Goal: Task Accomplishment & Management: Manage account settings

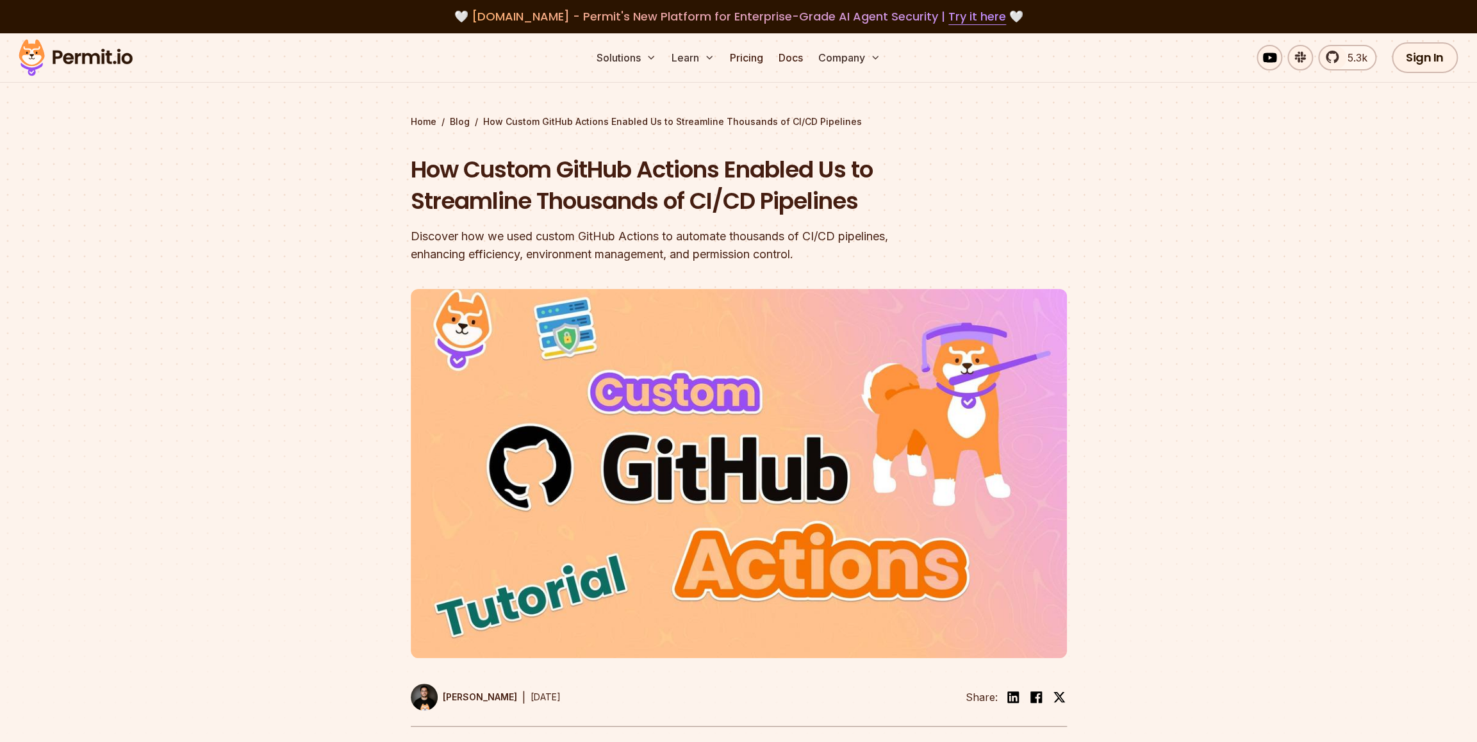
click at [1414, 64] on link "Sign In" at bounding box center [1425, 57] width 66 height 31
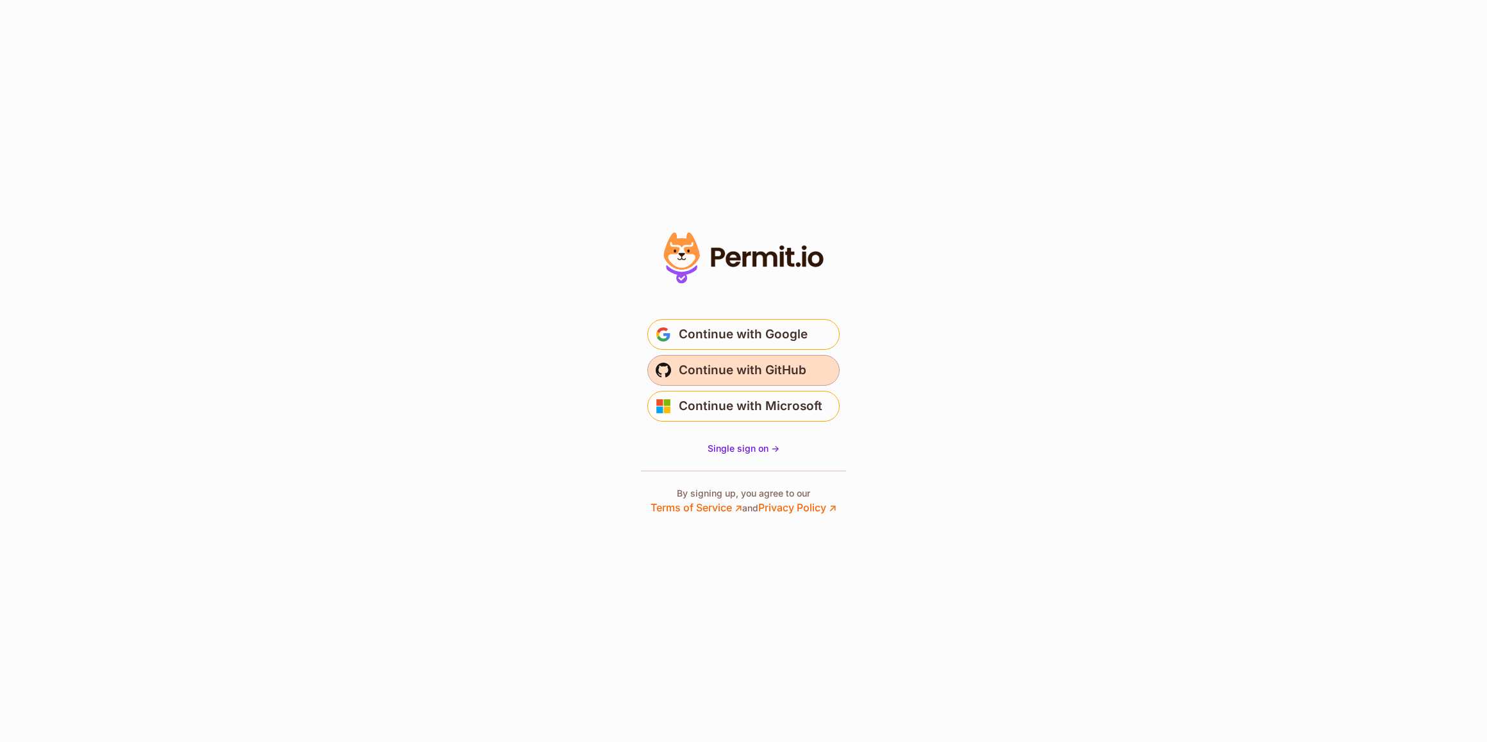
click at [741, 369] on span "Continue with GitHub" at bounding box center [743, 370] width 128 height 21
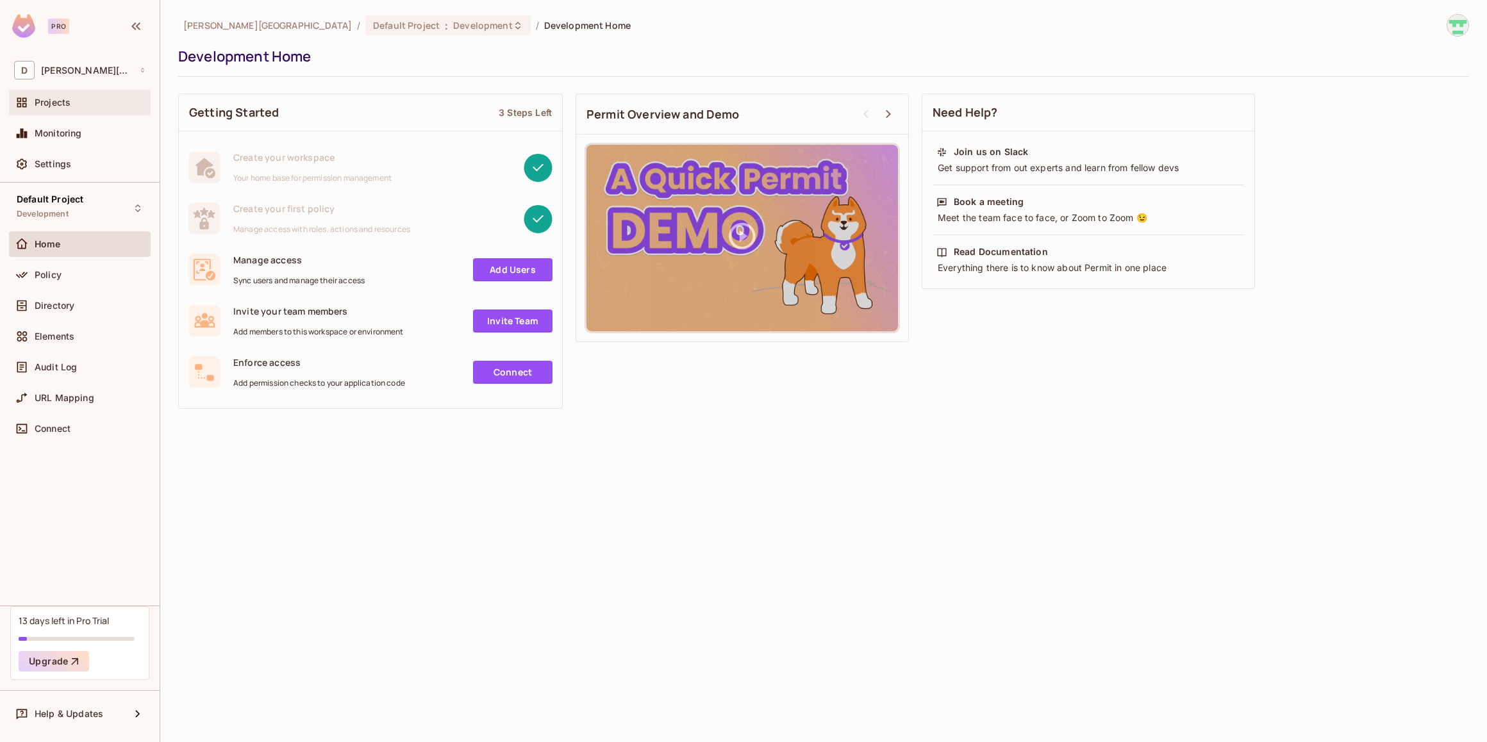
click at [72, 103] on div "Projects" at bounding box center [90, 102] width 111 height 10
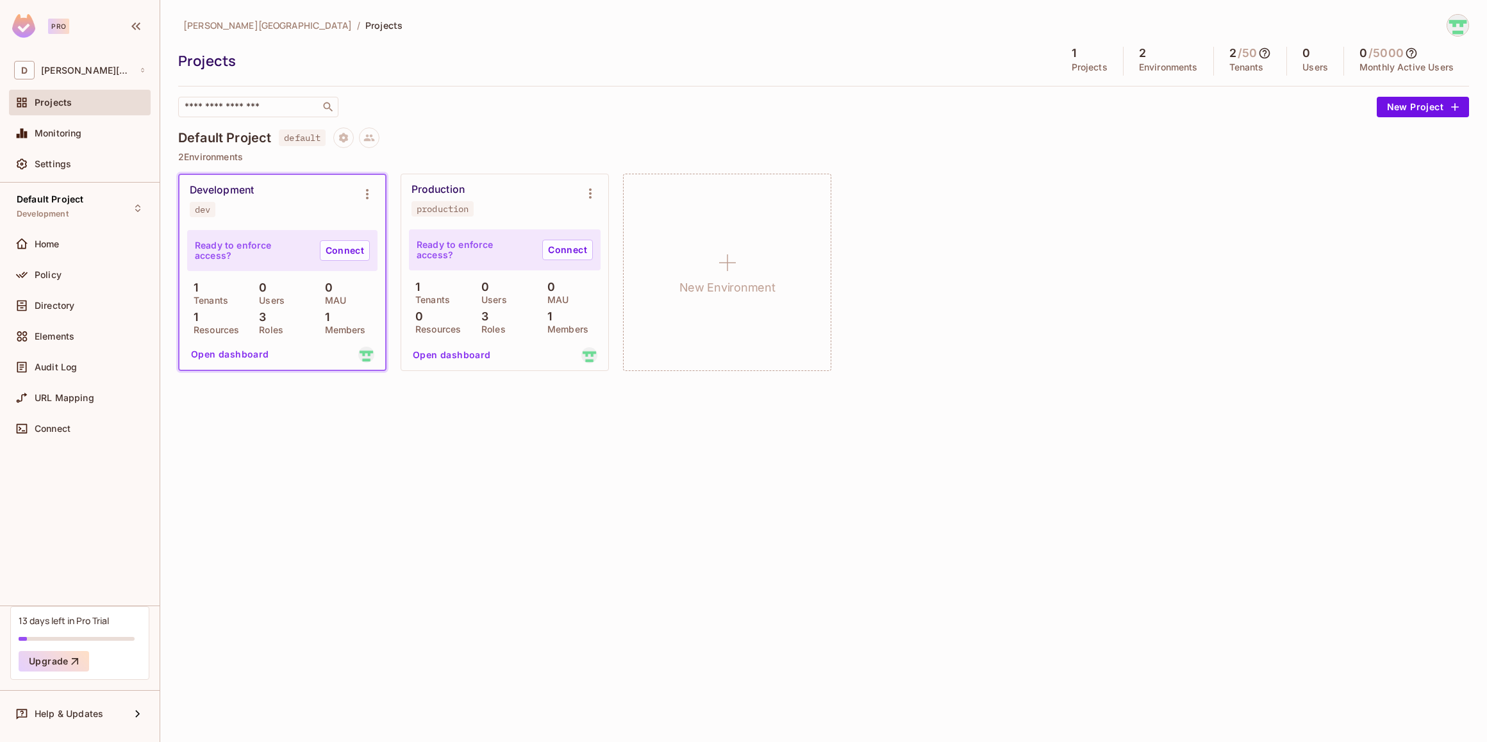
click at [722, 509] on div "david-santander / Projects Projects 1 Projects 2 Environments 2 / 50 Tenants 0 …" at bounding box center [823, 371] width 1326 height 742
click at [1407, 108] on button "New Project" at bounding box center [1422, 107] width 92 height 21
click at [206, 27] on span "david-santander" at bounding box center [267, 25] width 169 height 12
click at [1460, 24] on img at bounding box center [1457, 25] width 21 height 21
click at [1151, 317] on div at bounding box center [743, 371] width 1487 height 742
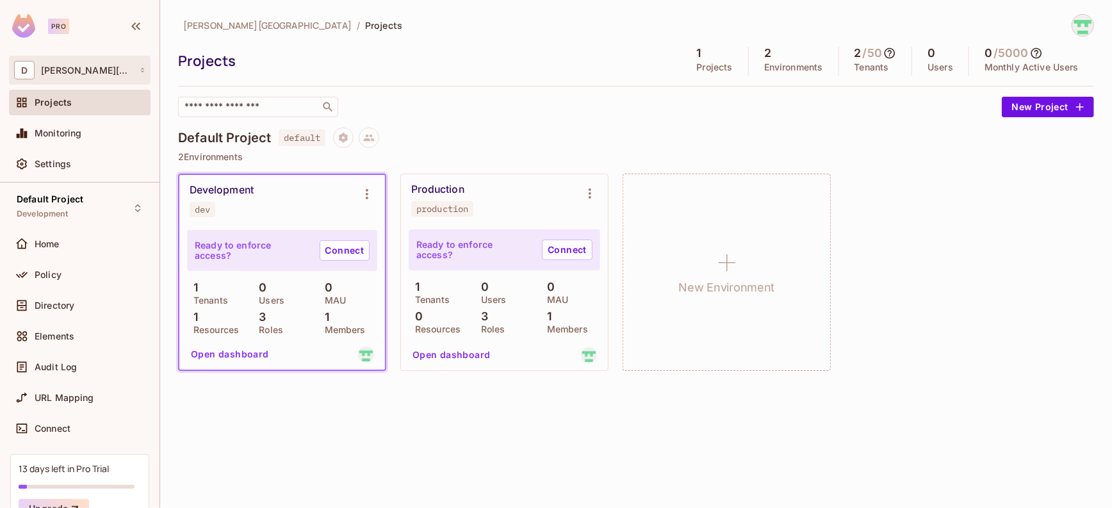
click at [119, 71] on div "D david-santander" at bounding box center [79, 70] width 131 height 19
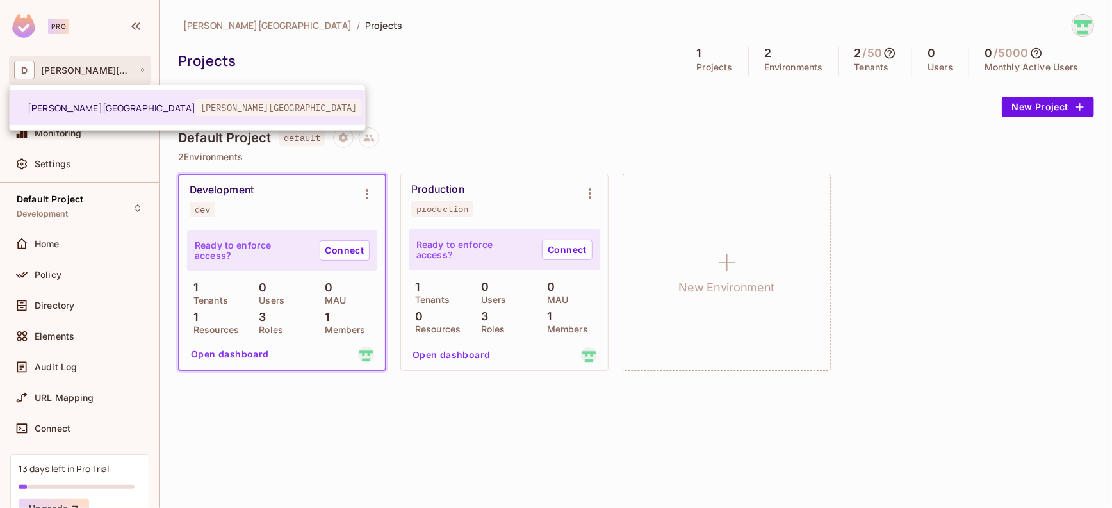
click at [137, 69] on div at bounding box center [556, 254] width 1112 height 508
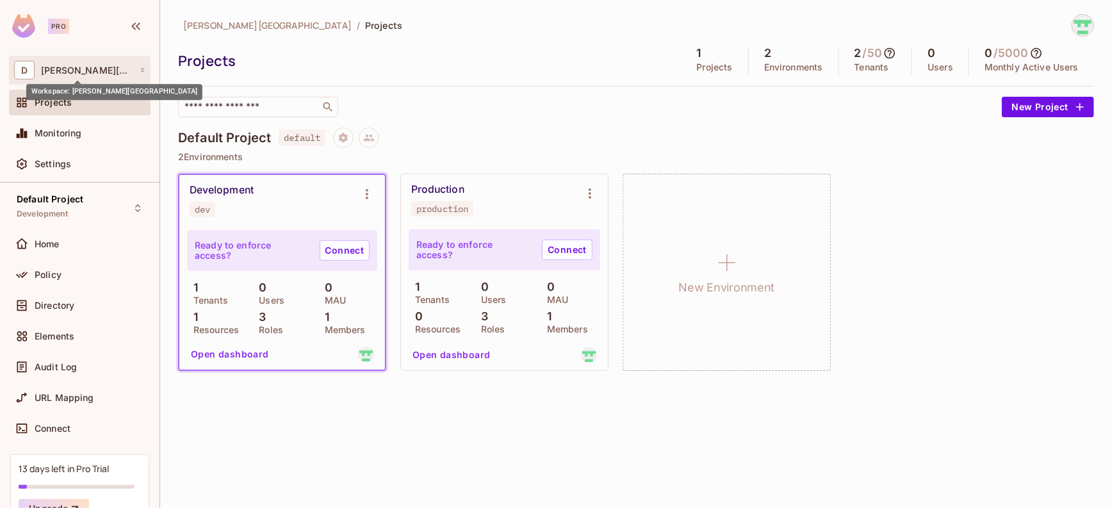
click at [83, 73] on span "david-santander" at bounding box center [87, 70] width 92 height 10
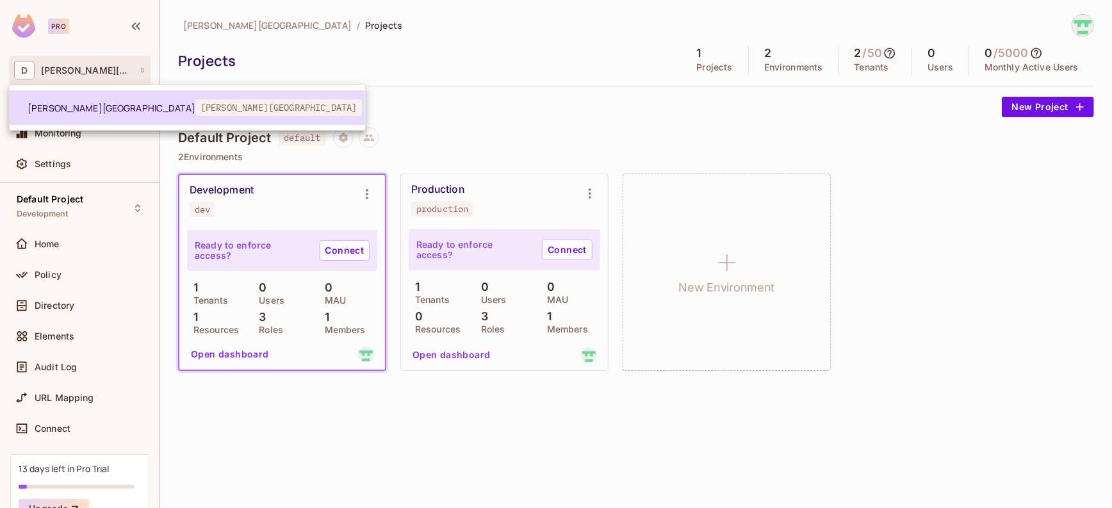
click at [51, 112] on span "david-santander" at bounding box center [112, 108] width 168 height 12
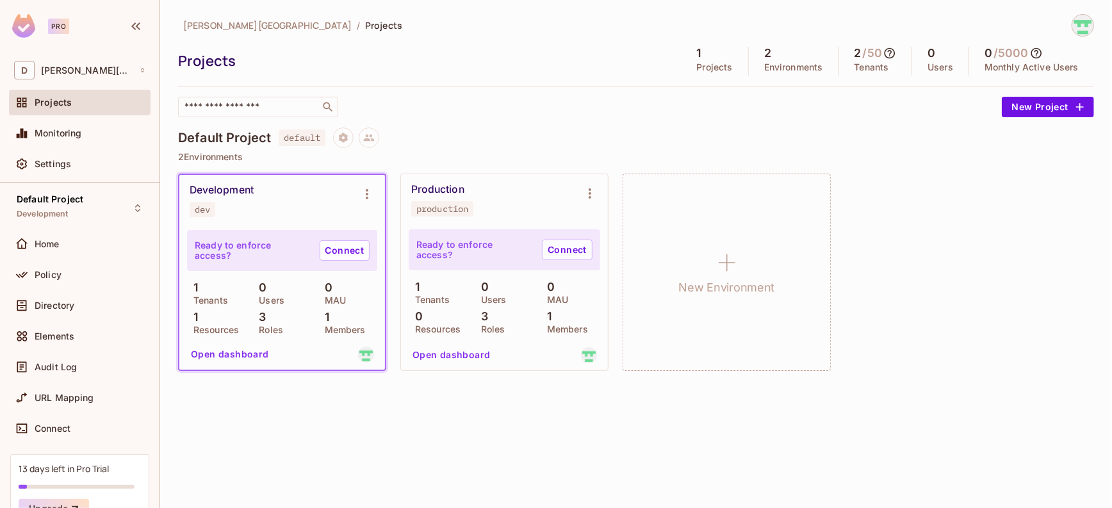
click at [1091, 29] on img at bounding box center [1083, 25] width 21 height 21
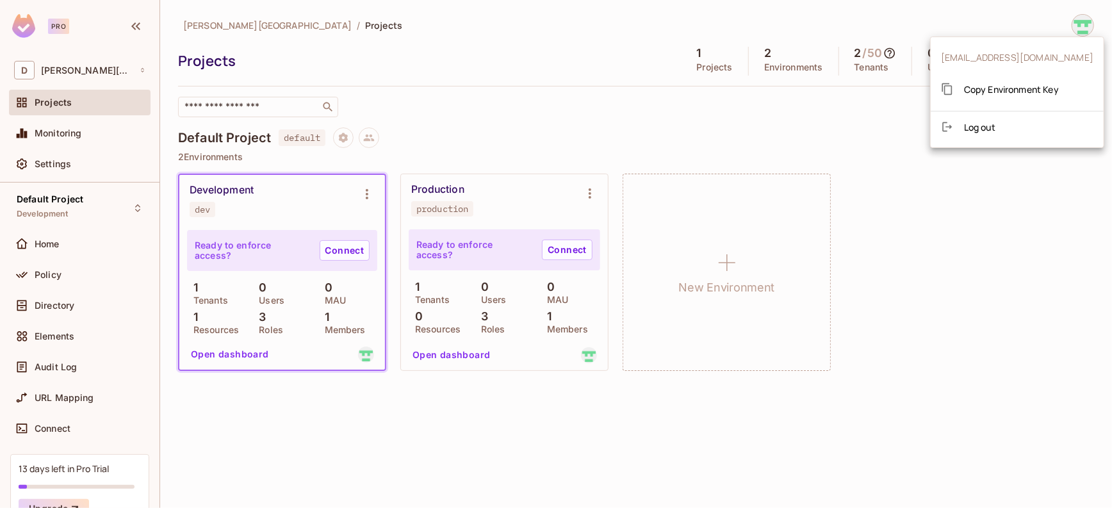
click at [978, 230] on div at bounding box center [556, 254] width 1112 height 508
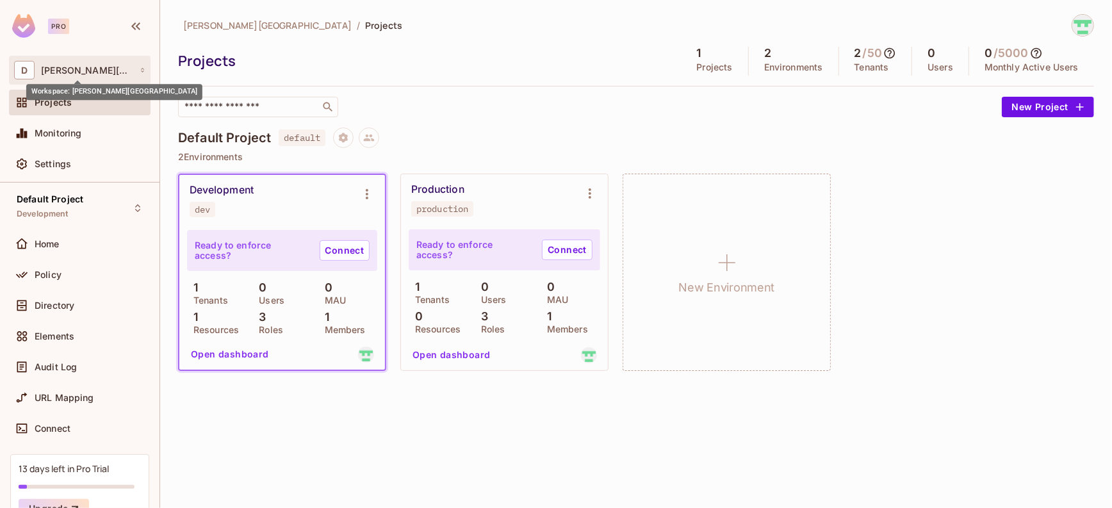
click at [74, 70] on span "david-santander" at bounding box center [87, 70] width 92 height 10
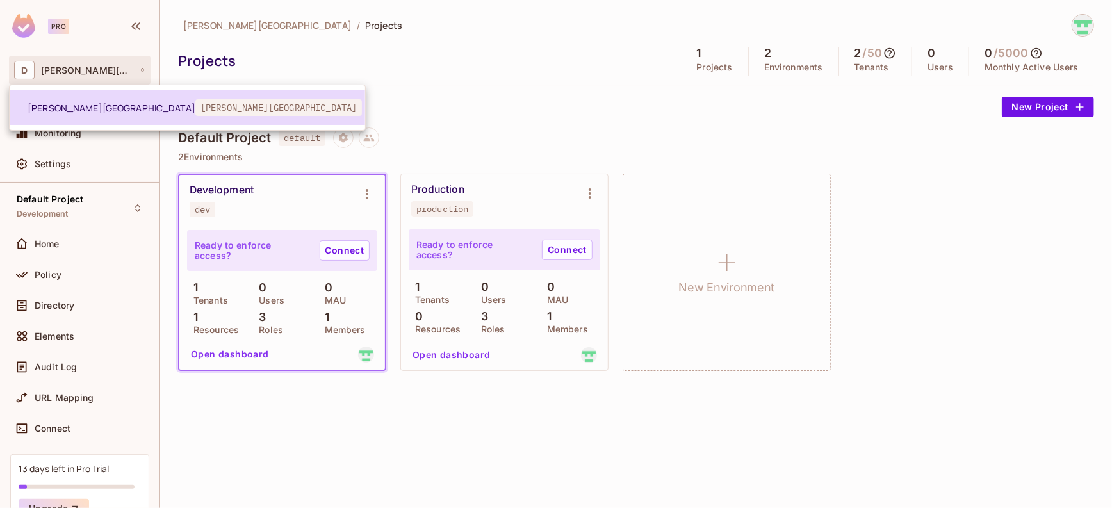
click at [195, 108] on span "[PERSON_NAME][GEOGRAPHIC_DATA]" at bounding box center [278, 107] width 167 height 17
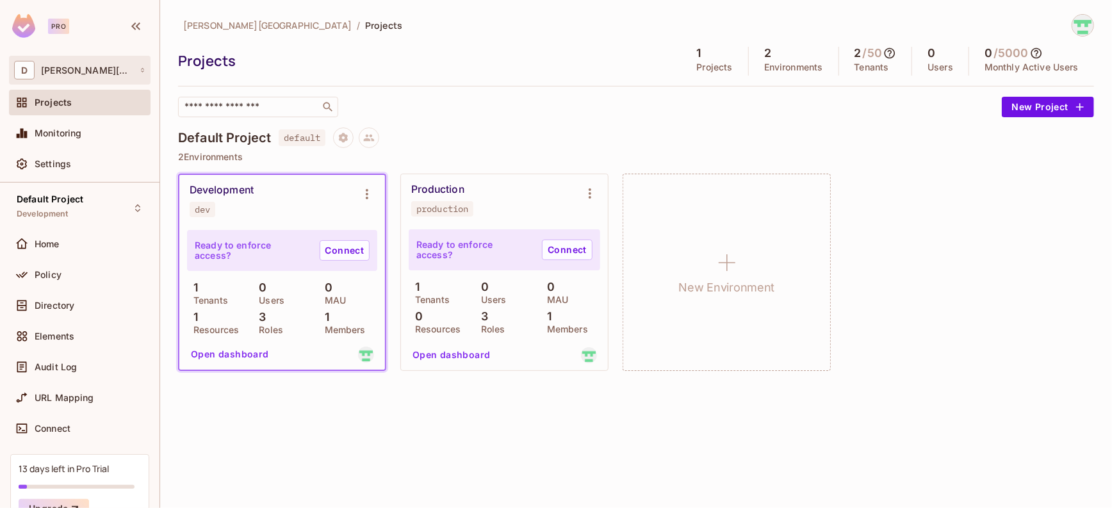
click at [114, 70] on div "D david-santander" at bounding box center [79, 70] width 131 height 19
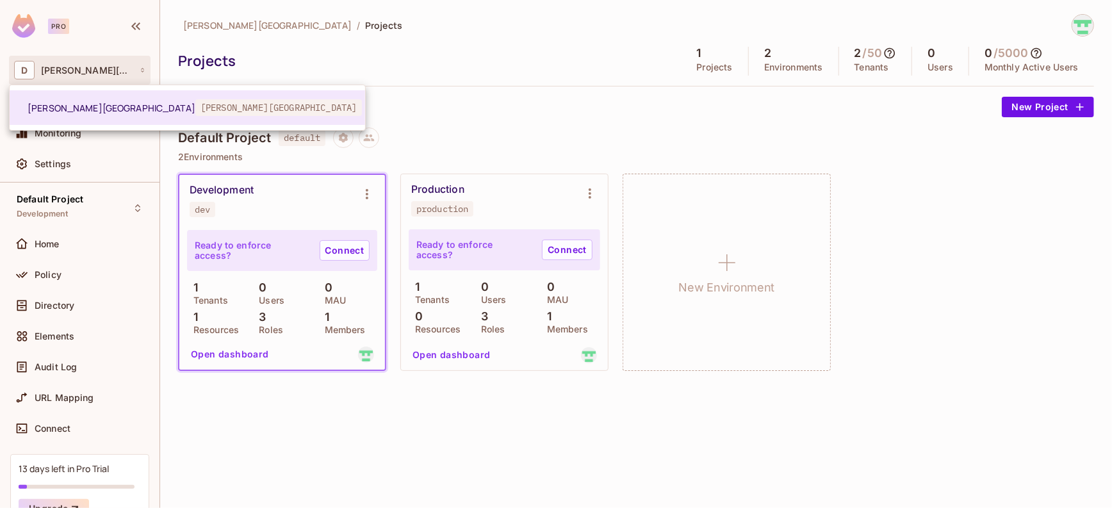
click at [24, 72] on div at bounding box center [556, 254] width 1112 height 508
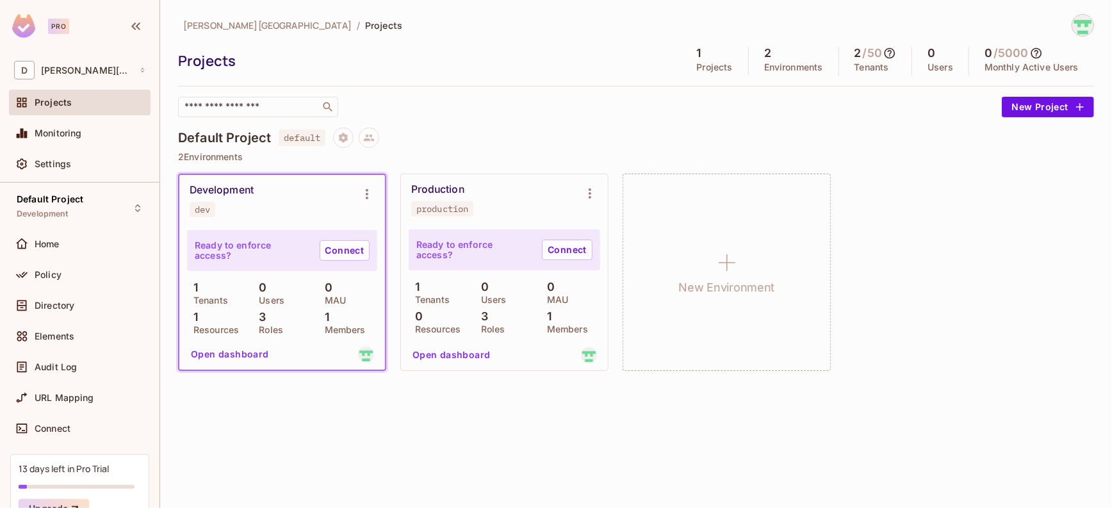
click at [208, 26] on span "david-santander" at bounding box center [267, 25] width 169 height 12
click at [89, 74] on span "david-santander" at bounding box center [87, 70] width 92 height 10
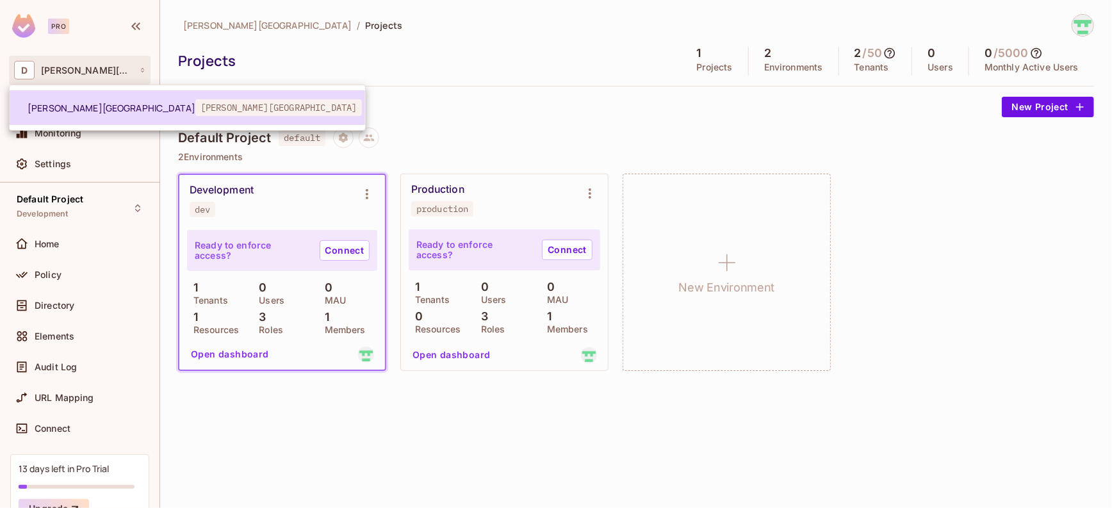
click at [72, 107] on span "david-santander" at bounding box center [112, 108] width 168 height 12
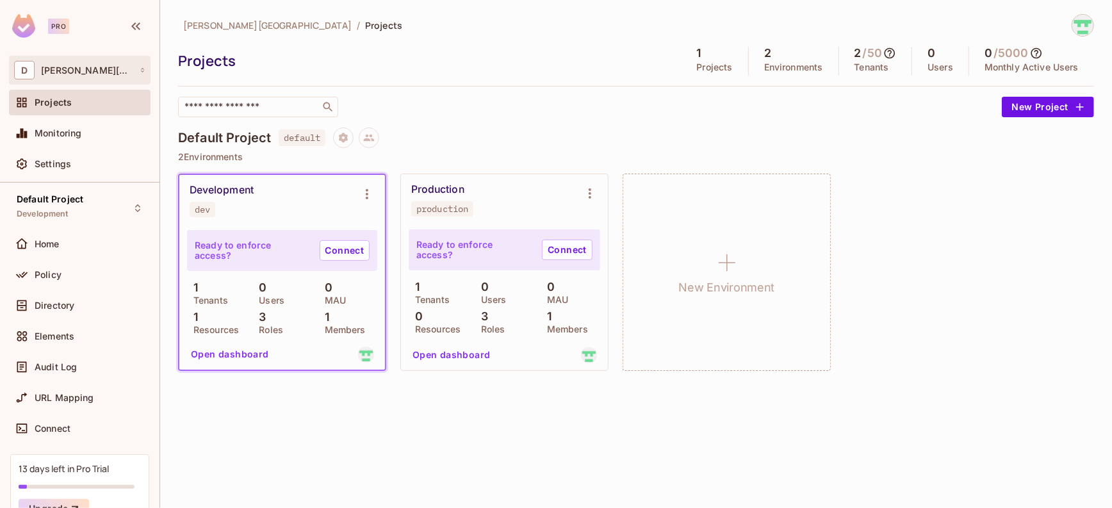
click at [103, 70] on span "david-santander" at bounding box center [87, 70] width 92 height 10
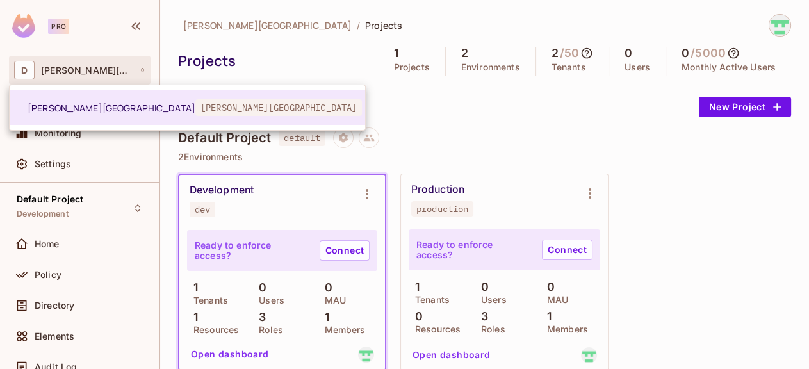
drag, startPoint x: 71, startPoint y: 135, endPoint x: 156, endPoint y: 131, distance: 84.7
click at [156, 131] on div "david-santander david-santander" at bounding box center [187, 108] width 357 height 46
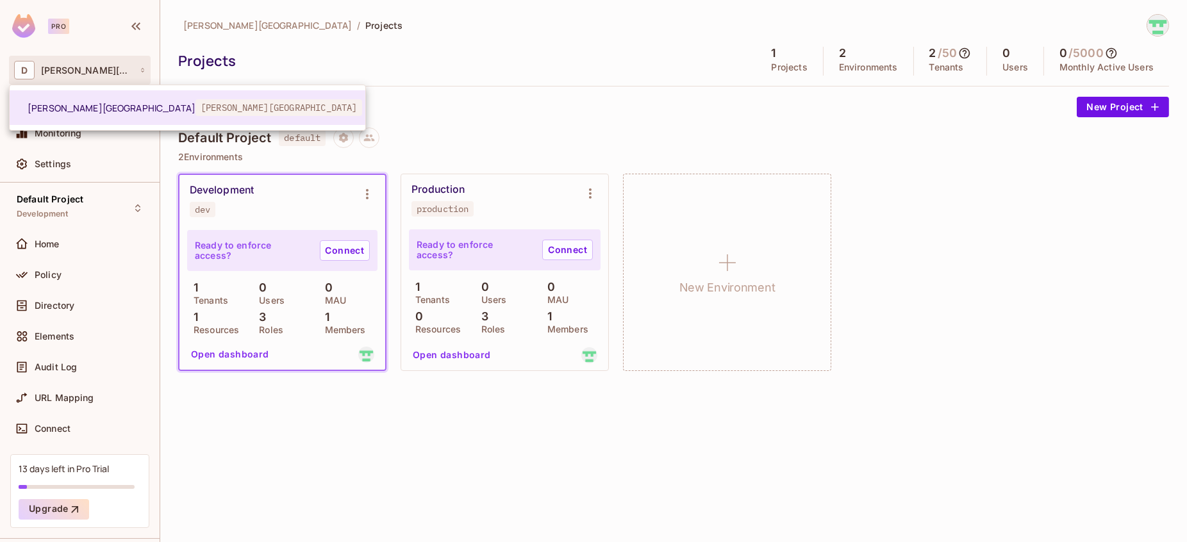
click at [618, 101] on div at bounding box center [593, 271] width 1187 height 542
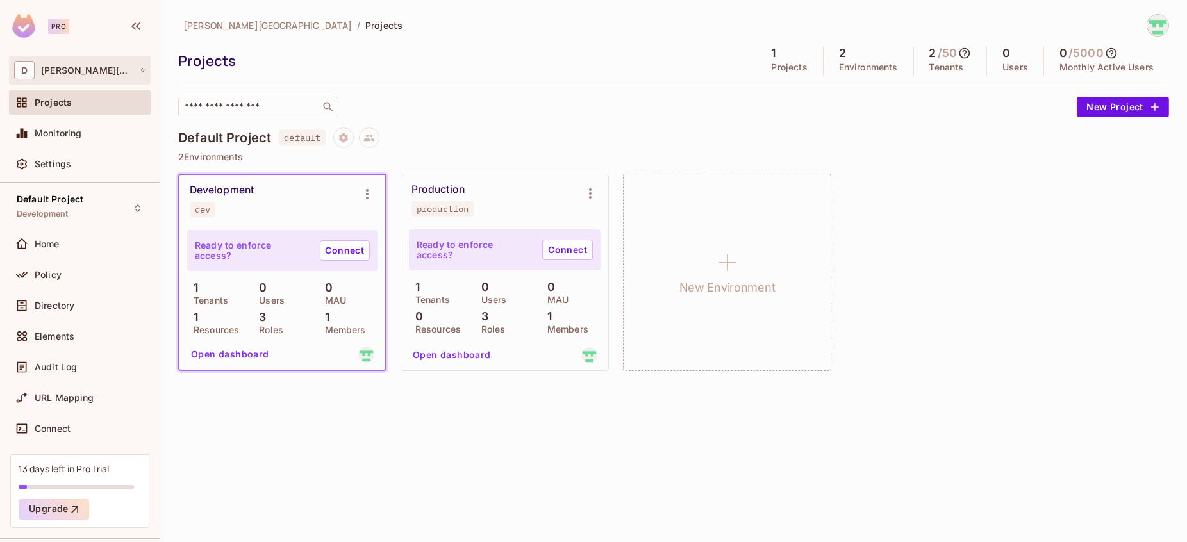
click at [23, 66] on span "D" at bounding box center [24, 70] width 21 height 19
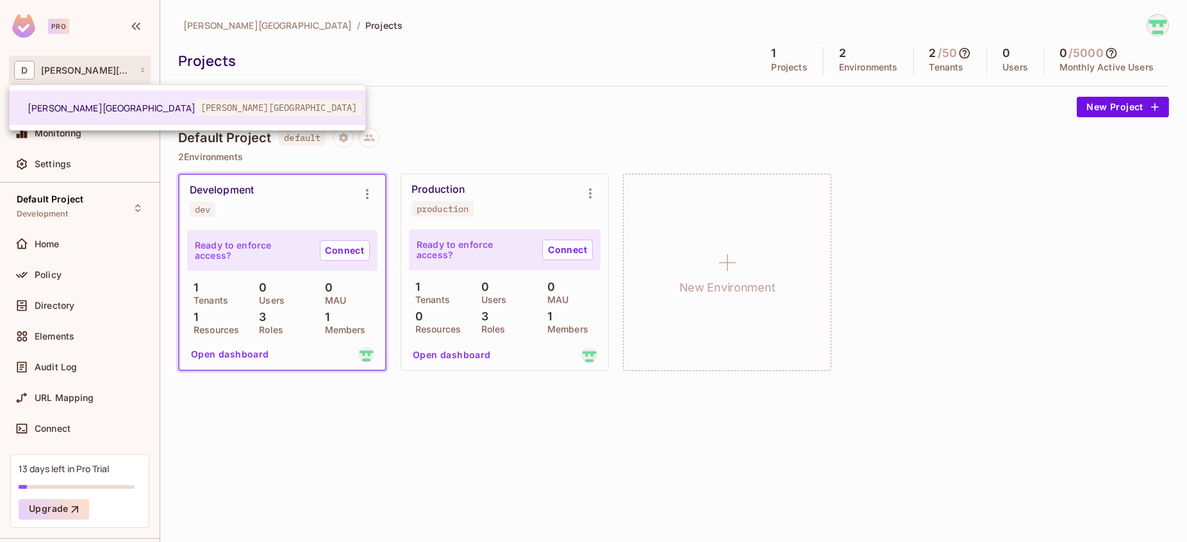
click at [21, 75] on div at bounding box center [593, 271] width 1187 height 542
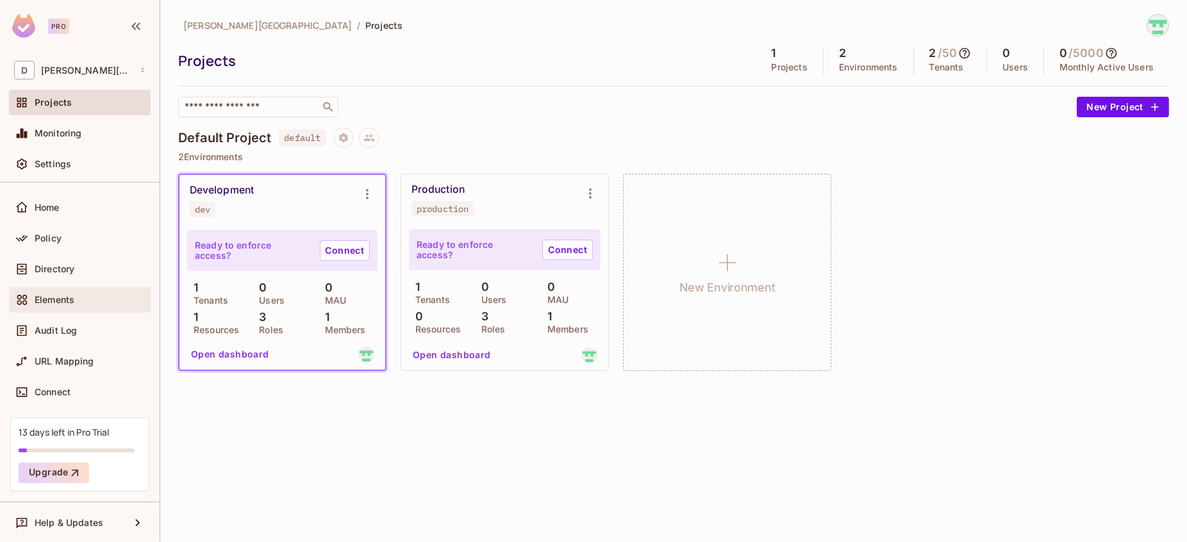
scroll to position [38, 0]
click at [61, 172] on div "Settings" at bounding box center [80, 164] width 142 height 26
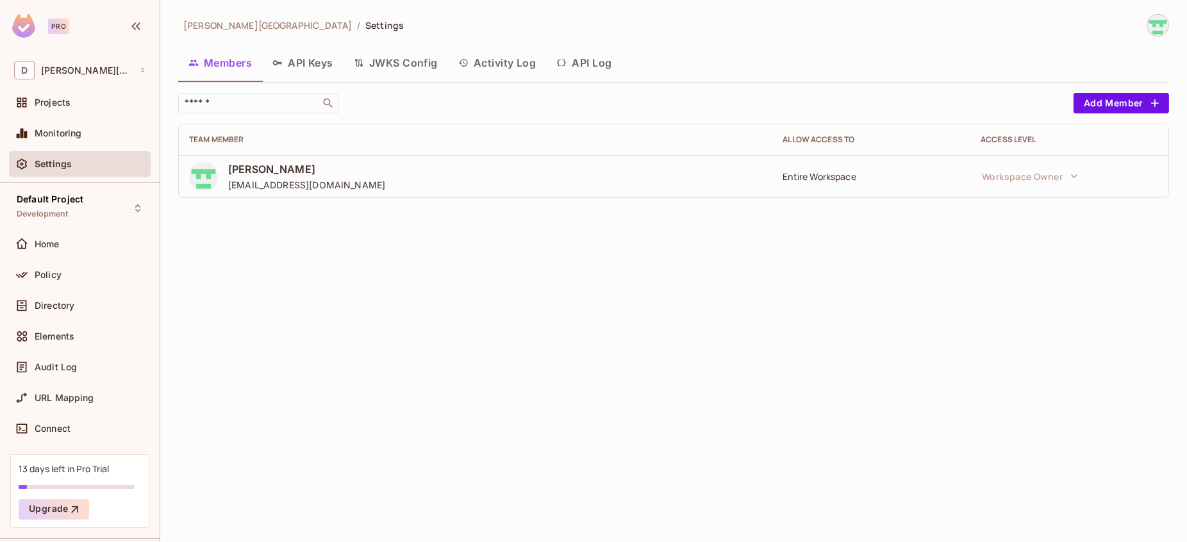
click at [1159, 25] on img at bounding box center [1157, 25] width 21 height 21
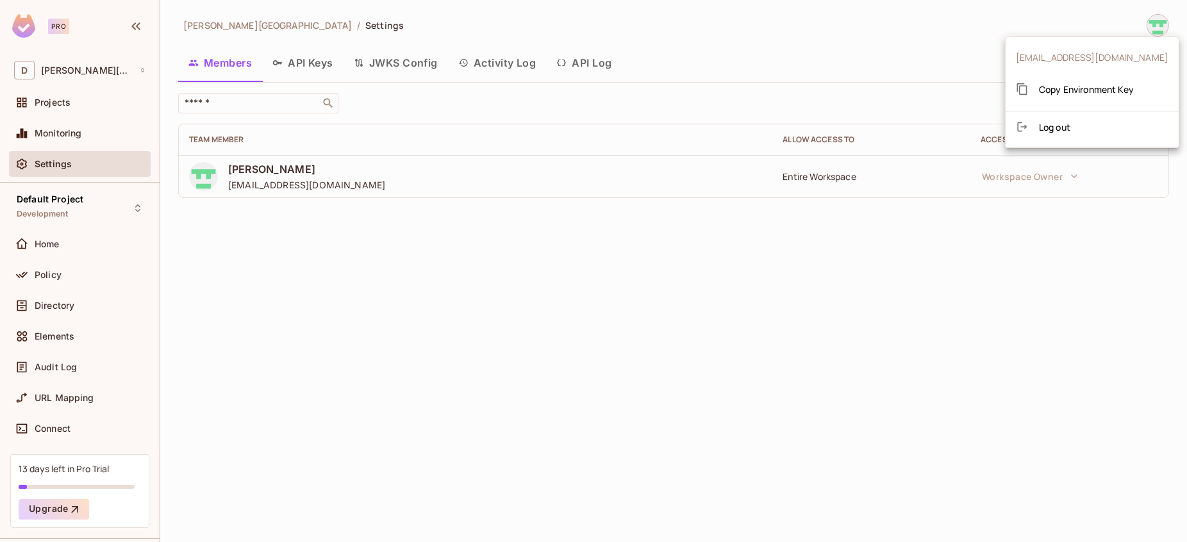
click at [1159, 25] on div at bounding box center [593, 271] width 1187 height 542
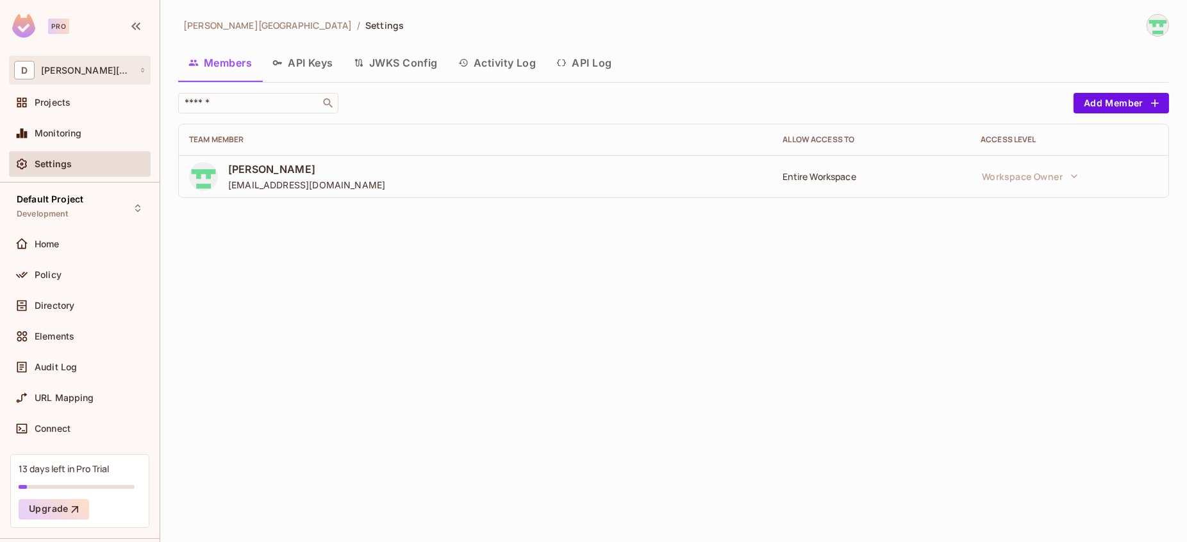
click at [53, 73] on span "david-santander" at bounding box center [87, 70] width 92 height 10
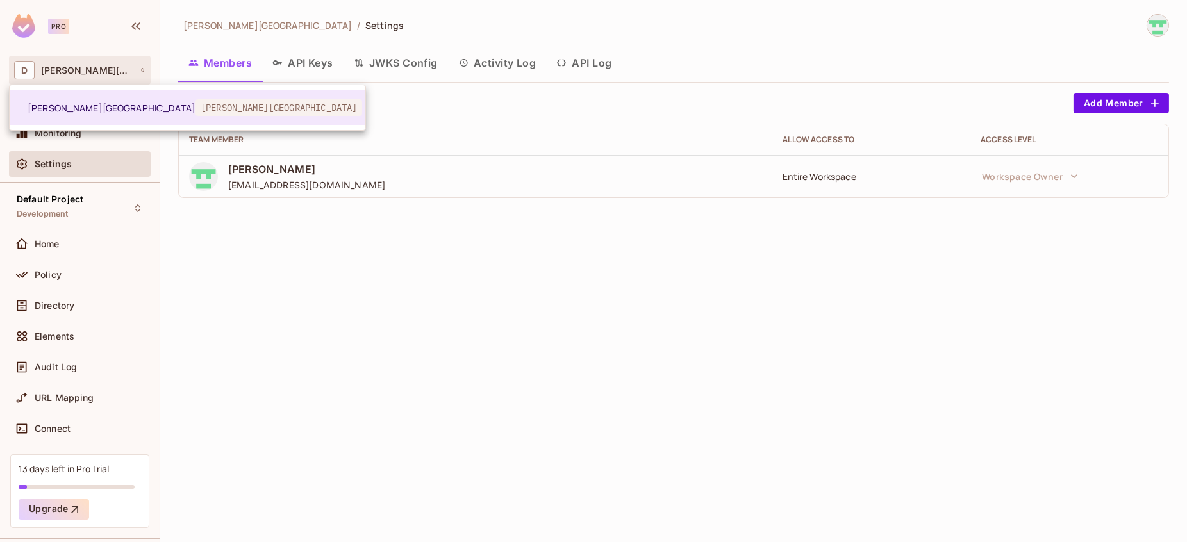
click at [53, 73] on div at bounding box center [593, 271] width 1187 height 542
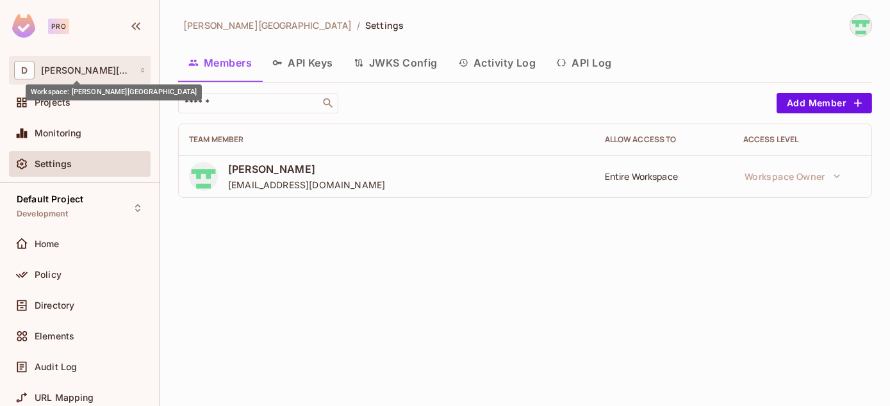
click at [70, 73] on span "david-santander" at bounding box center [87, 70] width 92 height 10
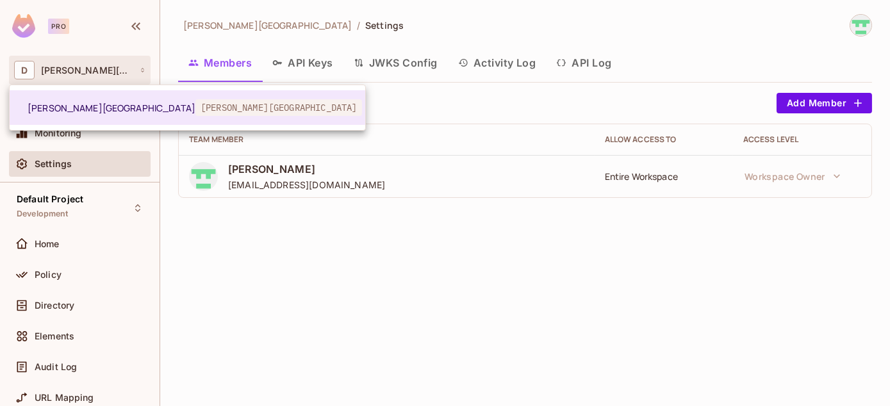
click at [70, 73] on div at bounding box center [445, 203] width 890 height 406
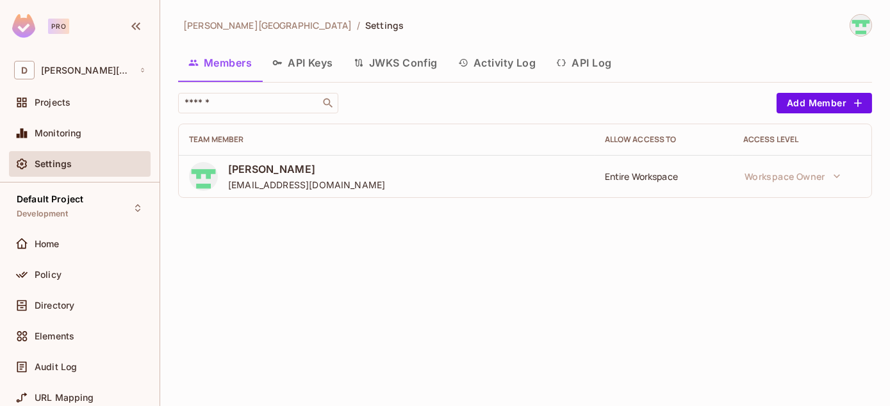
click at [864, 29] on img at bounding box center [860, 25] width 21 height 21
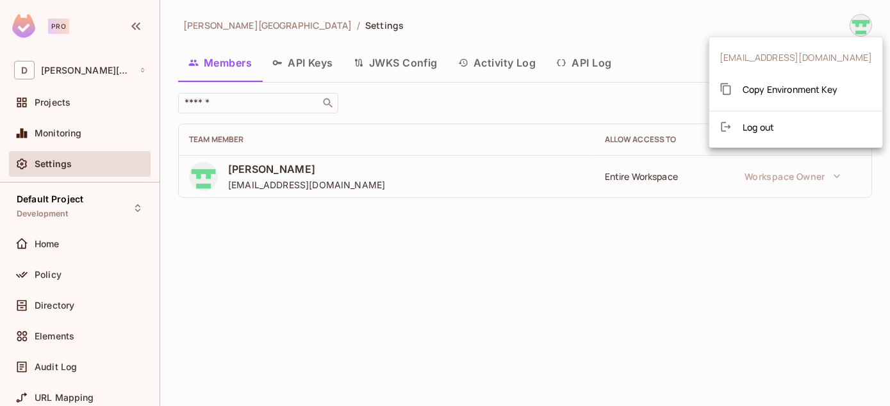
click at [756, 126] on span "Log out" at bounding box center [758, 127] width 31 height 12
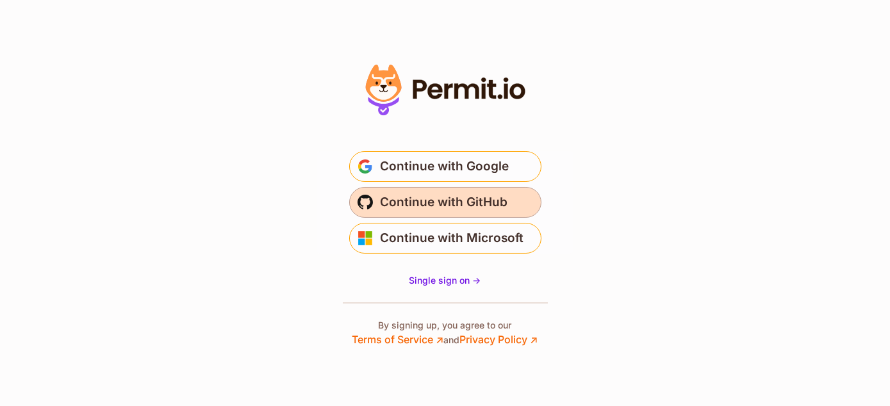
click at [446, 197] on span "Continue with GitHub" at bounding box center [445, 202] width 128 height 21
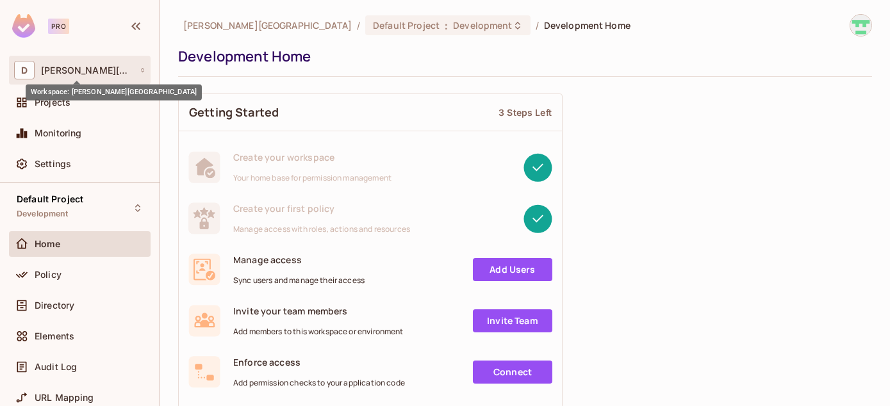
click at [62, 73] on span "david-santander" at bounding box center [87, 70] width 92 height 10
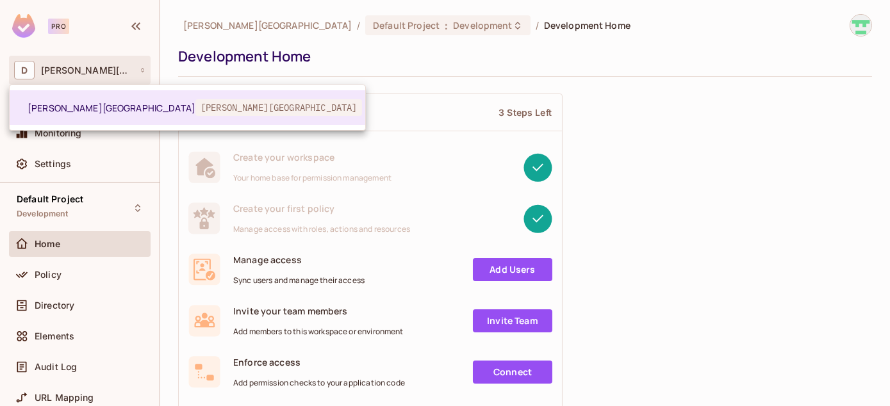
click at [62, 73] on div at bounding box center [445, 203] width 890 height 406
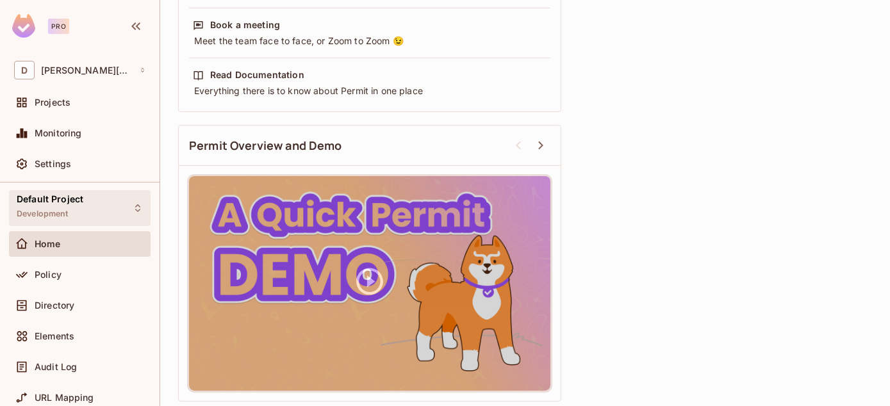
click at [70, 210] on div "Default Project Development" at bounding box center [50, 208] width 67 height 28
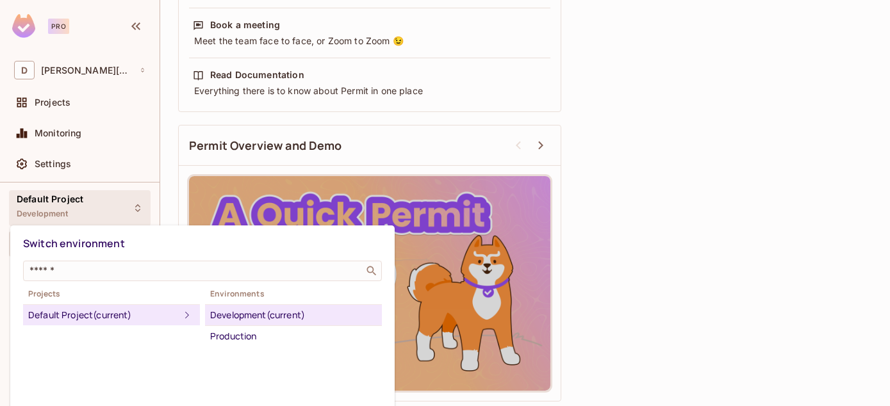
click at [70, 210] on div at bounding box center [445, 203] width 890 height 406
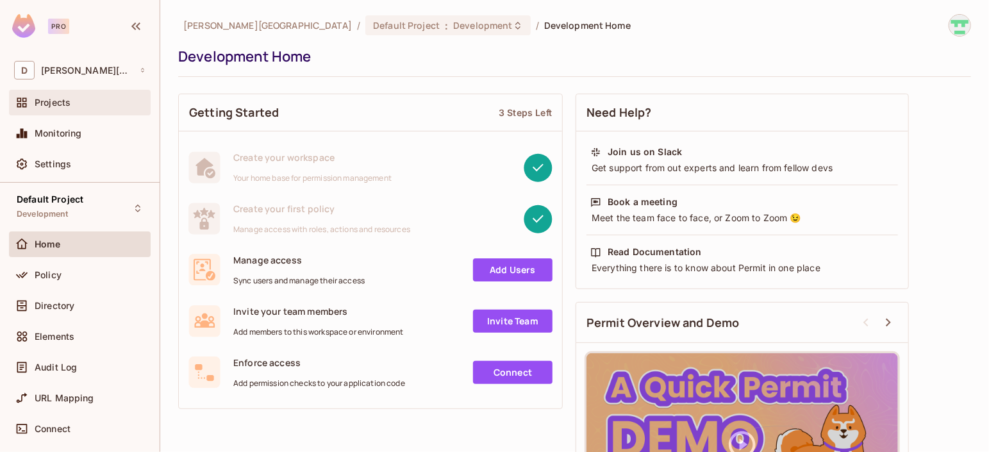
click at [75, 108] on div "Projects" at bounding box center [79, 102] width 131 height 15
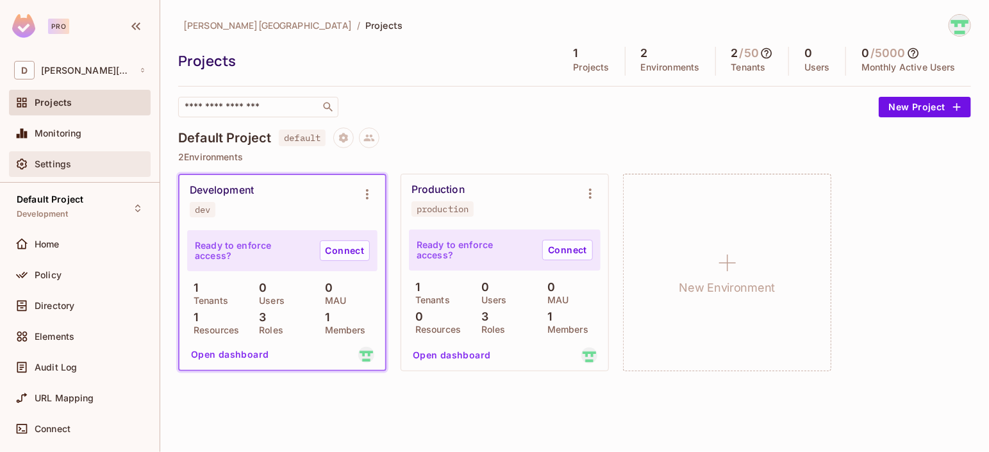
click at [59, 161] on span "Settings" at bounding box center [53, 164] width 37 height 10
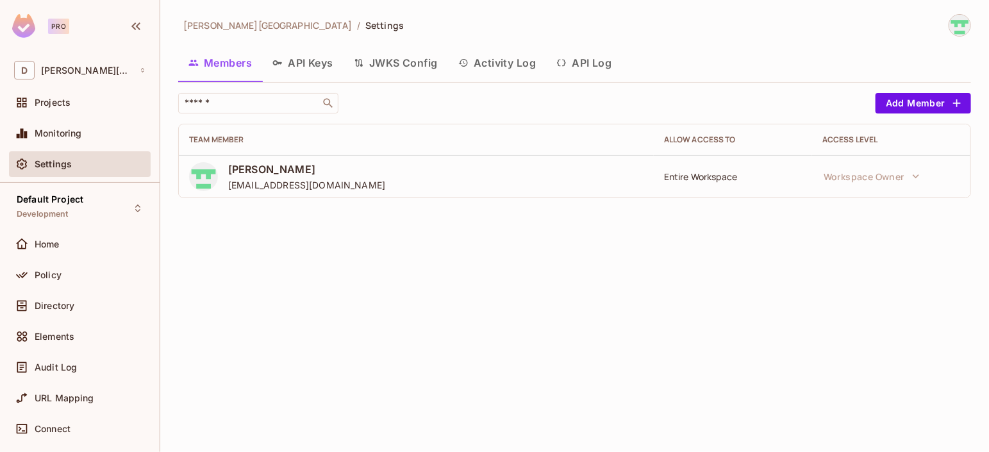
click at [309, 60] on button "API Keys" at bounding box center [302, 63] width 81 height 32
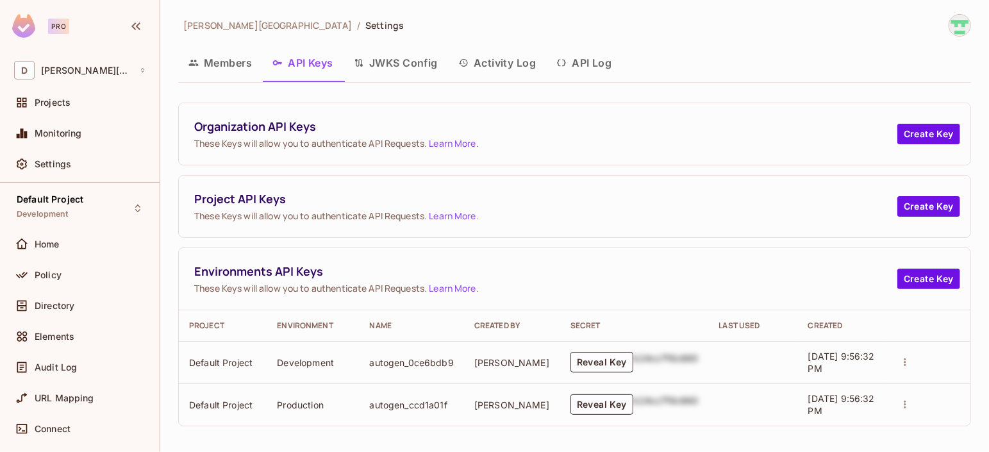
scroll to position [1, 0]
click at [589, 361] on button "Reveal Key" at bounding box center [601, 361] width 63 height 21
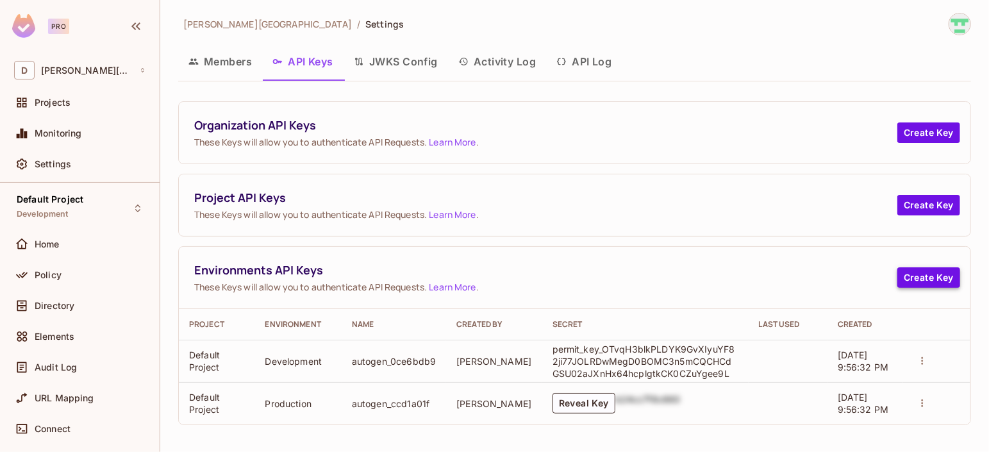
click at [889, 277] on button "Create Key" at bounding box center [928, 277] width 63 height 21
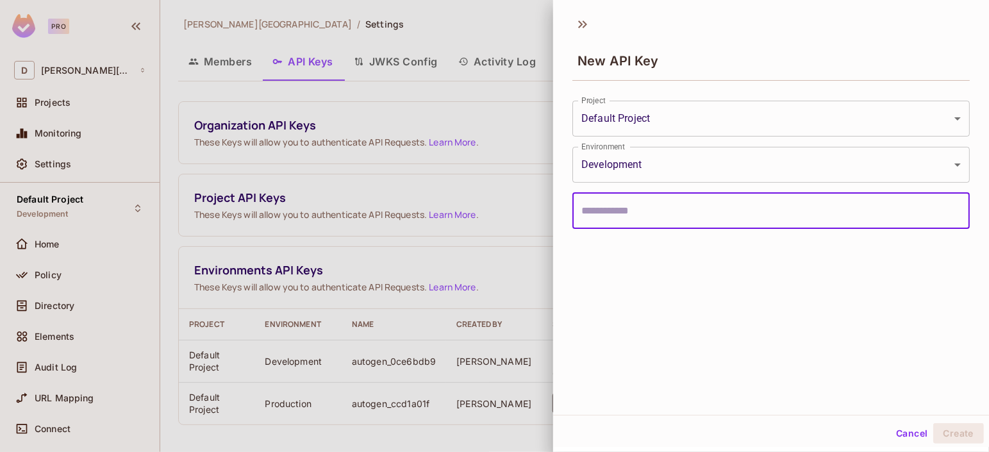
click at [735, 124] on body "Pro D david-santander Projects Monitoring Settings Default Project Development …" at bounding box center [494, 226] width 989 height 452
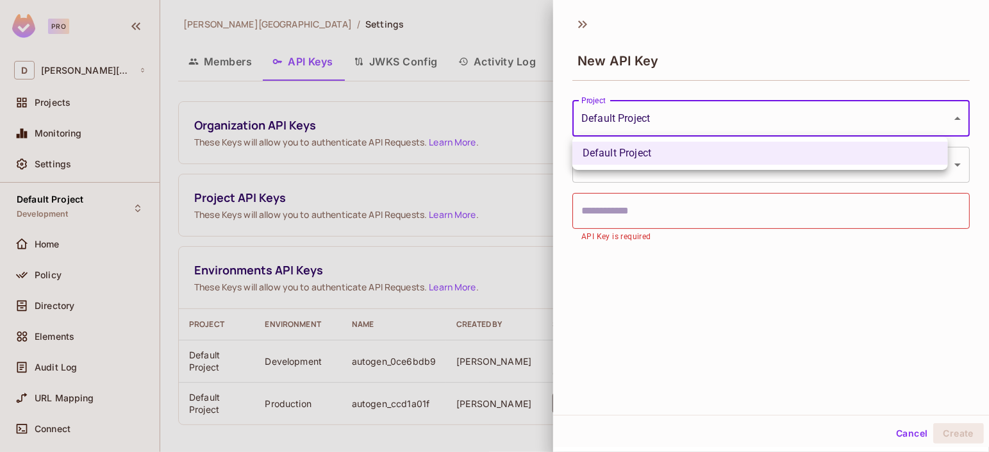
click at [735, 124] on div at bounding box center [494, 226] width 989 height 452
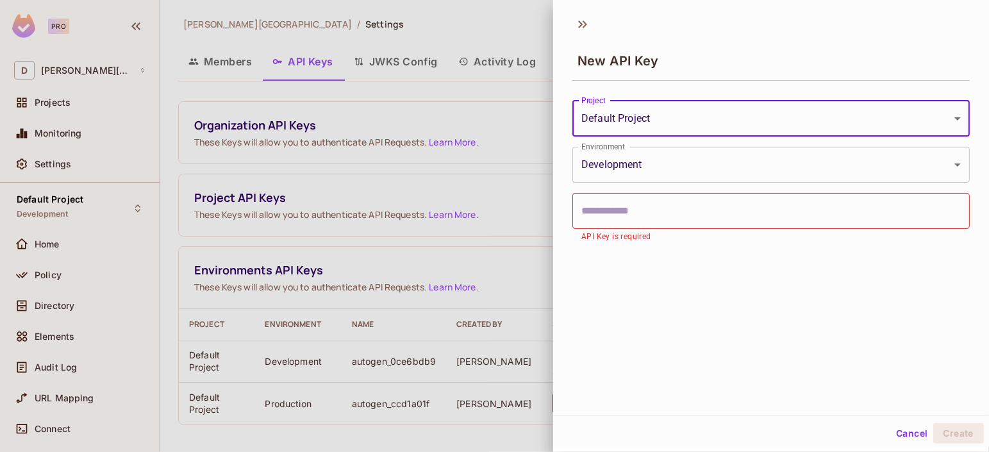
click at [50, 109] on div at bounding box center [494, 226] width 989 height 452
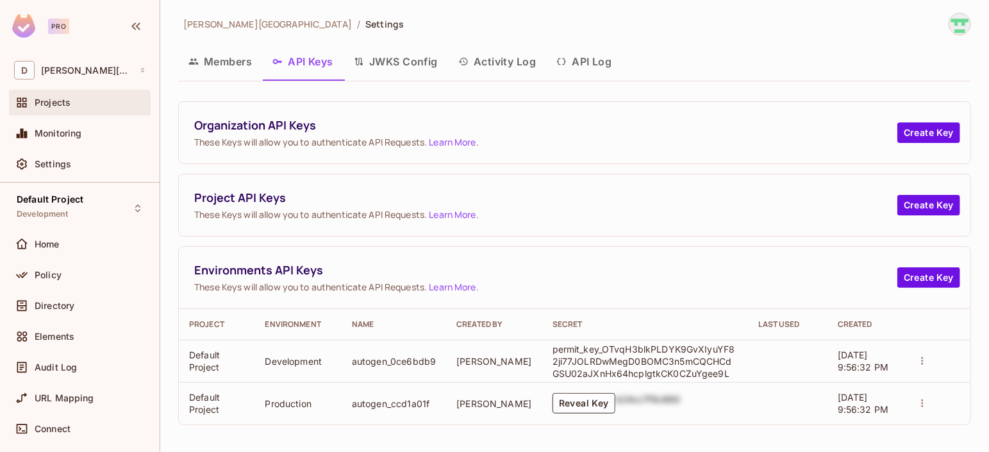
click at [60, 106] on span "Projects" at bounding box center [53, 102] width 36 height 10
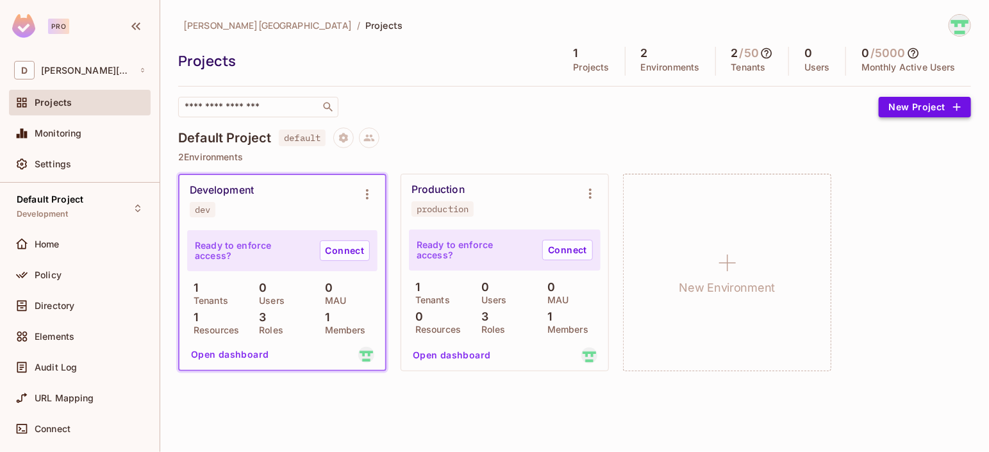
click at [889, 111] on button "New Project" at bounding box center [925, 107] width 92 height 21
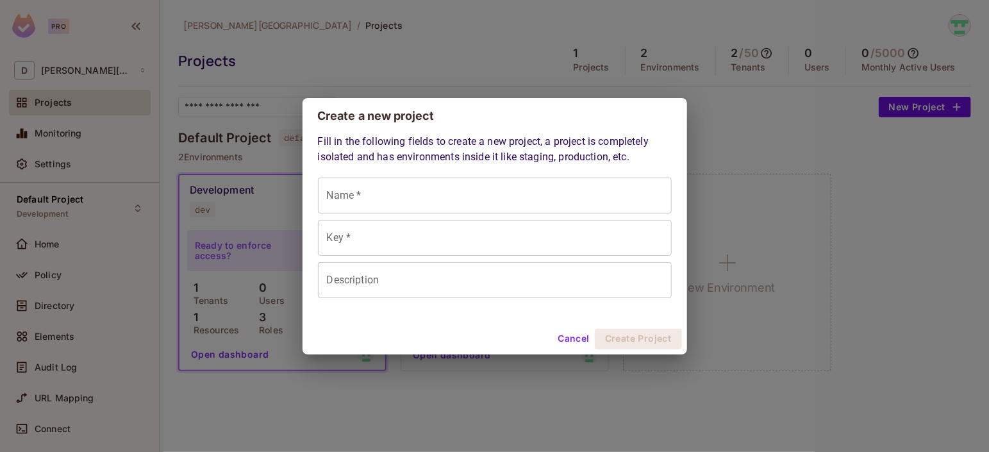
click at [414, 196] on input "Name *" at bounding box center [495, 195] width 354 height 36
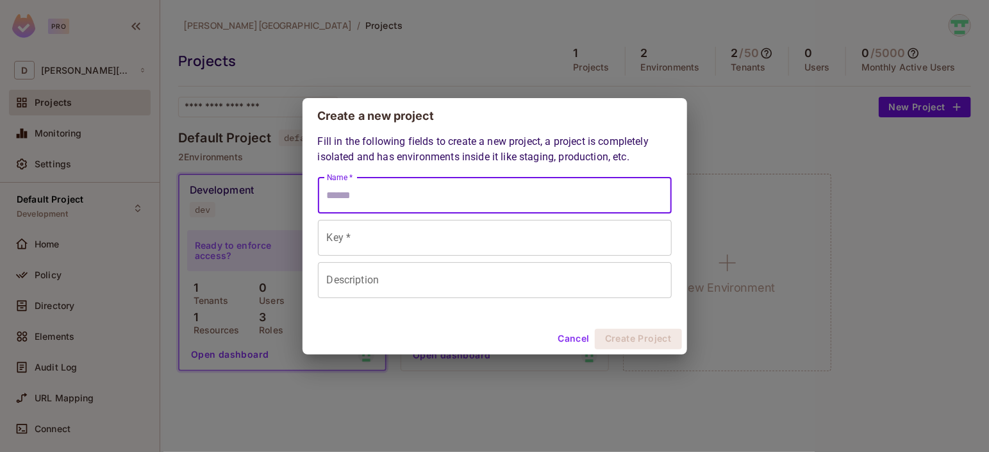
type input "*"
type input "**"
type input "**********"
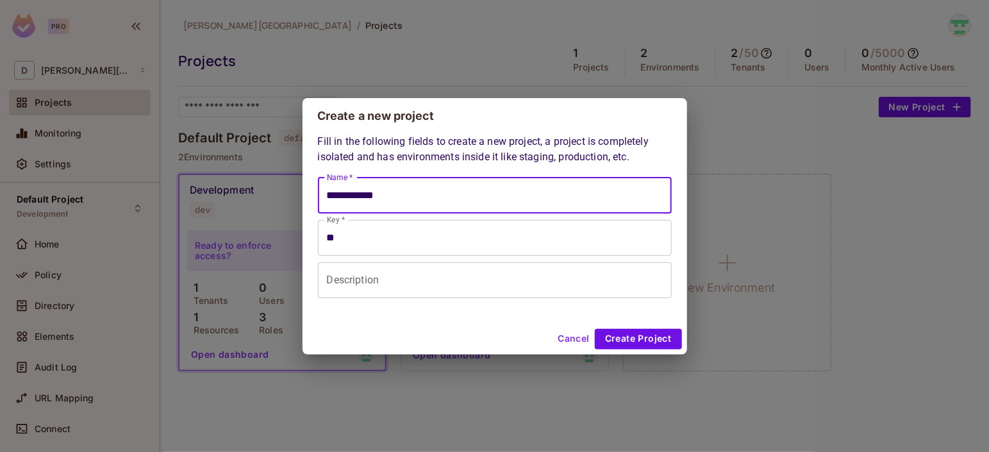
type input "**********"
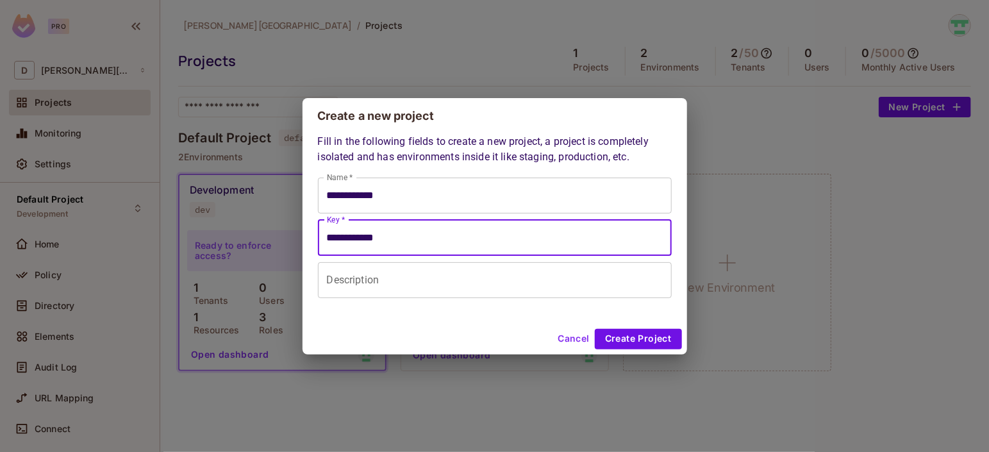
click at [434, 311] on div "**********" at bounding box center [494, 229] width 384 height 190
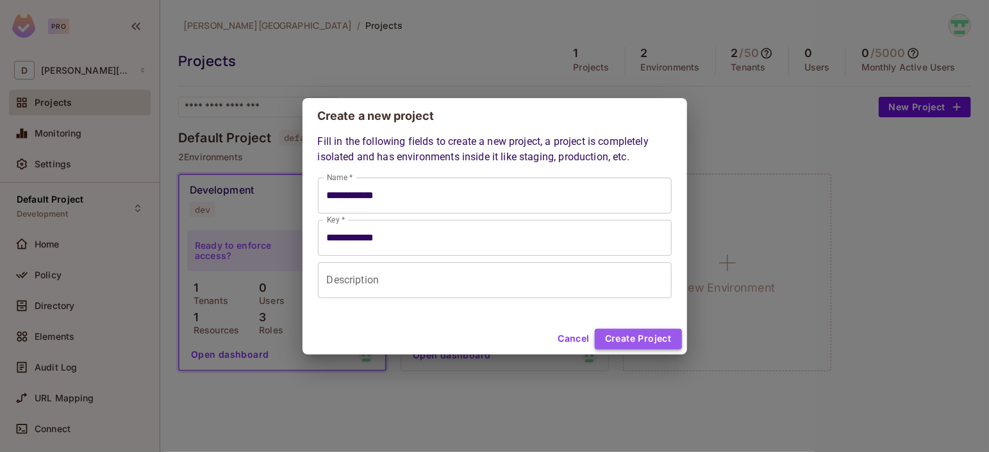
click at [634, 336] on button "Create Project" at bounding box center [638, 339] width 87 height 21
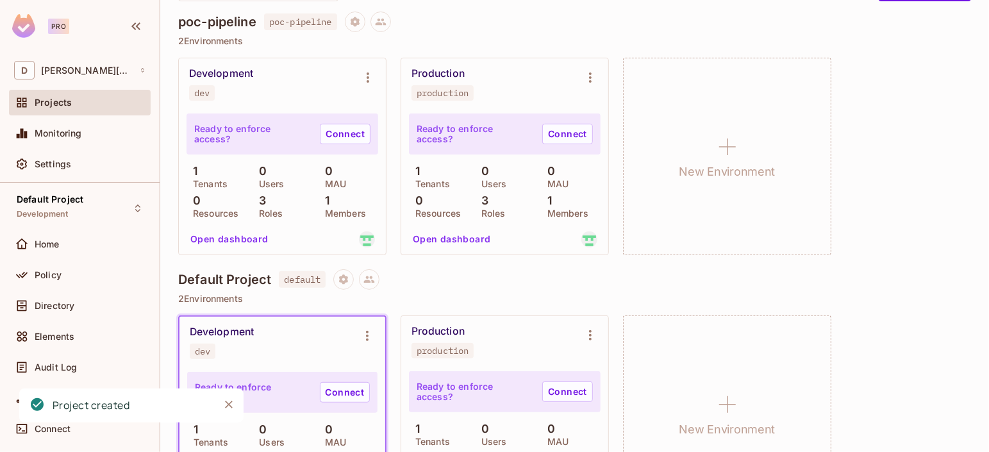
scroll to position [119, 0]
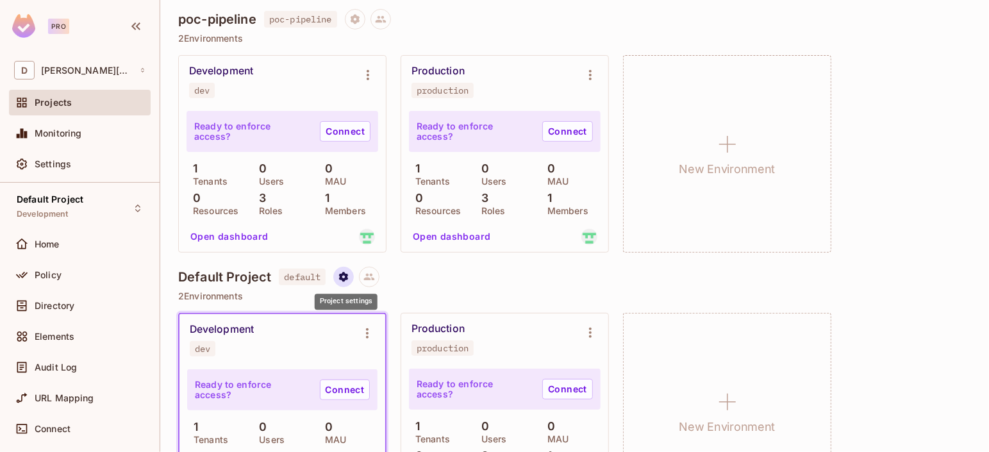
click at [343, 280] on icon "Project settings" at bounding box center [343, 277] width 9 height 10
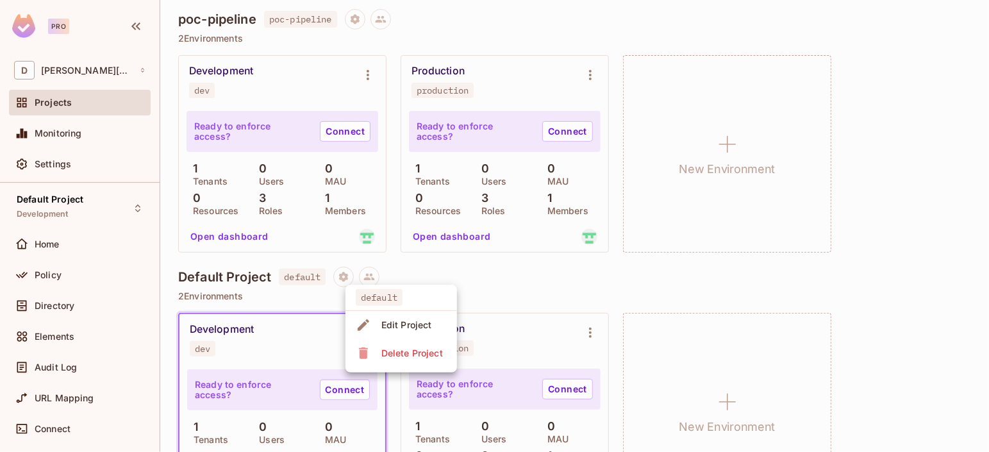
click at [414, 352] on div "Delete Project" at bounding box center [412, 353] width 62 height 13
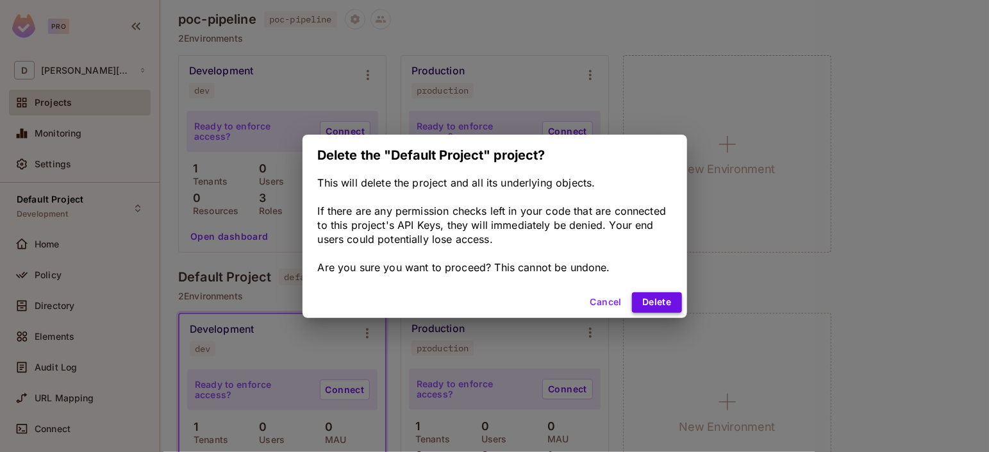
click at [662, 304] on button "Delete" at bounding box center [656, 302] width 49 height 21
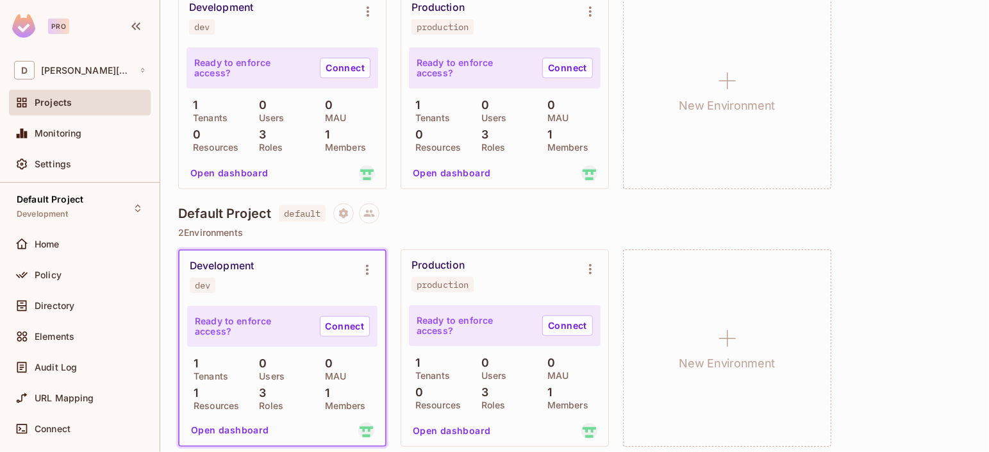
scroll to position [191, 0]
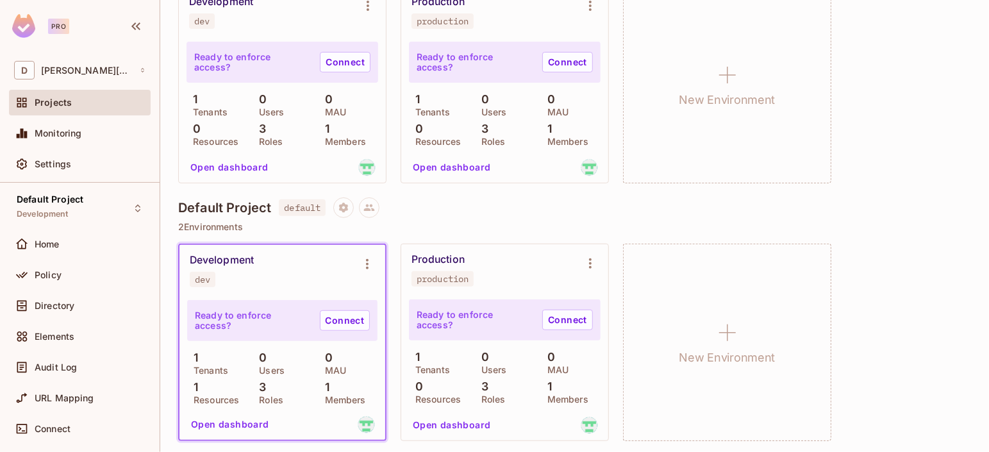
scroll to position [191, 0]
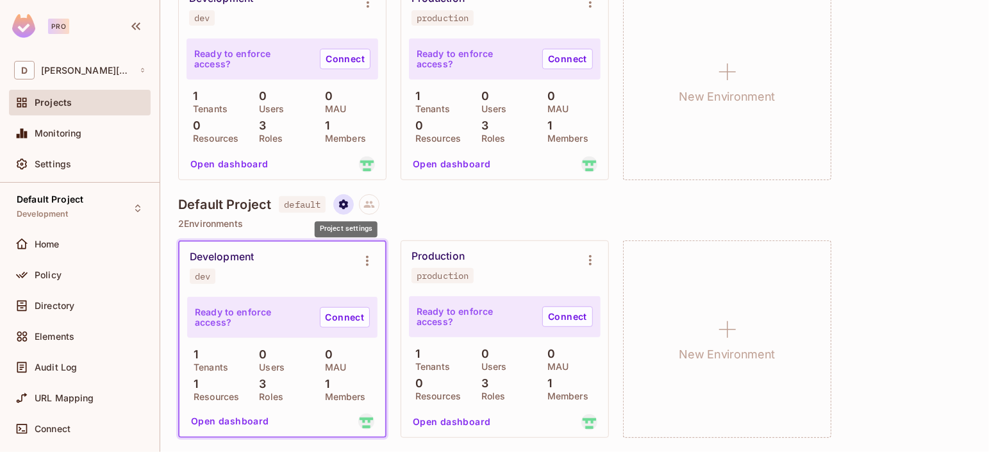
click at [343, 208] on icon "Project settings" at bounding box center [344, 205] width 12 height 12
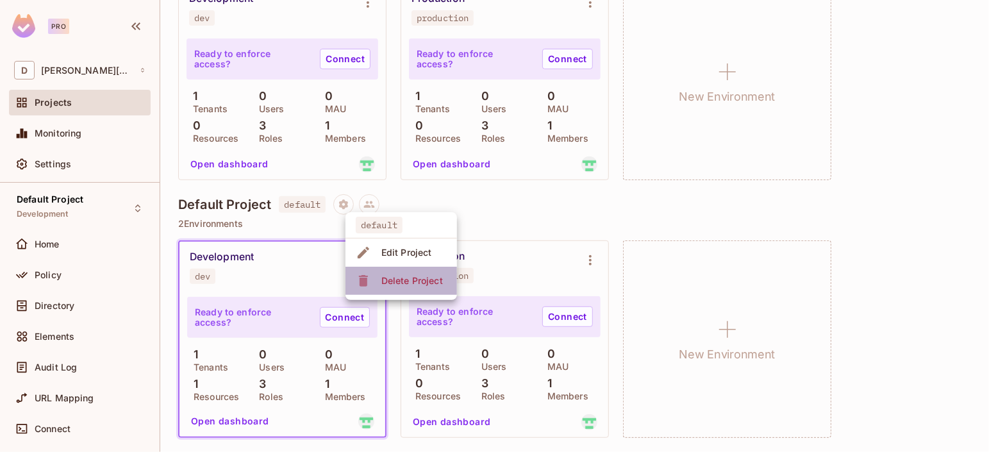
click at [407, 283] on div "Delete Project" at bounding box center [412, 280] width 62 height 13
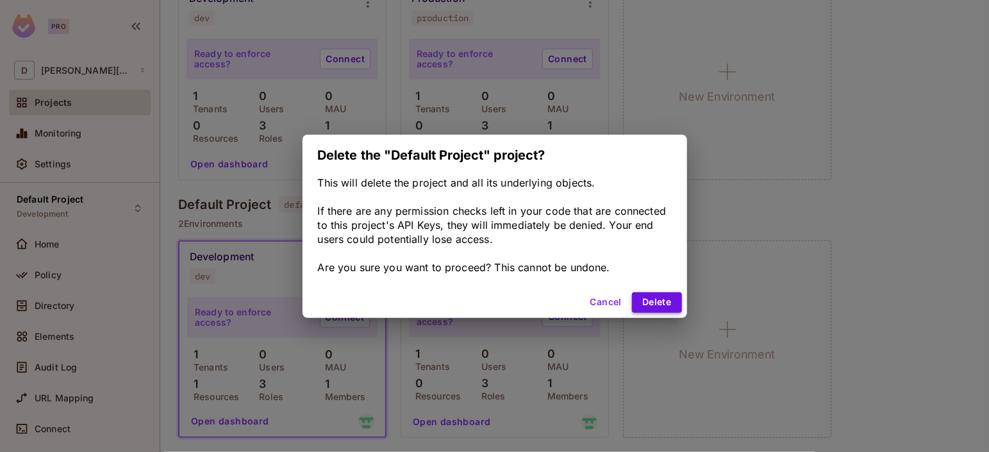
click at [657, 304] on button "Delete" at bounding box center [656, 302] width 49 height 21
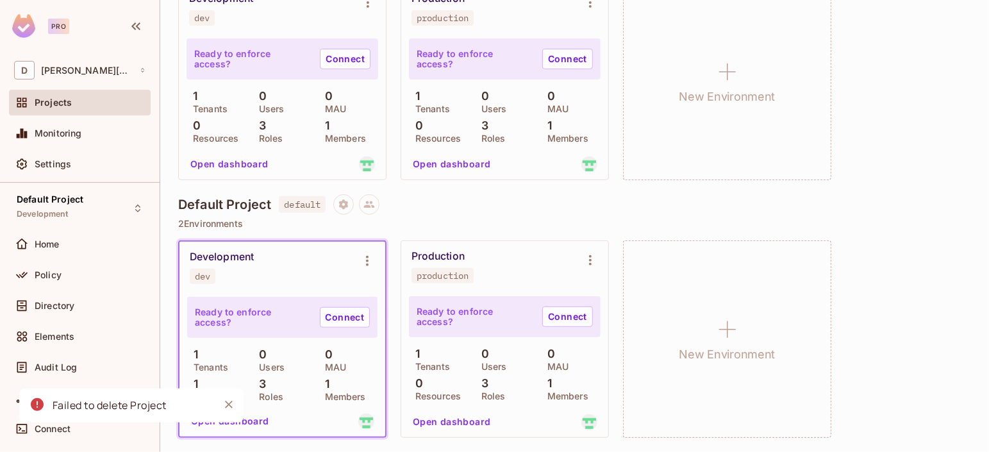
click at [115, 408] on div "Failed to delete Project" at bounding box center [110, 405] width 114 height 16
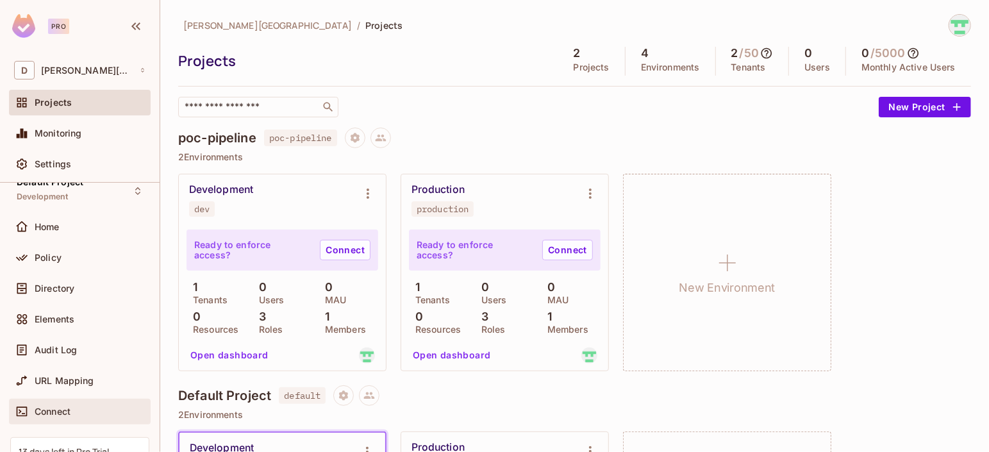
scroll to position [0, 0]
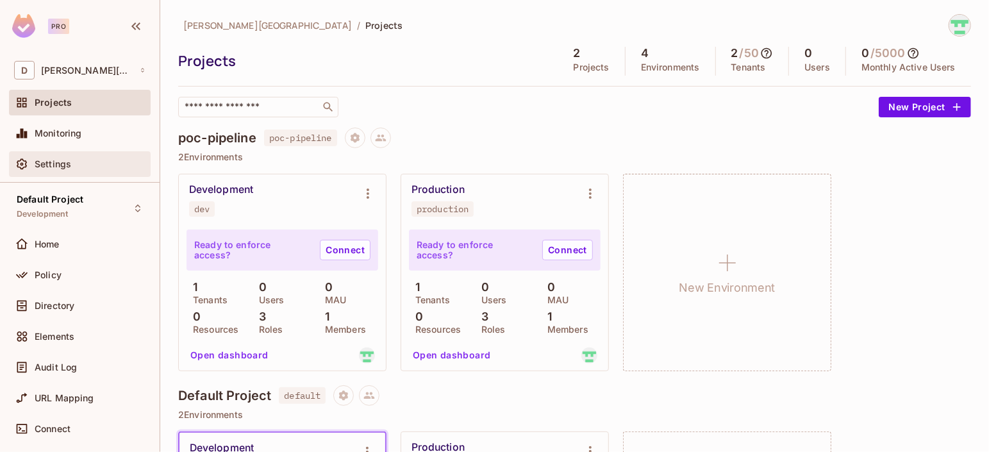
click at [95, 168] on div "Settings" at bounding box center [90, 164] width 111 height 10
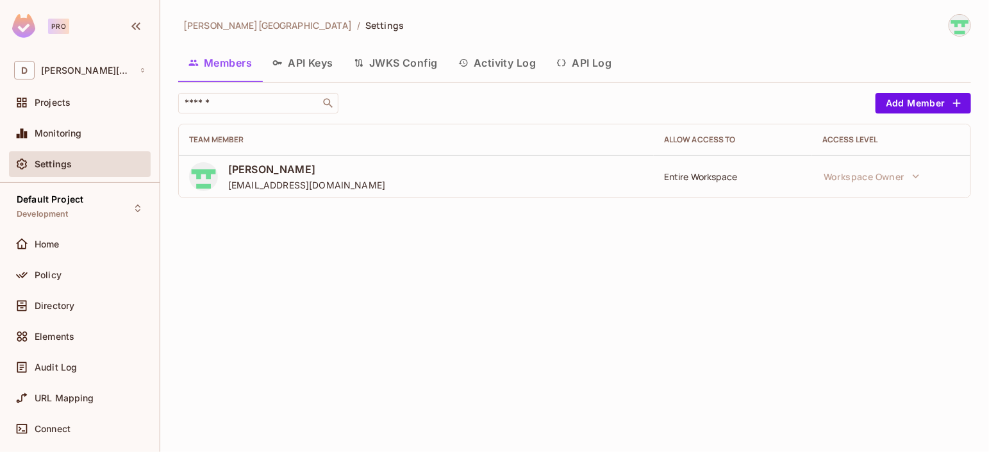
click at [313, 63] on button "API Keys" at bounding box center [302, 63] width 81 height 32
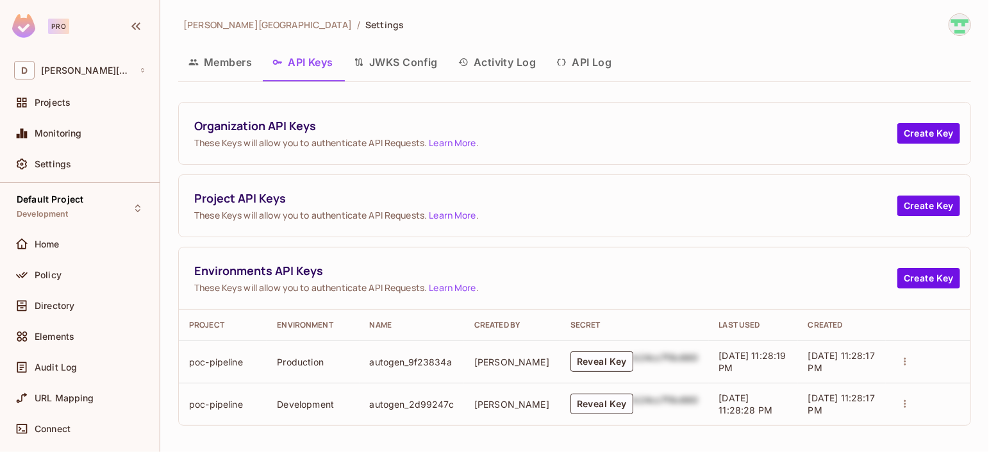
scroll to position [1, 0]
click at [597, 407] on button "Reveal Key" at bounding box center [601, 403] width 63 height 21
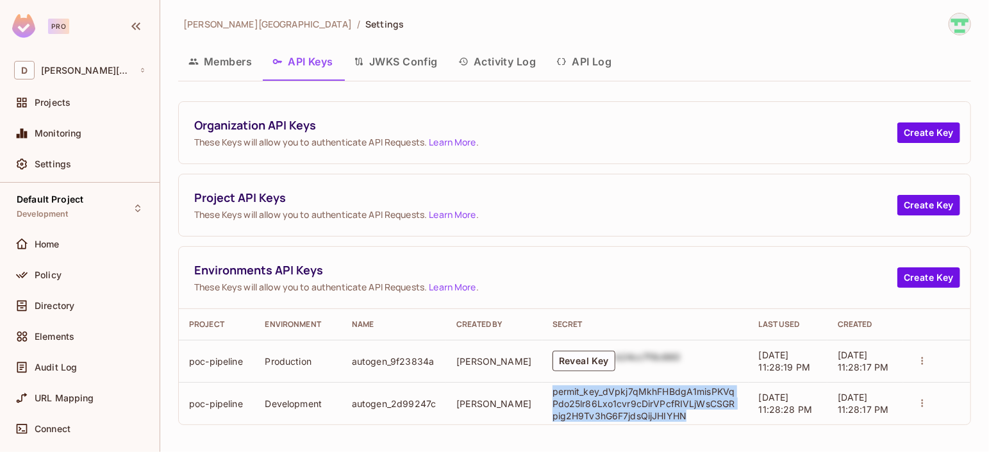
drag, startPoint x: 533, startPoint y: 391, endPoint x: 666, endPoint y: 408, distance: 134.4
click at [666, 408] on p "permit_key_dVpkj7qMkhFHBdgA1misPKVqPdo25lr86Lxo1cvr9cDirVPcfRIVLjWsCSGRpig2H9Tv…" at bounding box center [645, 403] width 186 height 37
copy p "permit_key_dVpkj7qMkhFHBdgA1misPKVqPdo25lr86Lxo1cvr9cDirVPcfRIVLjWsCSGRpig2H9Tv…"
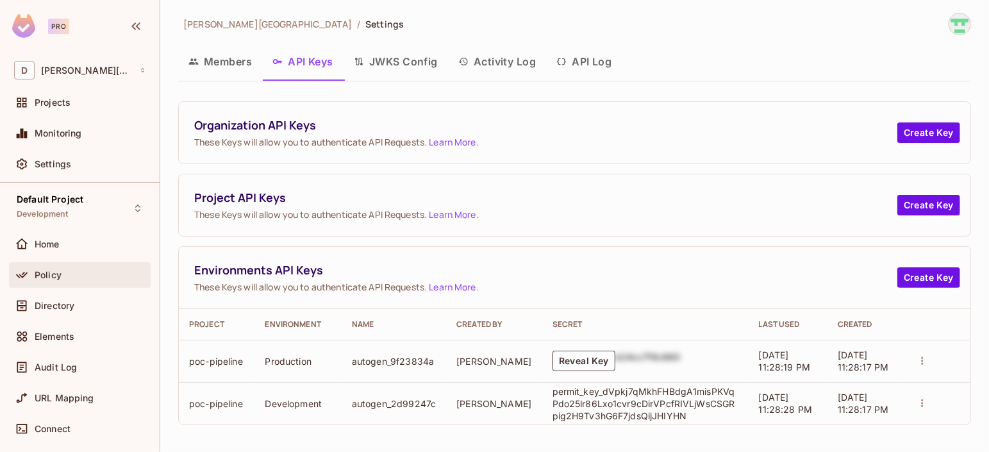
click at [124, 276] on div "Policy" at bounding box center [90, 275] width 111 height 10
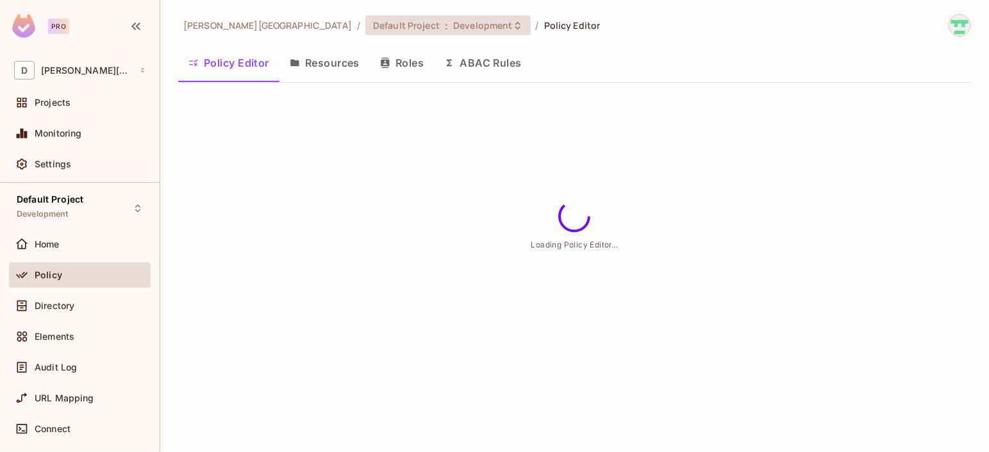
click at [453, 29] on span "Development" at bounding box center [482, 25] width 59 height 12
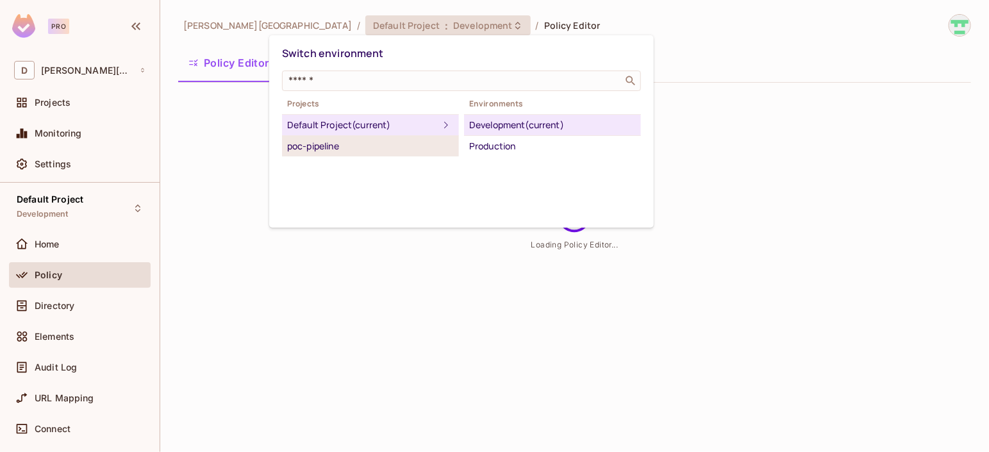
click at [335, 150] on div "poc-pipeline" at bounding box center [370, 145] width 167 height 15
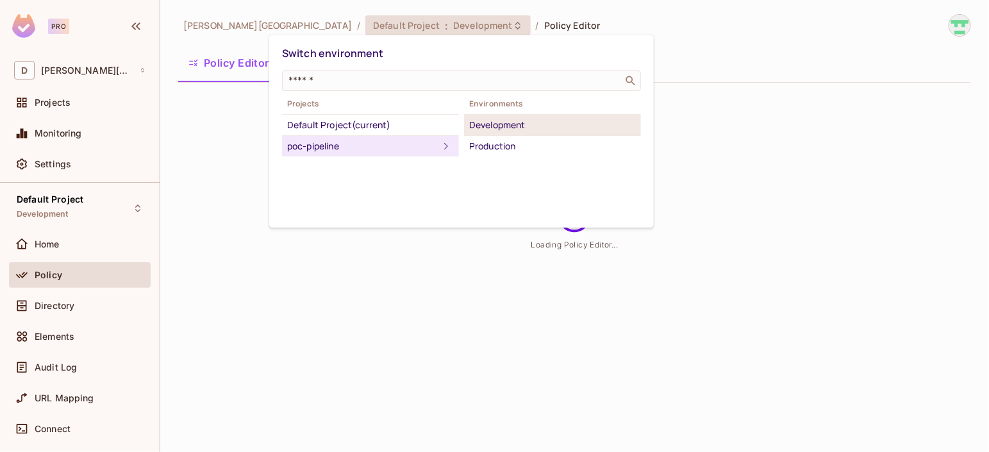
click at [497, 128] on div "Development" at bounding box center [552, 124] width 167 height 15
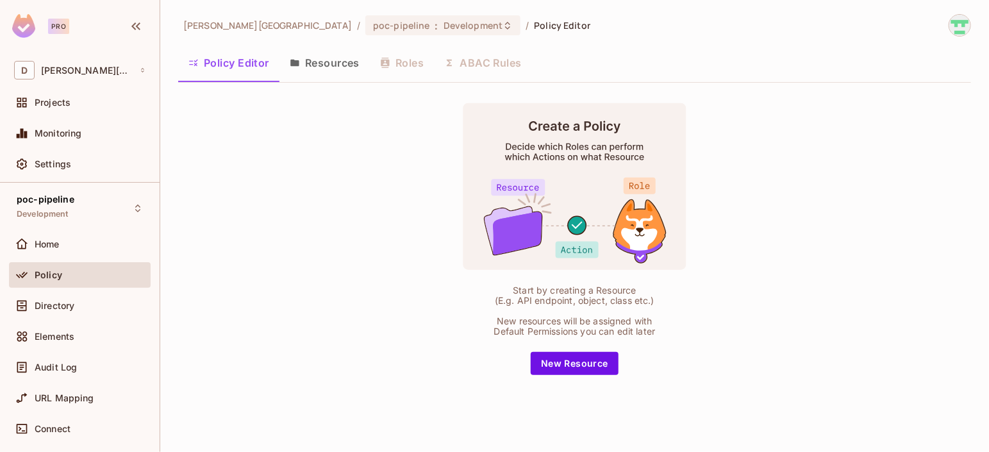
click at [317, 67] on button "Resources" at bounding box center [324, 63] width 90 height 32
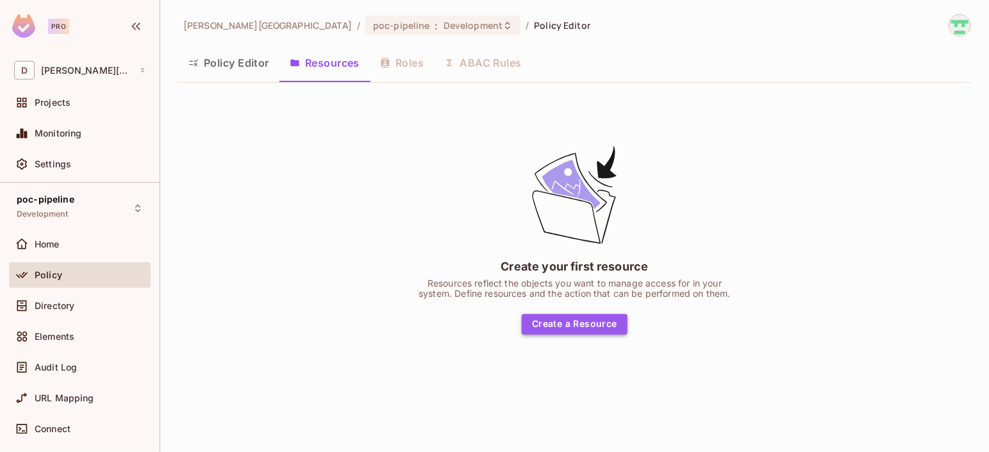
click at [584, 322] on button "Create a Resource" at bounding box center [575, 324] width 106 height 21
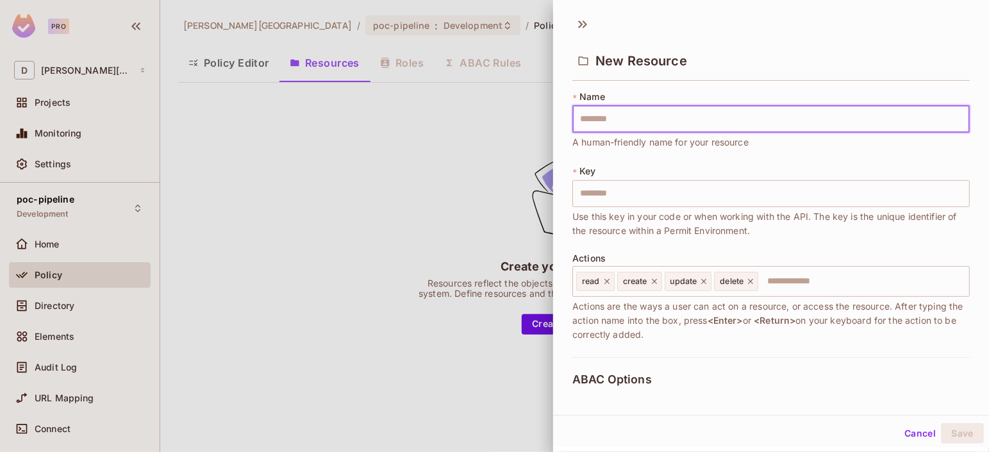
type input "*"
type input "**"
type input "***"
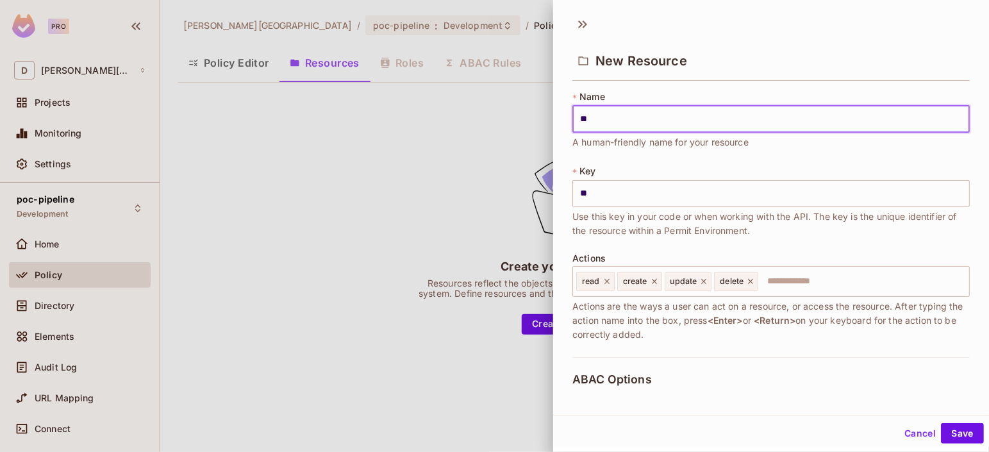
type input "***"
type input "****"
type input "*****"
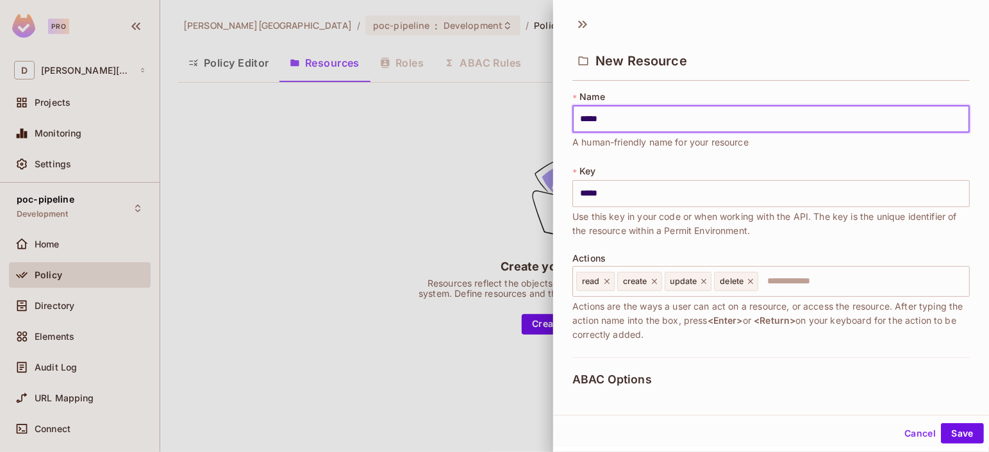
type input "******"
type input "*******"
type input "********"
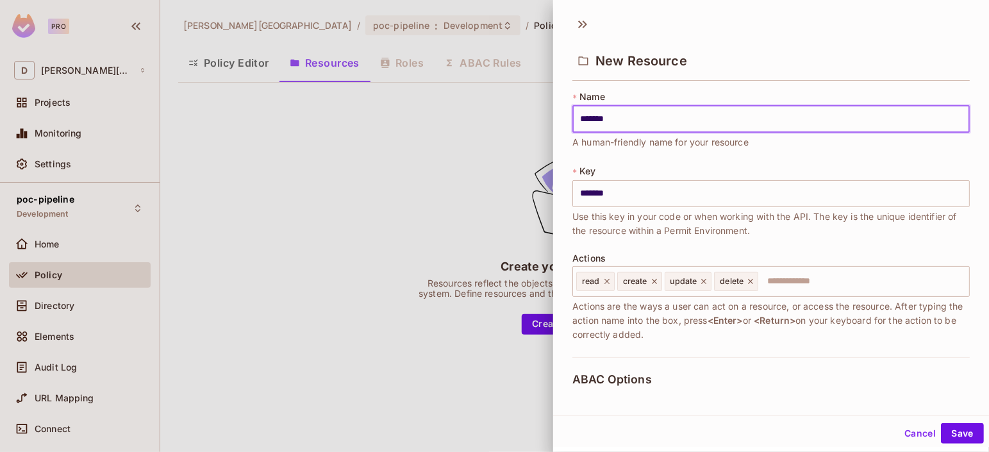
type input "********"
type input "*********"
type input "**********"
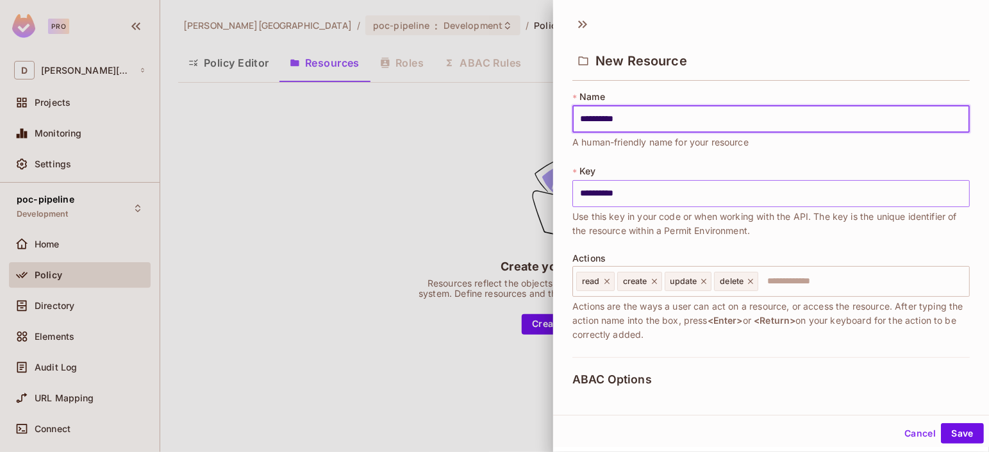
type input "**********"
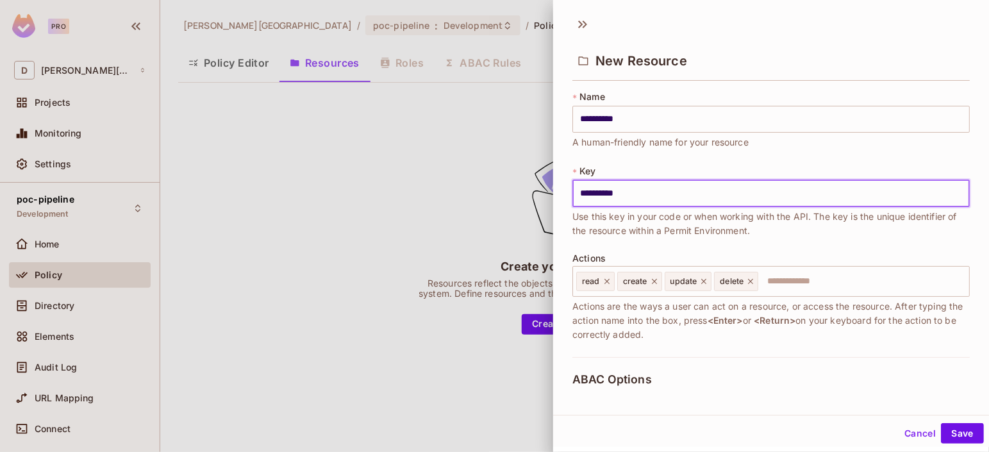
click at [586, 192] on input "**********" at bounding box center [770, 193] width 397 height 27
type input "**********"
click at [678, 251] on div "**********" at bounding box center [770, 223] width 397 height 267
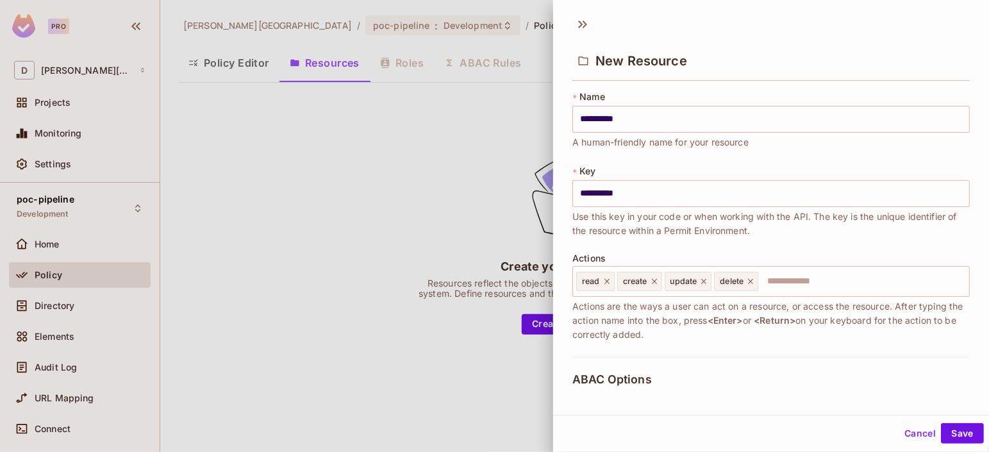
scroll to position [119, 0]
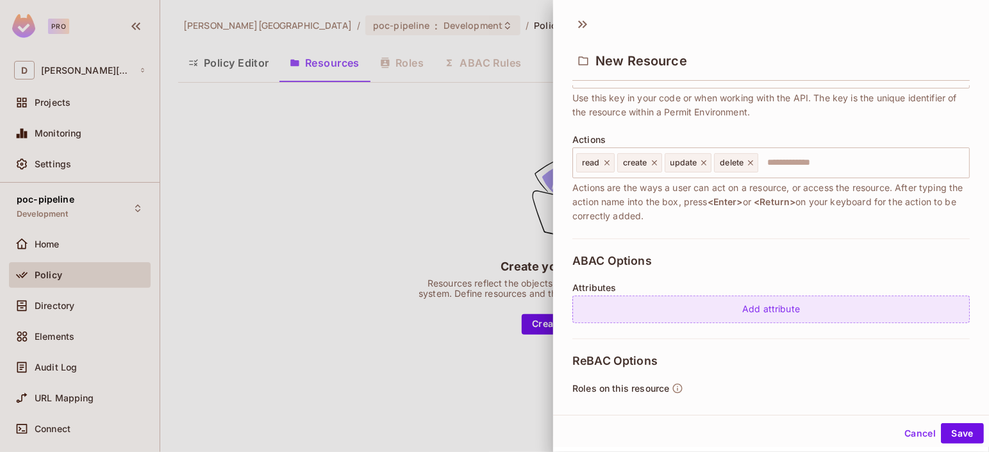
click at [743, 308] on div "Add attribute" at bounding box center [770, 309] width 397 height 28
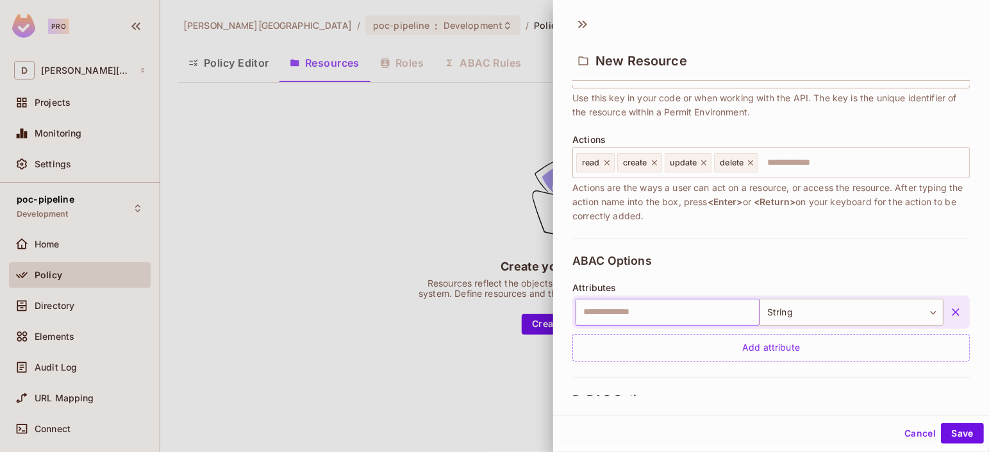
click at [648, 315] on input "text" at bounding box center [667, 312] width 184 height 27
click at [624, 316] on input "text" at bounding box center [667, 312] width 184 height 27
paste input "**********"
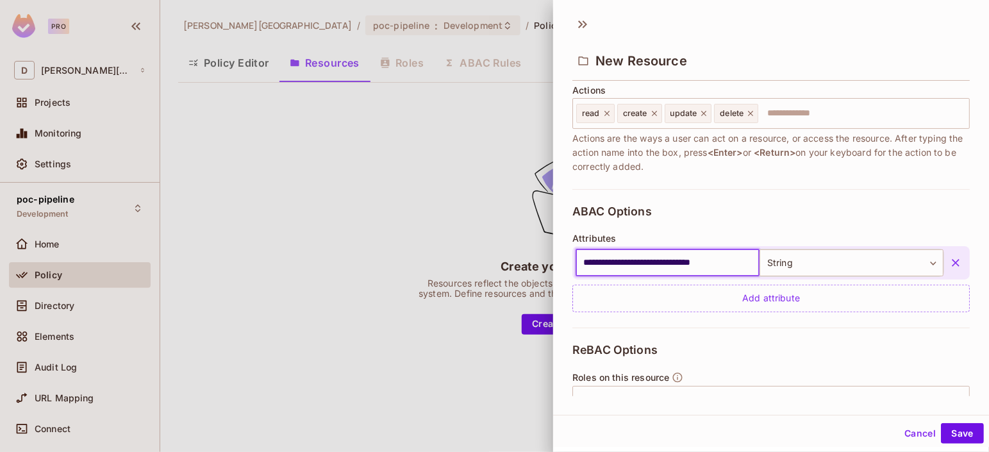
scroll to position [237, 0]
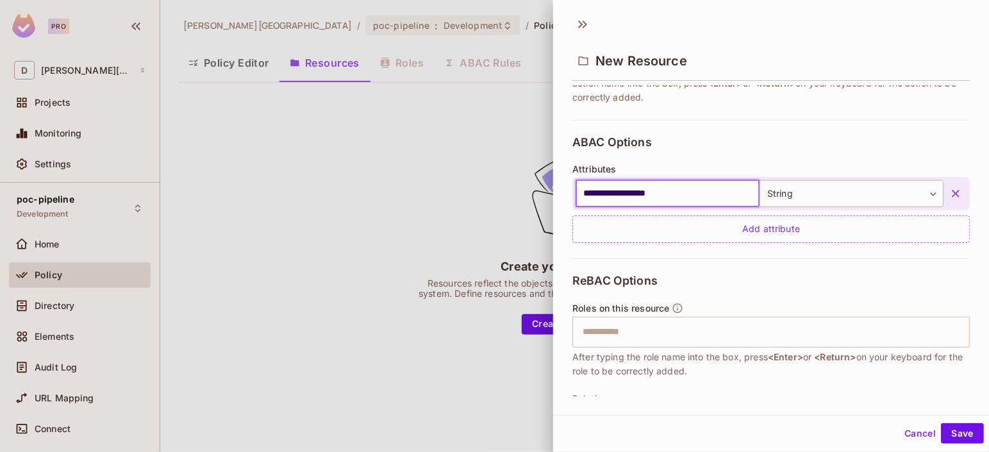
click at [630, 194] on input "**********" at bounding box center [667, 193] width 184 height 27
paste input "text"
type input "**********"
click at [796, 194] on body "**********" at bounding box center [494, 226] width 989 height 452
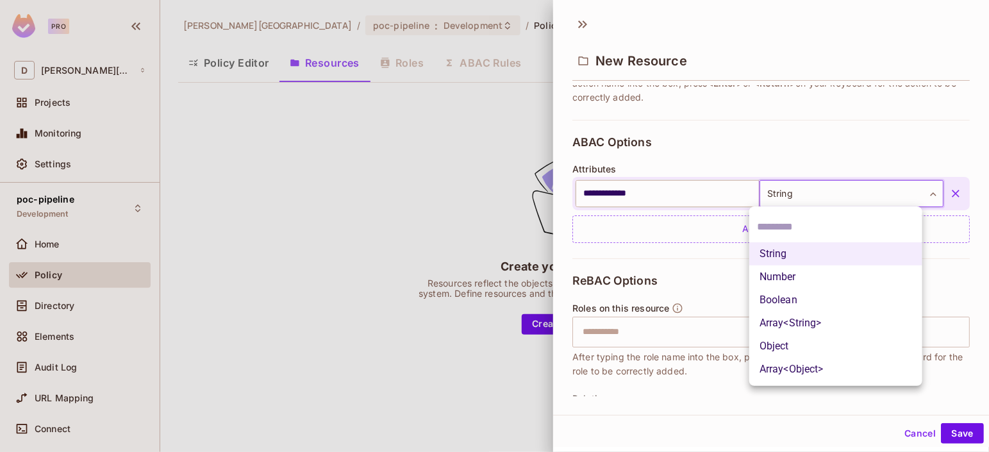
click at [794, 279] on li "Number" at bounding box center [835, 276] width 173 height 23
type input "******"
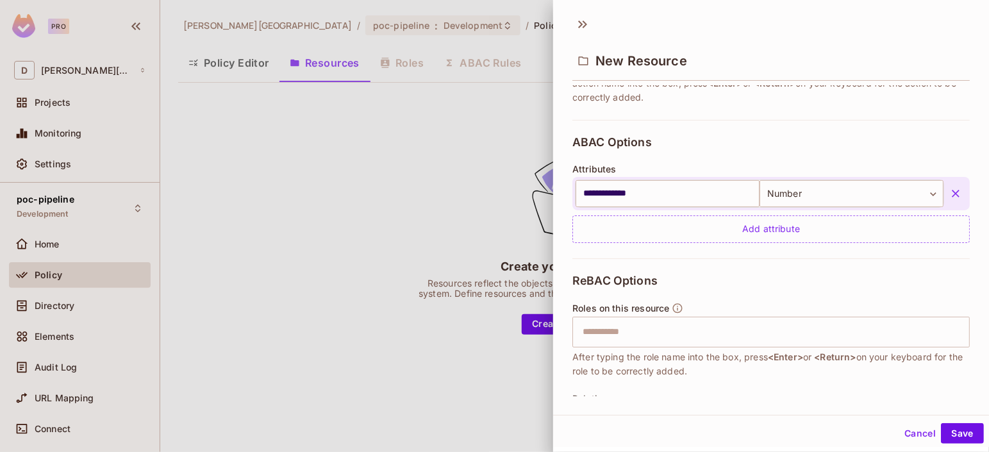
click at [734, 258] on div "ReBAC Options Roles on this resource ​ After typing the role name into the box,…" at bounding box center [770, 379] width 397 height 242
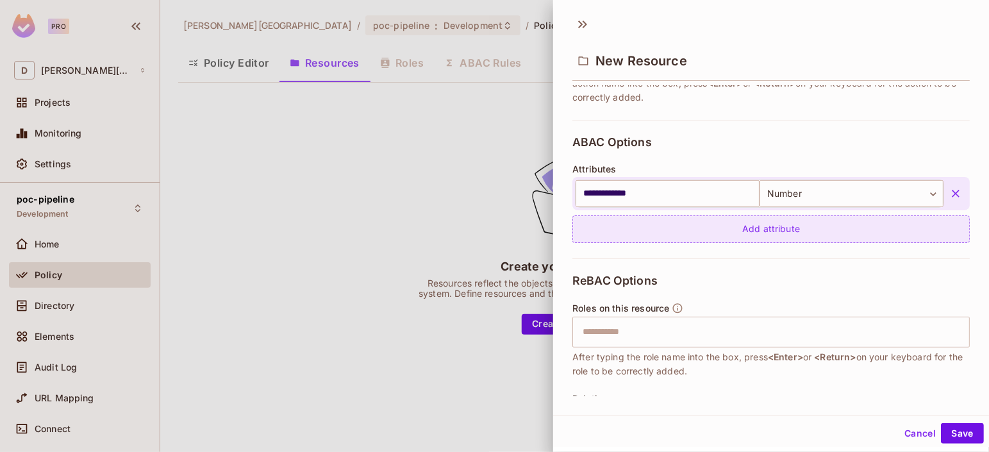
click at [753, 228] on div "Add attribute" at bounding box center [770, 229] width 397 height 28
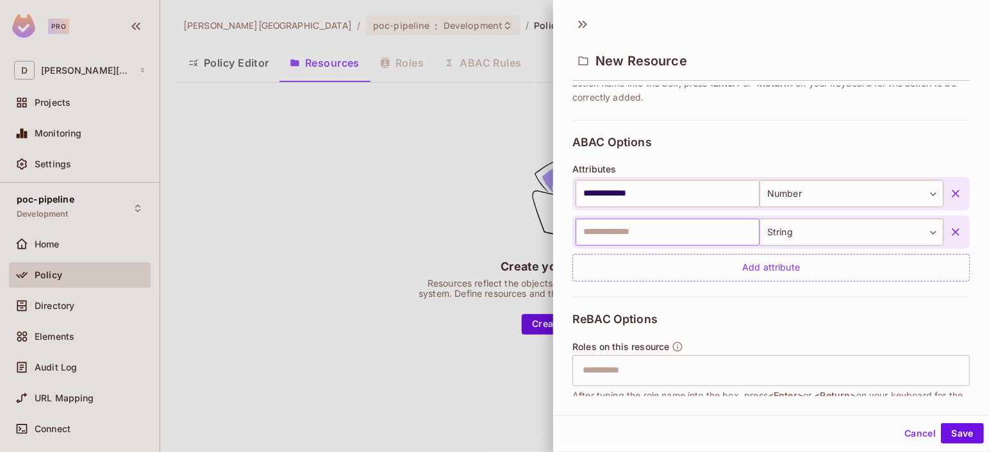
click at [639, 232] on input "text" at bounding box center [667, 232] width 184 height 27
paste input "*********"
type input "*********"
click at [792, 240] on body "**********" at bounding box center [494, 226] width 989 height 452
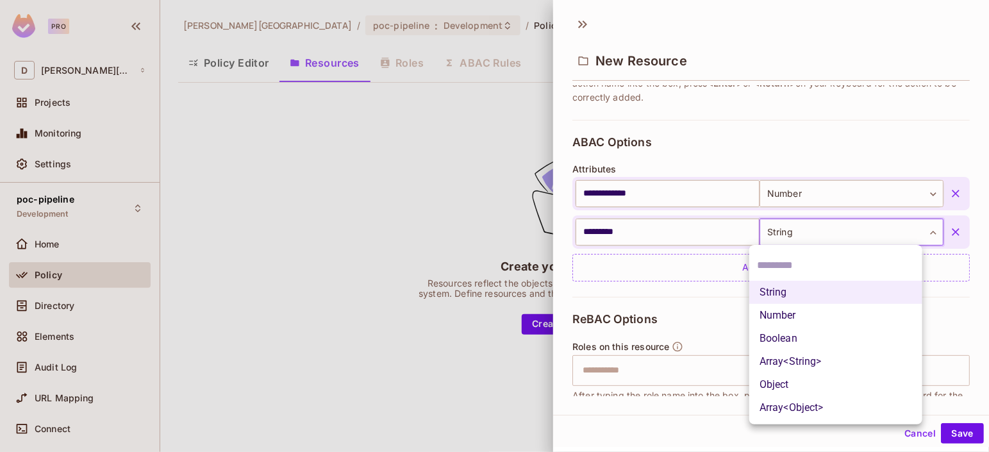
click at [785, 315] on li "Number" at bounding box center [835, 315] width 173 height 23
type input "******"
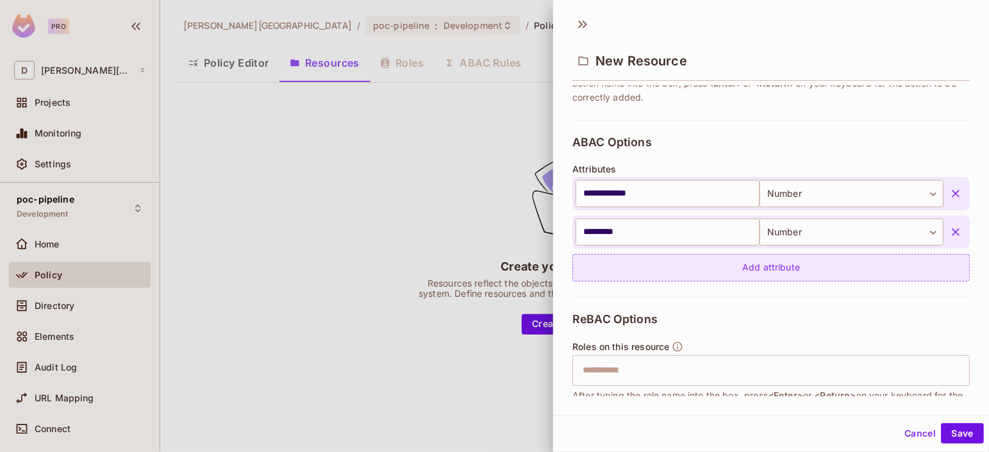
click at [643, 277] on div "Add attribute" at bounding box center [770, 268] width 397 height 28
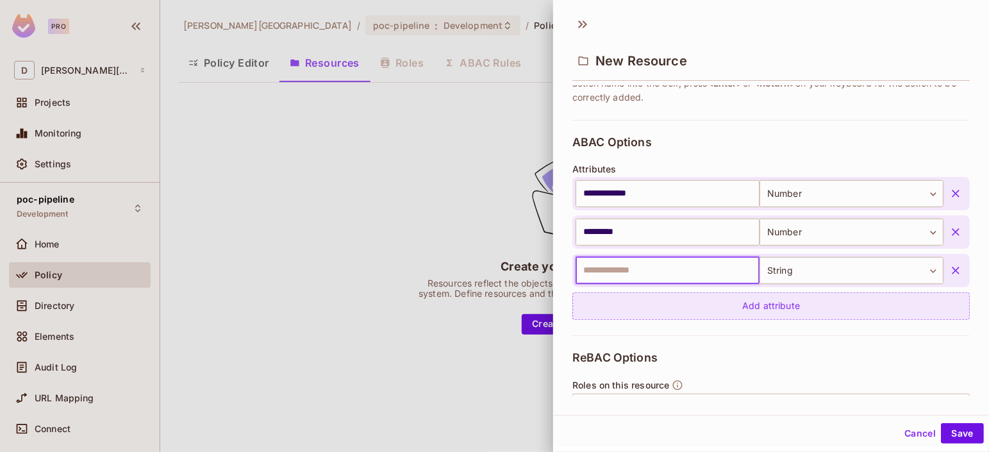
click at [638, 308] on div "Add attribute" at bounding box center [770, 306] width 397 height 28
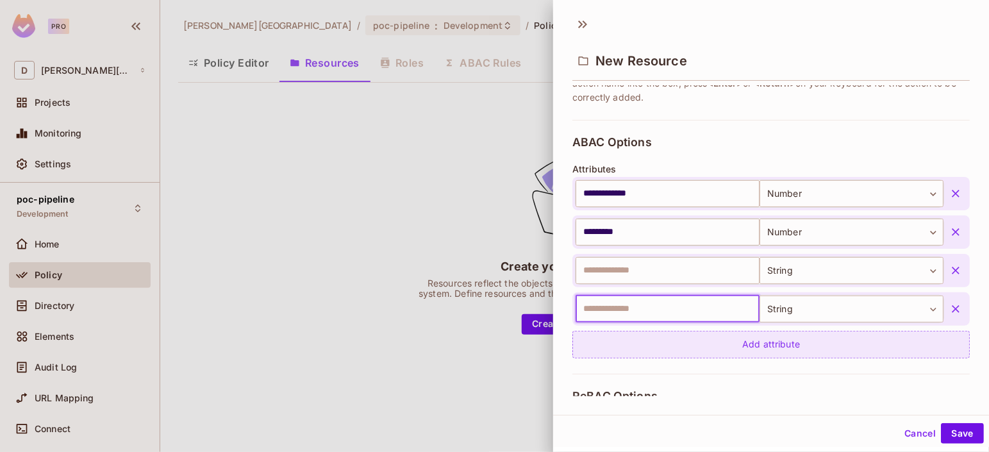
click at [659, 353] on div "Add attribute" at bounding box center [770, 345] width 397 height 28
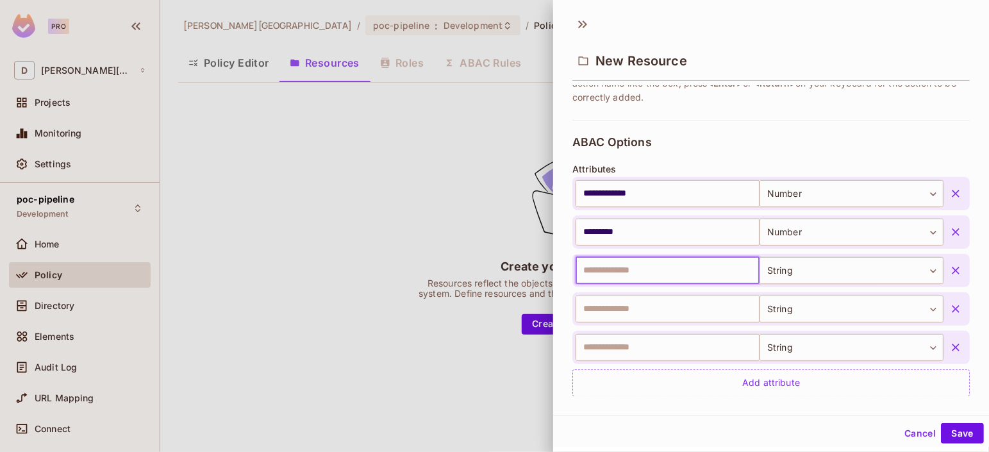
click at [609, 275] on input "text" at bounding box center [667, 270] width 184 height 27
paste input "**********"
type input "**********"
click at [776, 269] on body "**********" at bounding box center [494, 226] width 989 height 452
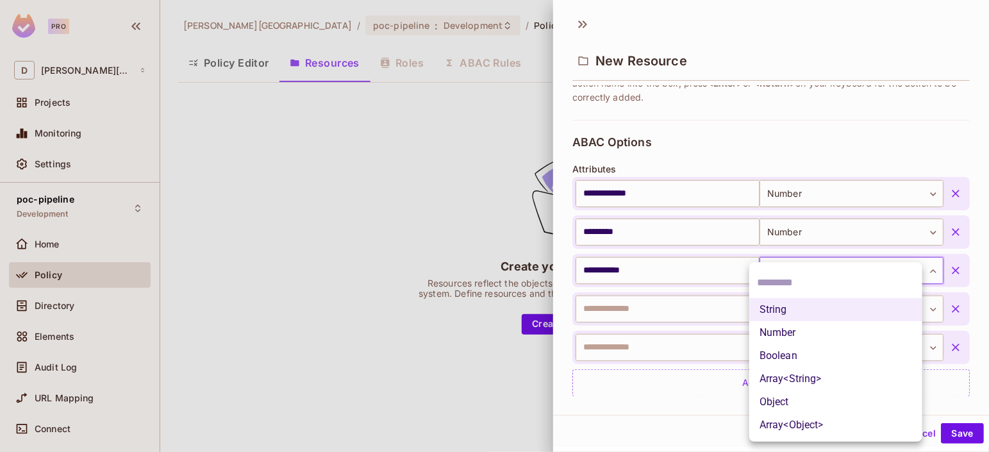
click at [786, 327] on li "Number" at bounding box center [835, 332] width 173 height 23
type input "******"
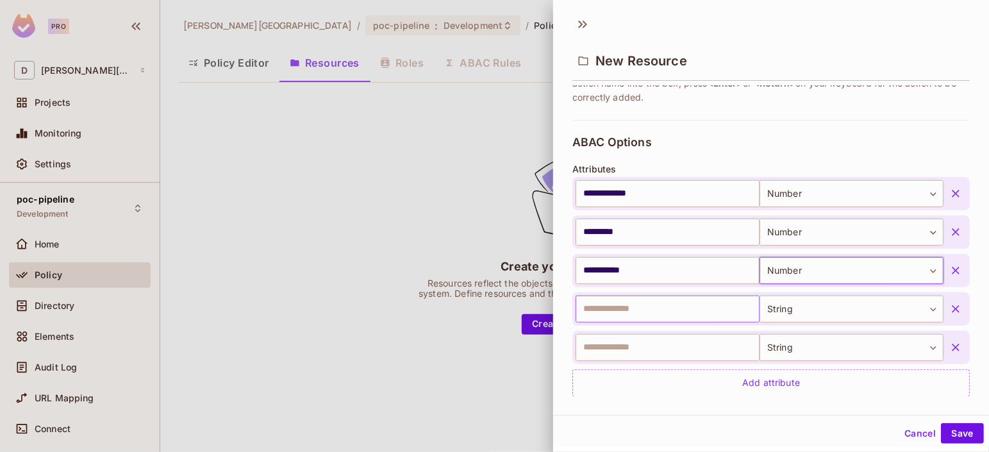
click at [659, 308] on input "text" at bounding box center [667, 308] width 184 height 27
paste input "******"
type input "******"
click at [667, 306] on input "text" at bounding box center [667, 308] width 184 height 27
paste input "**********"
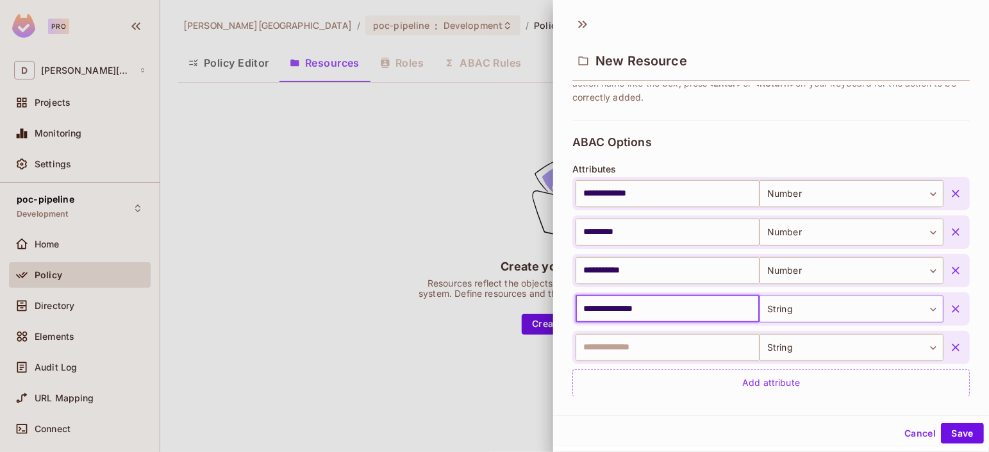
type input "**********"
click at [763, 311] on body "**********" at bounding box center [494, 226] width 989 height 452
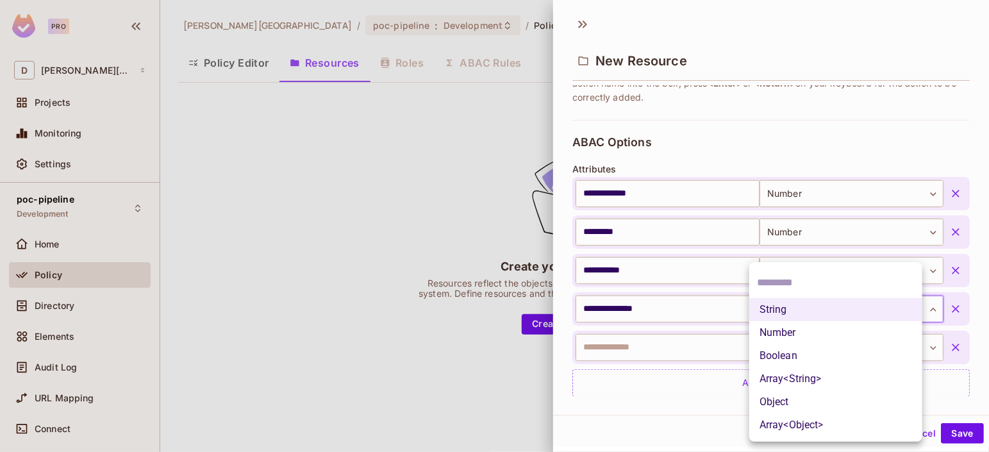
click at [790, 399] on li "Object" at bounding box center [835, 401] width 173 height 23
type input "******"
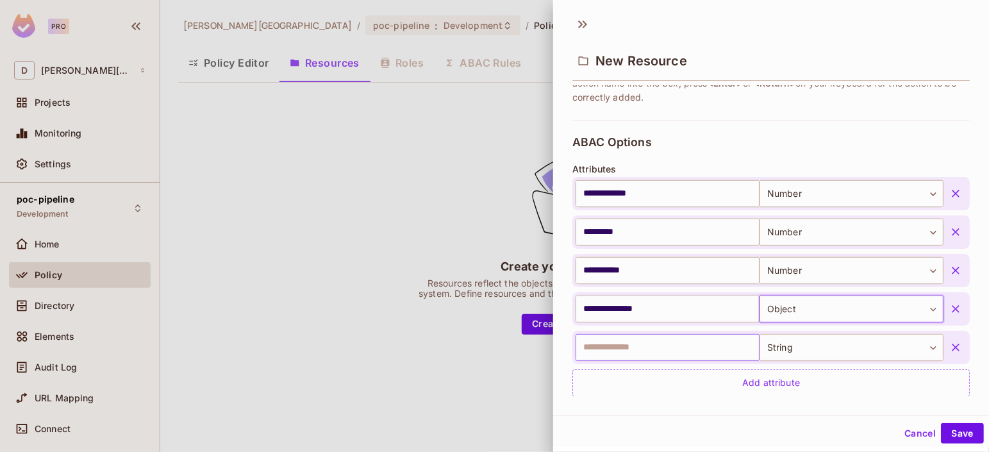
click at [625, 347] on input "text" at bounding box center [667, 347] width 184 height 27
click at [662, 340] on input "text" at bounding box center [667, 347] width 184 height 27
paste input "*******"
type input "*******"
click at [777, 348] on body "**********" at bounding box center [494, 226] width 989 height 452
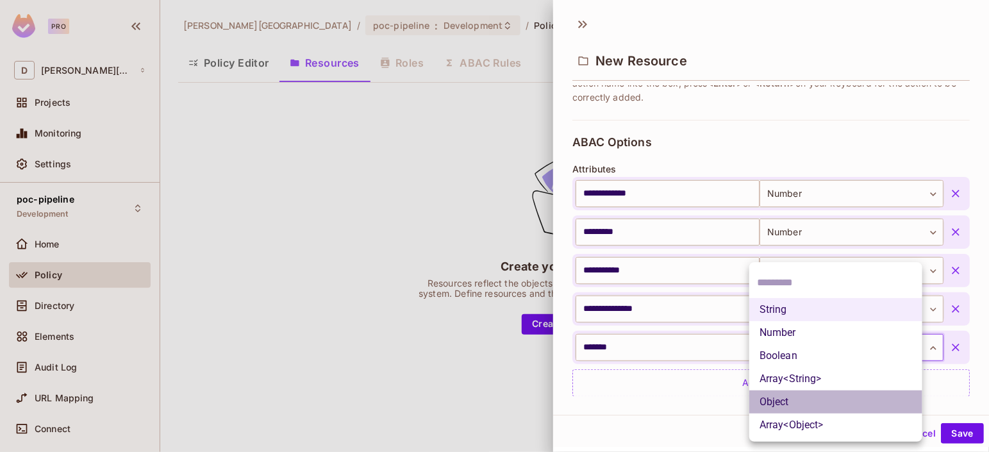
click at [797, 400] on li "Object" at bounding box center [835, 401] width 173 height 23
type input "******"
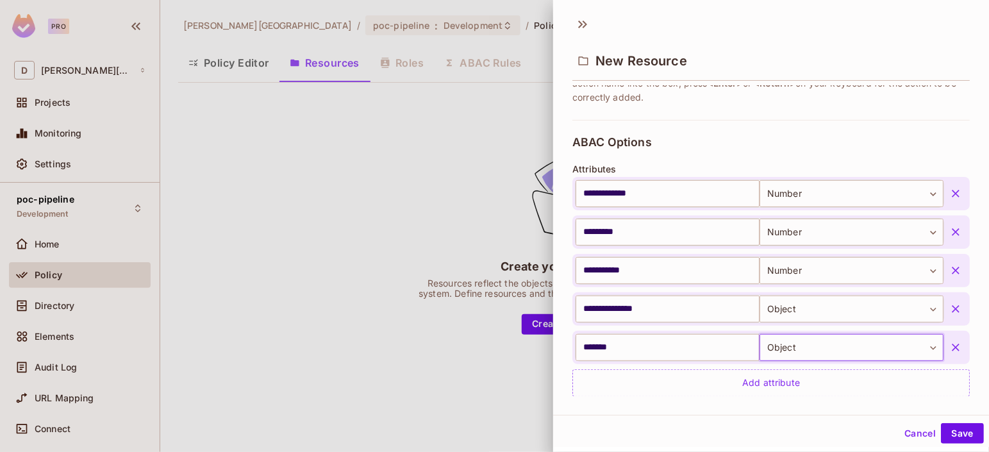
click at [702, 407] on div "**********" at bounding box center [771, 212] width 436 height 406
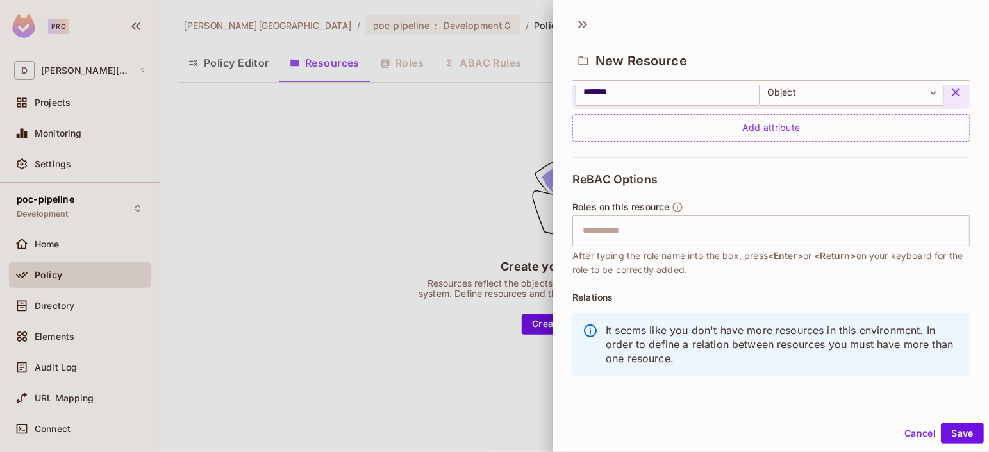
scroll to position [493, 0]
click at [948, 430] on button "Save" at bounding box center [962, 433] width 43 height 21
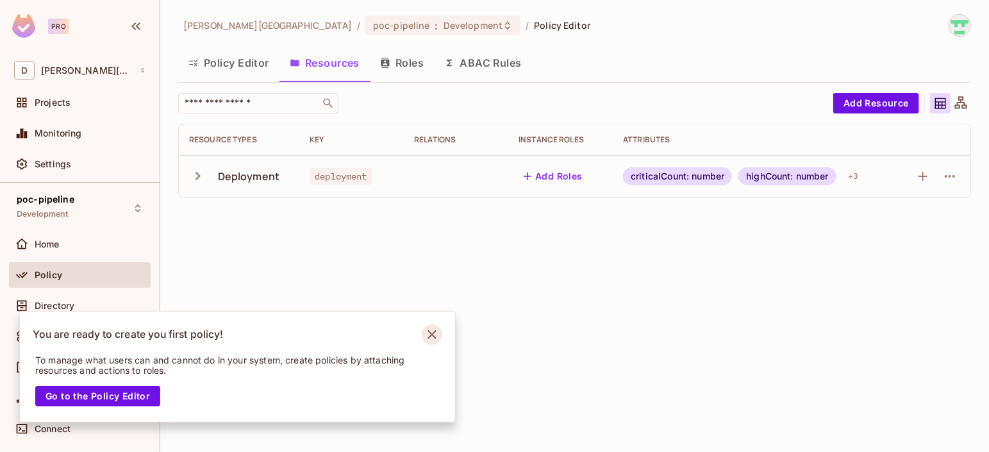
click at [431, 336] on icon "Notifications Alt+T" at bounding box center [432, 334] width 21 height 21
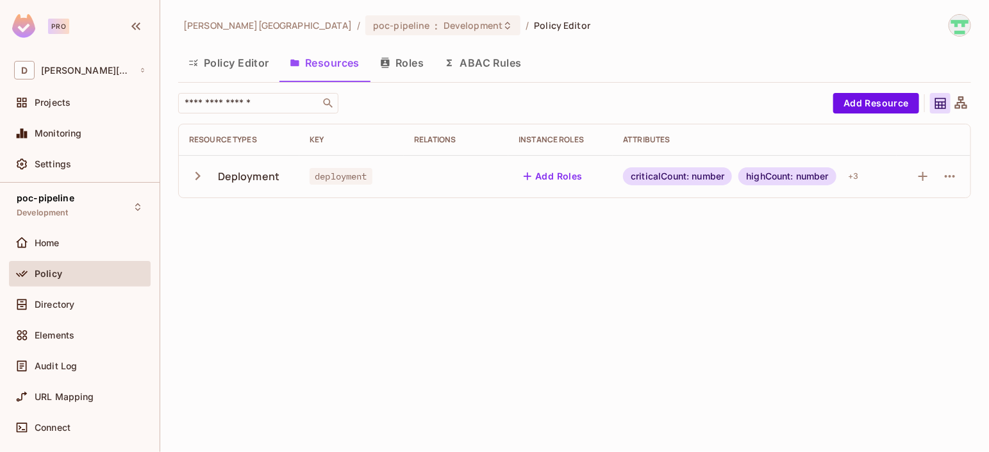
scroll to position [0, 0]
click at [199, 181] on icon "button" at bounding box center [197, 175] width 17 height 17
click at [954, 177] on icon "button" at bounding box center [949, 176] width 15 height 15
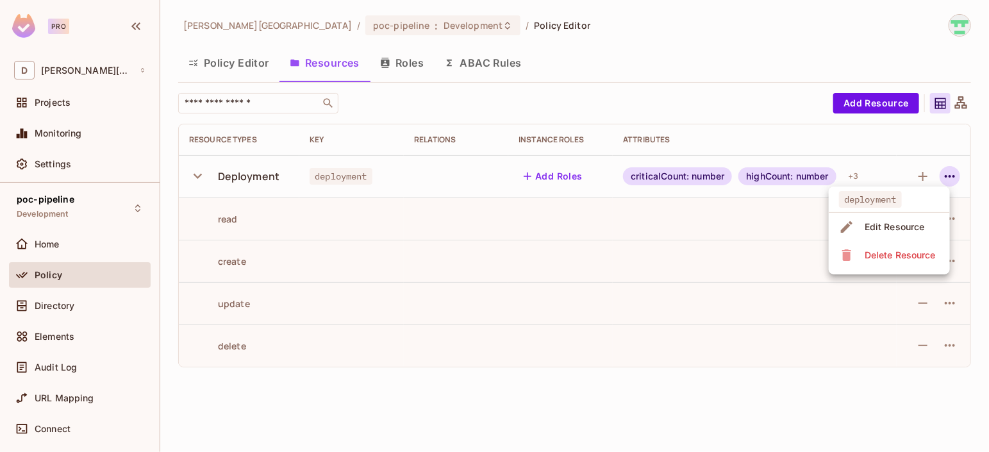
click at [891, 228] on div "Edit Resource" at bounding box center [894, 226] width 60 height 13
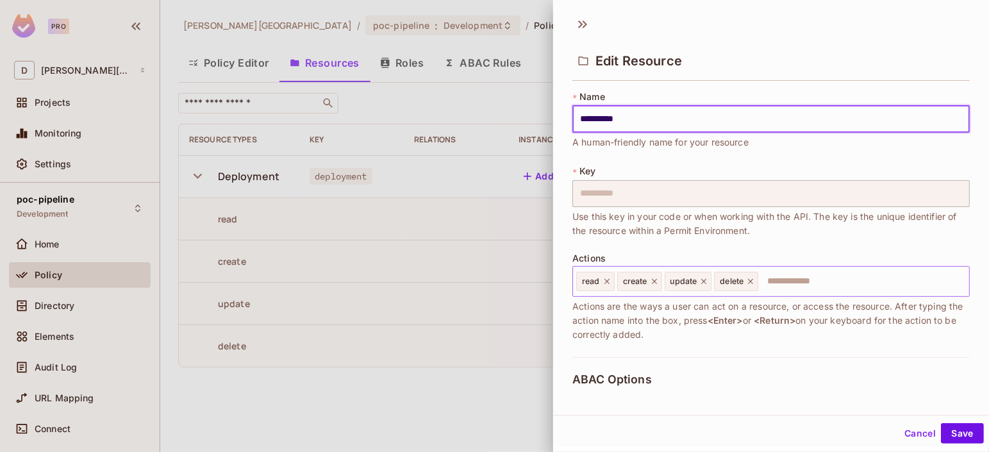
click at [606, 281] on icon at bounding box center [606, 281] width 5 height 5
click at [616, 281] on icon at bounding box center [613, 281] width 9 height 9
click at [616, 281] on icon at bounding box center [615, 281] width 5 height 5
click at [616, 281] on icon at bounding box center [612, 281] width 9 height 9
click at [607, 281] on input "text" at bounding box center [769, 281] width 389 height 26
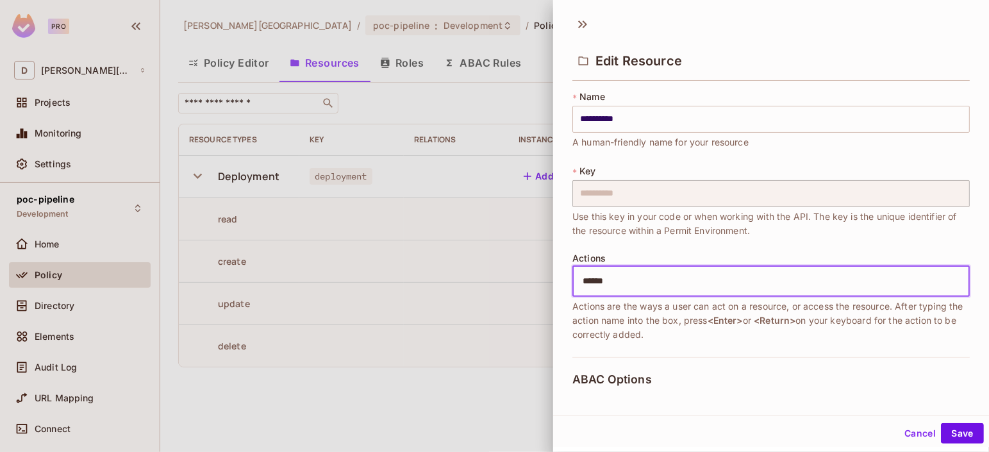
type input "******"
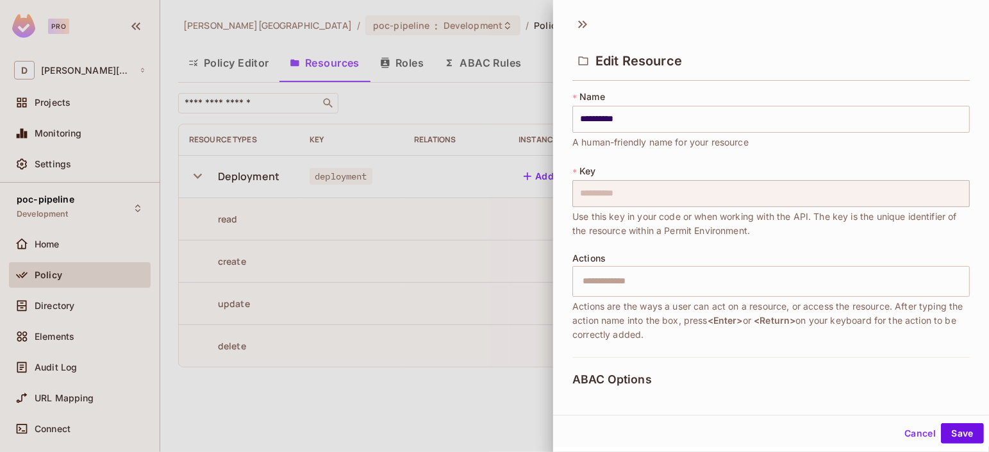
click at [656, 319] on span "Actions are the ways a user can act on a resource, or access the resource. Afte…" at bounding box center [770, 320] width 397 height 42
click at [623, 281] on input "text" at bounding box center [769, 281] width 389 height 26
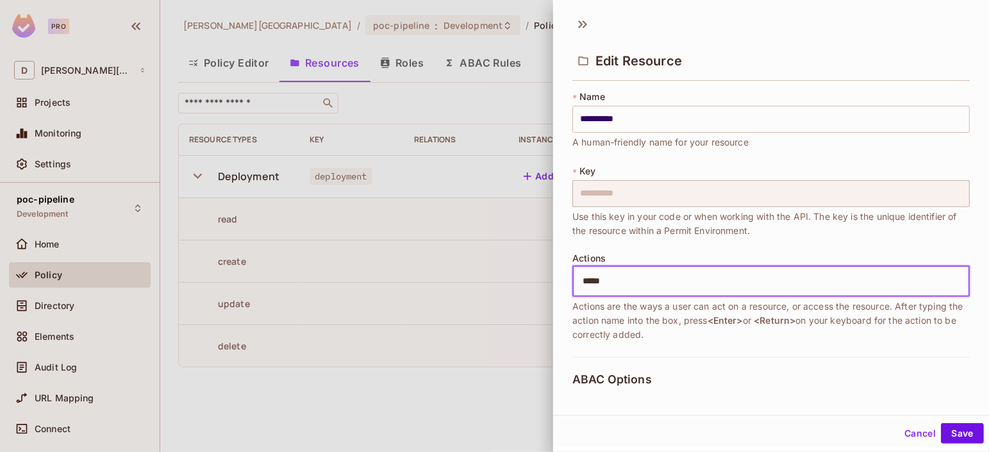
type input "******"
type input "*******"
click at [950, 438] on button "Save" at bounding box center [962, 433] width 43 height 21
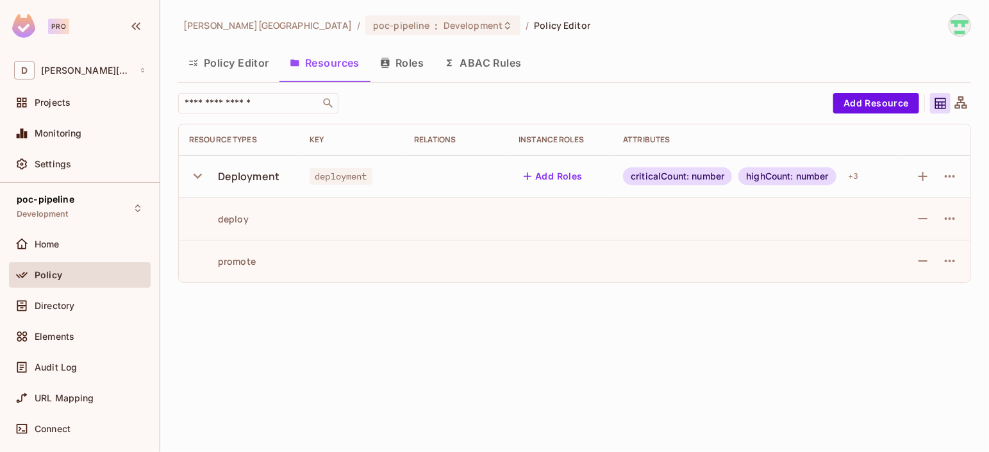
click at [222, 59] on button "Policy Editor" at bounding box center [228, 63] width 101 height 32
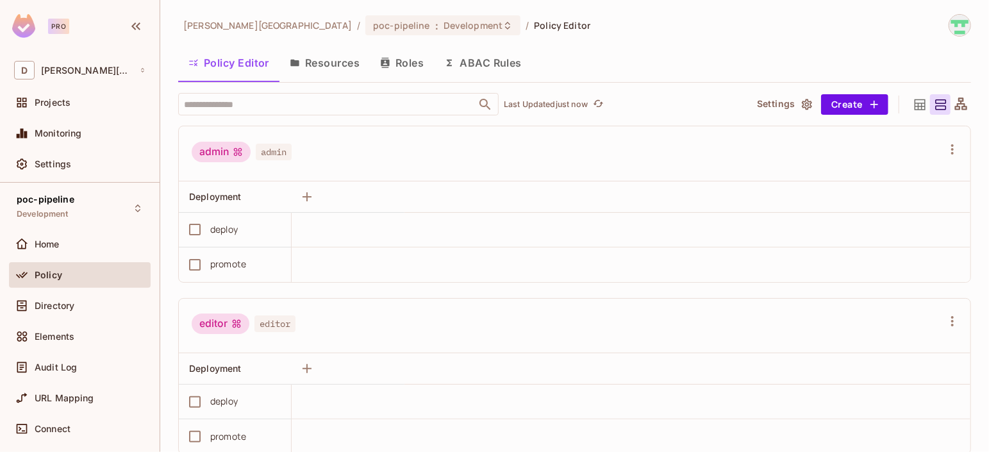
click at [802, 104] on icon "button" at bounding box center [807, 104] width 10 height 11
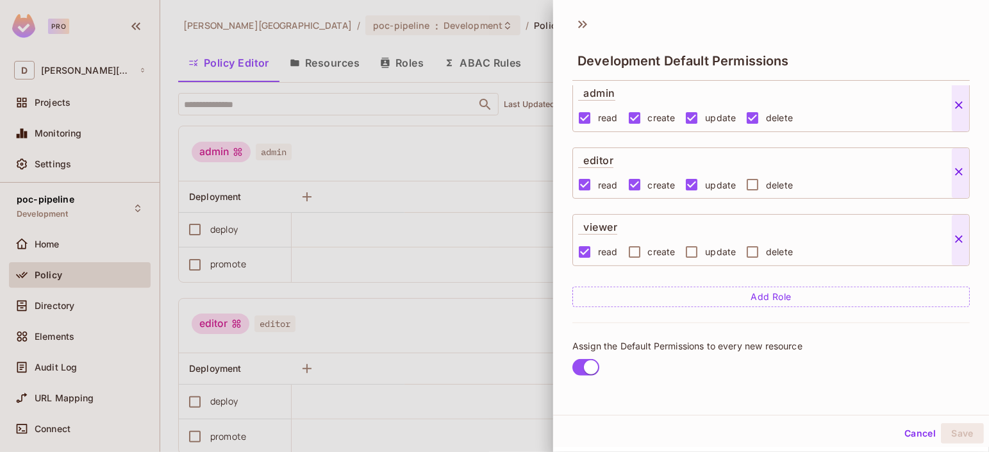
scroll to position [126, 0]
click at [902, 434] on button "Cancel" at bounding box center [920, 433] width 42 height 21
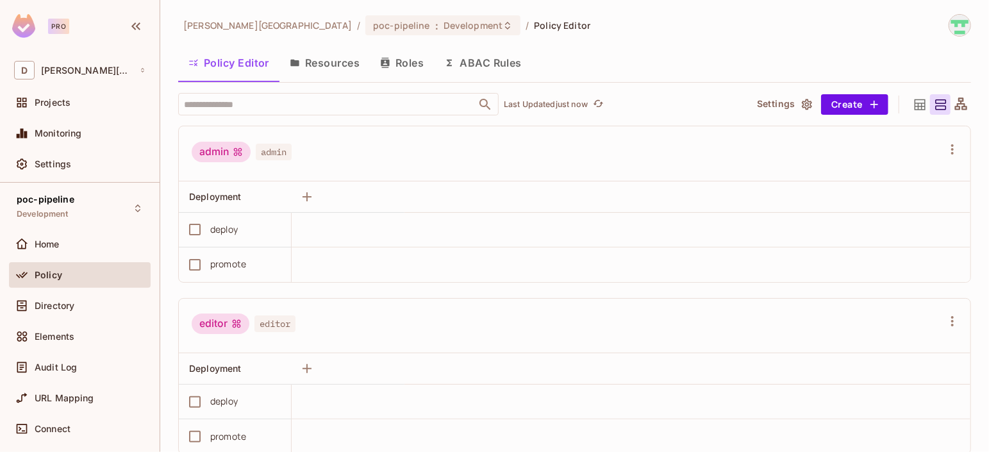
click at [324, 71] on button "Resources" at bounding box center [324, 63] width 90 height 32
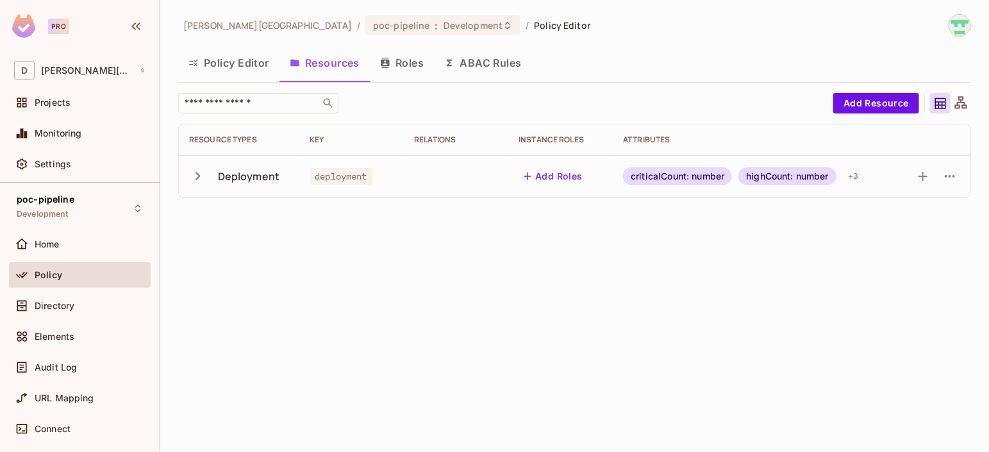
click at [246, 67] on button "Policy Editor" at bounding box center [228, 63] width 101 height 32
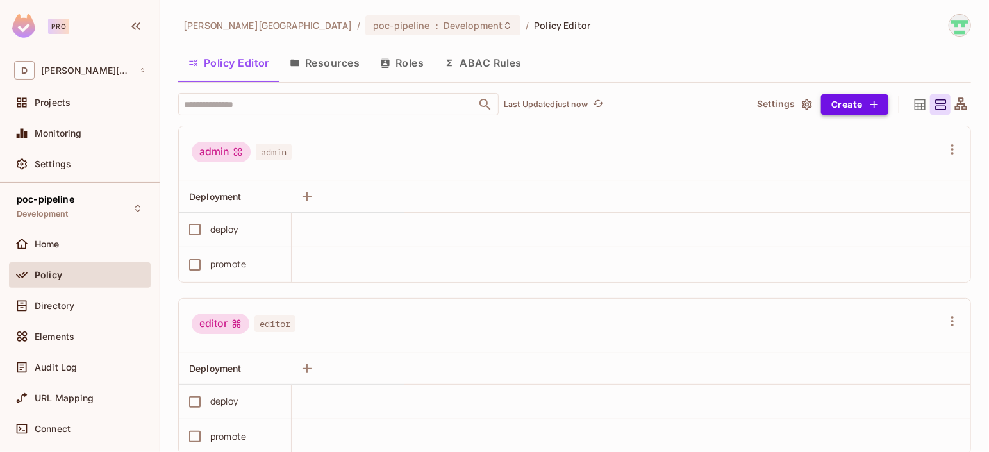
click at [854, 100] on button "Create" at bounding box center [854, 104] width 67 height 21
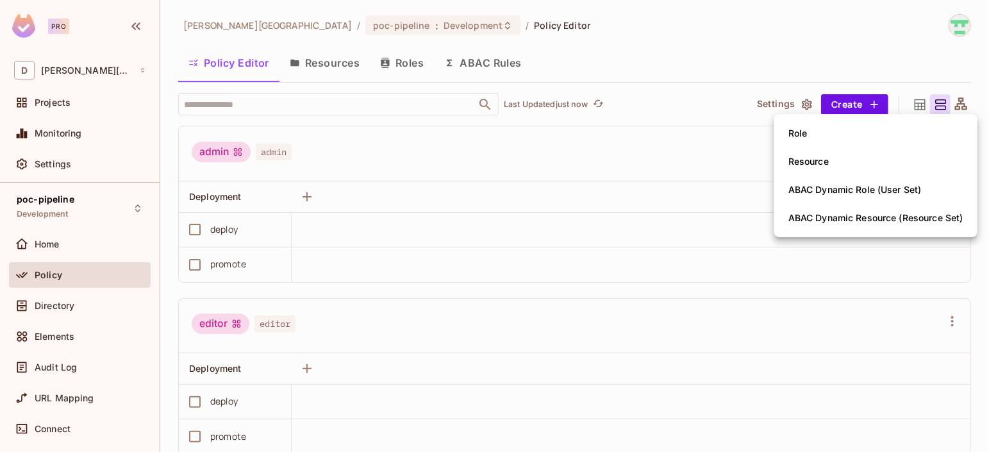
click at [586, 156] on div at bounding box center [494, 226] width 989 height 452
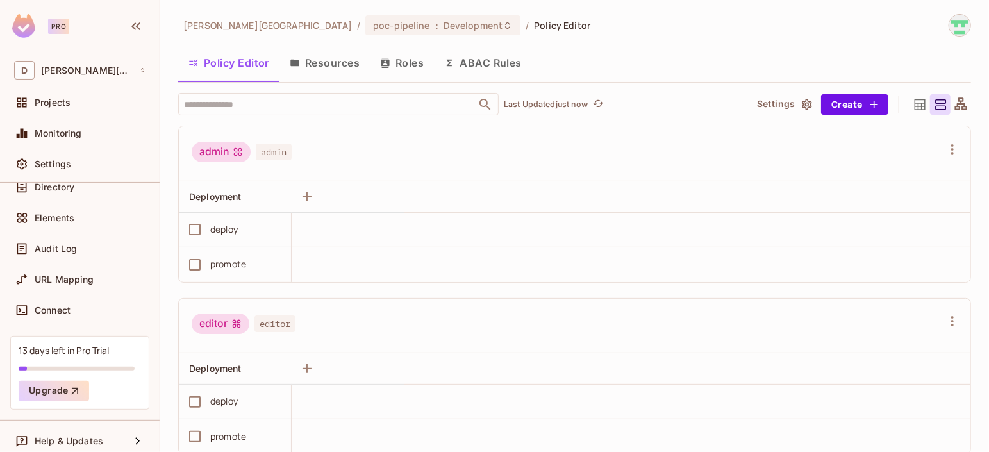
click at [246, 67] on button "Policy Editor" at bounding box center [228, 63] width 101 height 32
click at [304, 199] on icon "button" at bounding box center [306, 196] width 15 height 15
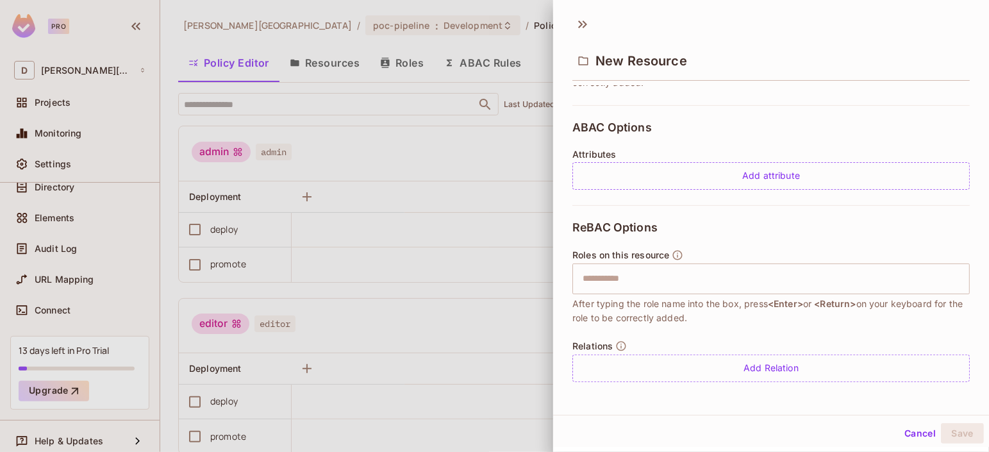
scroll to position [252, 0]
click at [908, 429] on button "Cancel" at bounding box center [920, 433] width 42 height 21
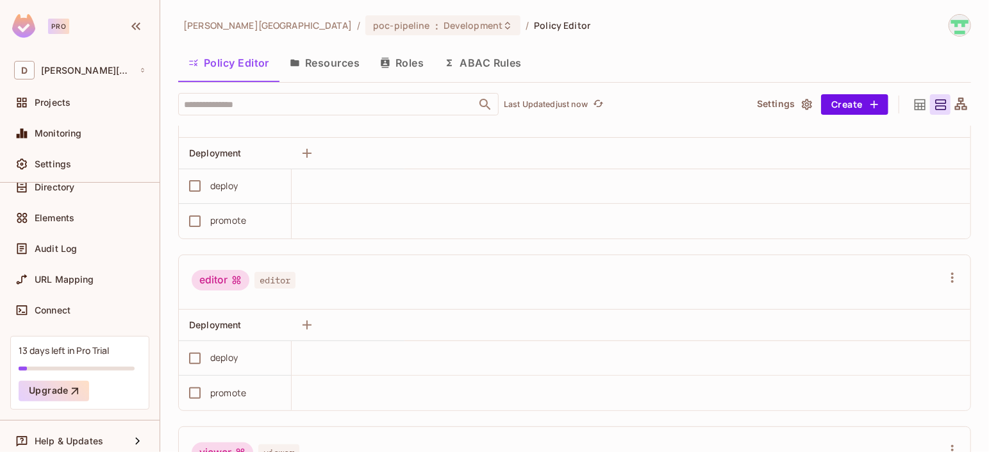
scroll to position [0, 0]
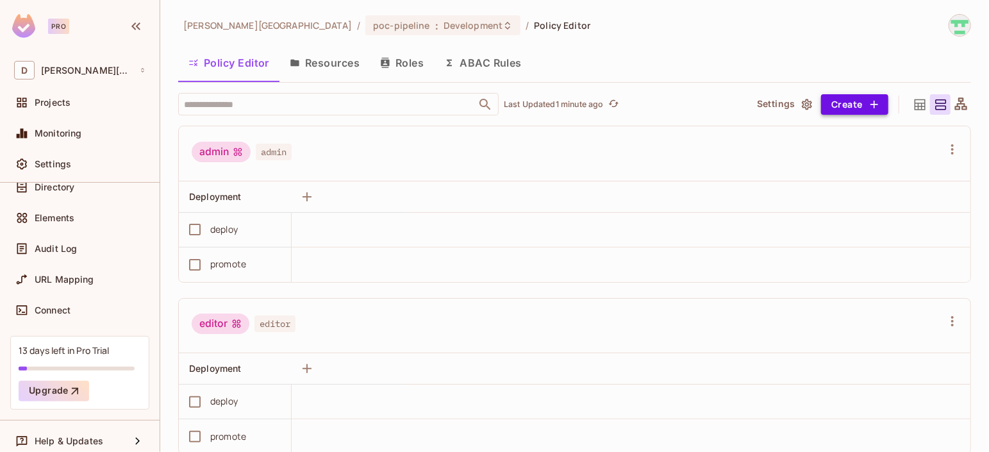
click at [829, 106] on button "Create" at bounding box center [854, 104] width 67 height 21
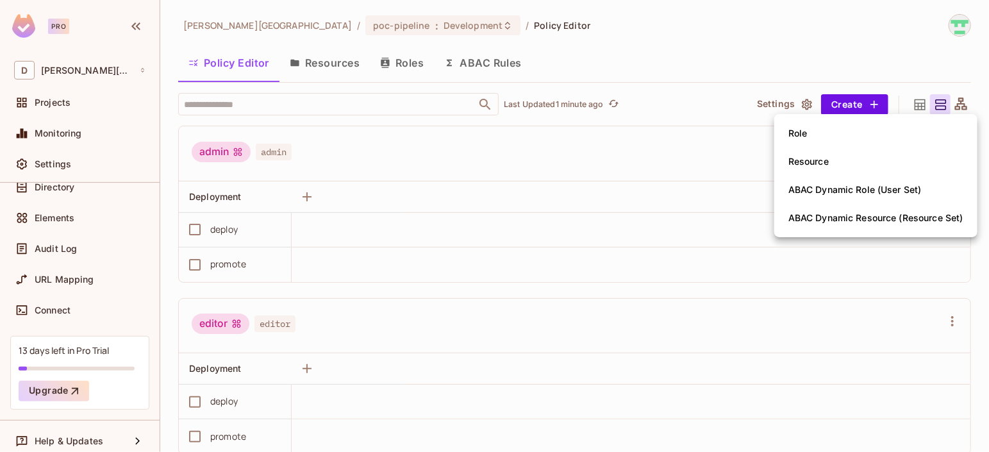
click at [688, 167] on div at bounding box center [494, 226] width 989 height 452
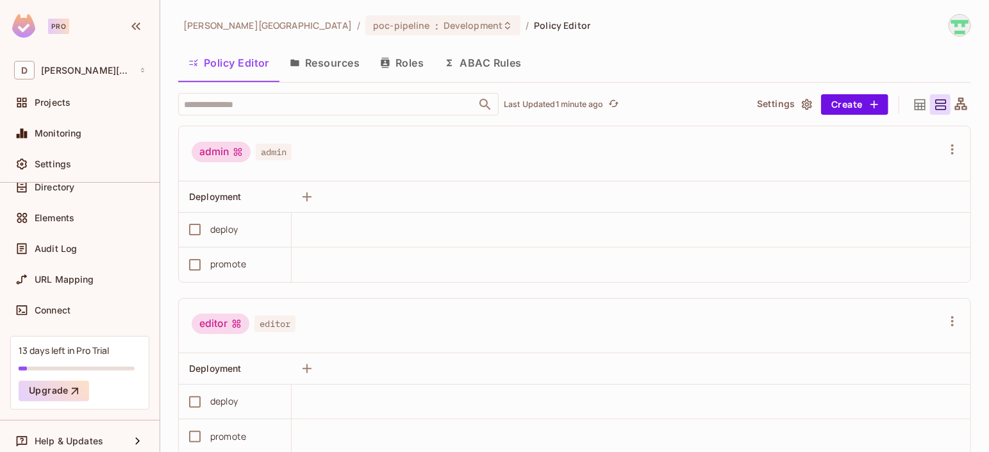
click at [914, 104] on icon at bounding box center [919, 104] width 11 height 11
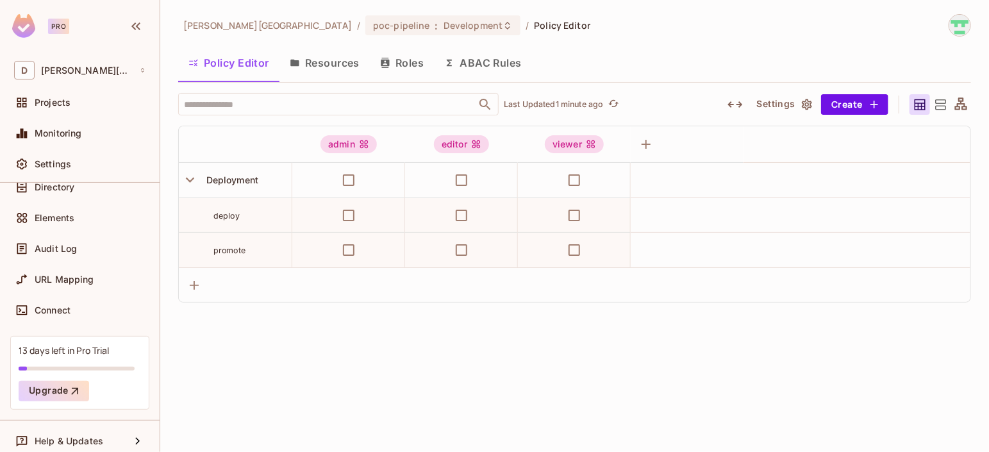
click at [735, 107] on icon "button" at bounding box center [734, 104] width 15 height 15
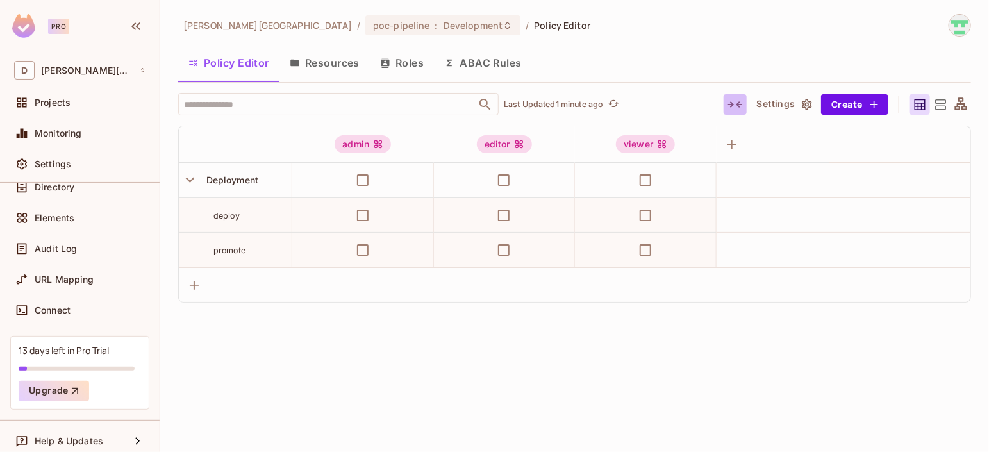
click at [735, 107] on icon "button" at bounding box center [734, 104] width 15 height 15
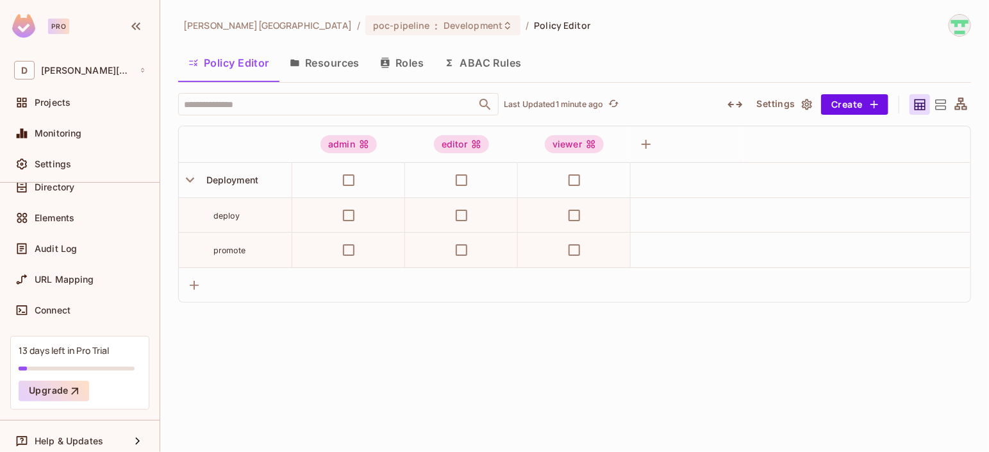
click at [735, 107] on icon "button" at bounding box center [734, 104] width 15 height 15
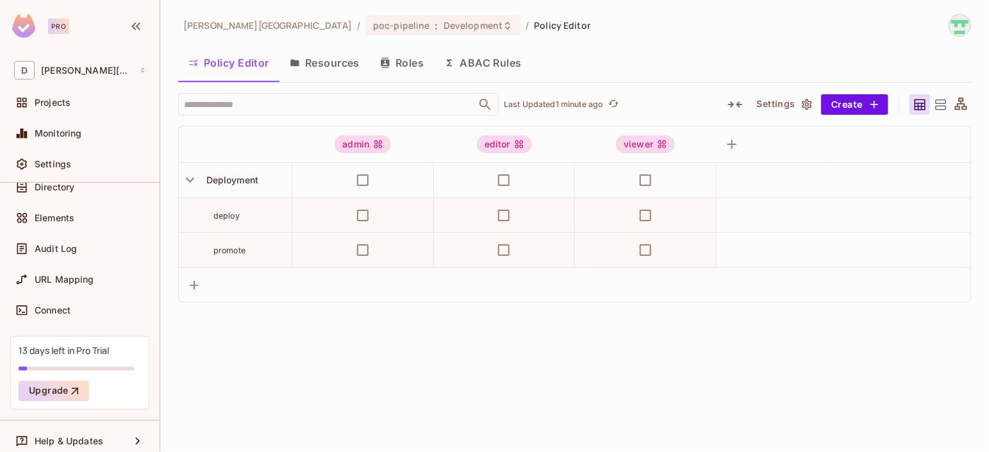
click at [735, 107] on icon "button" at bounding box center [734, 104] width 15 height 15
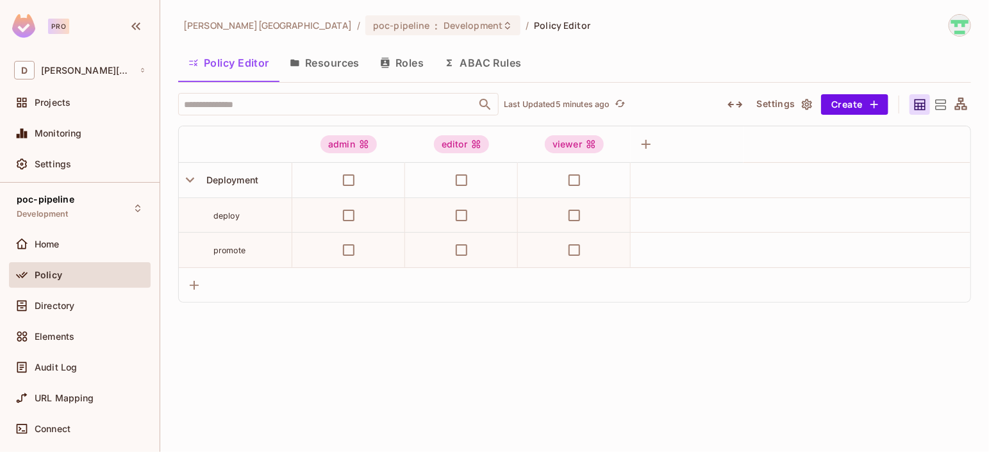
click at [405, 62] on button "Roles" at bounding box center [402, 63] width 64 height 32
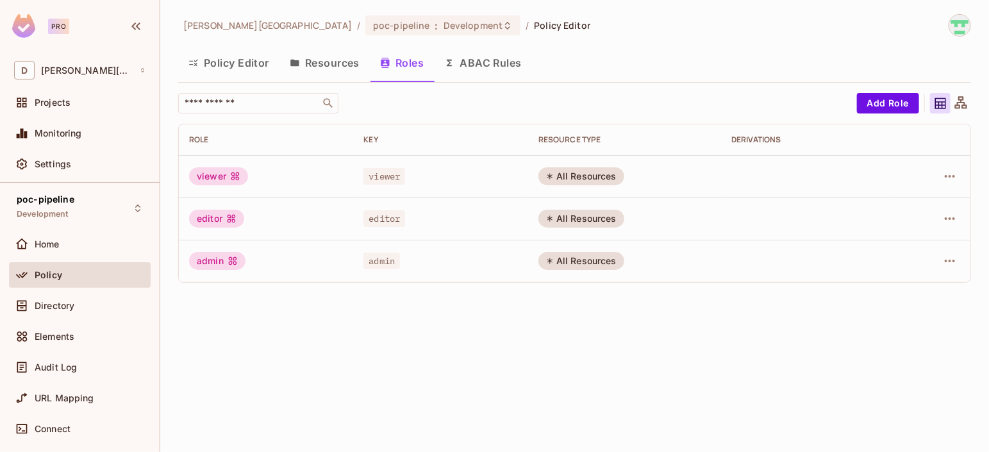
click at [573, 181] on div "All Resources" at bounding box center [581, 176] width 86 height 18
click at [219, 262] on div "admin" at bounding box center [217, 261] width 56 height 18
click at [953, 264] on icon "button" at bounding box center [949, 260] width 15 height 15
click at [891, 288] on div "Edit Role" at bounding box center [893, 290] width 38 height 13
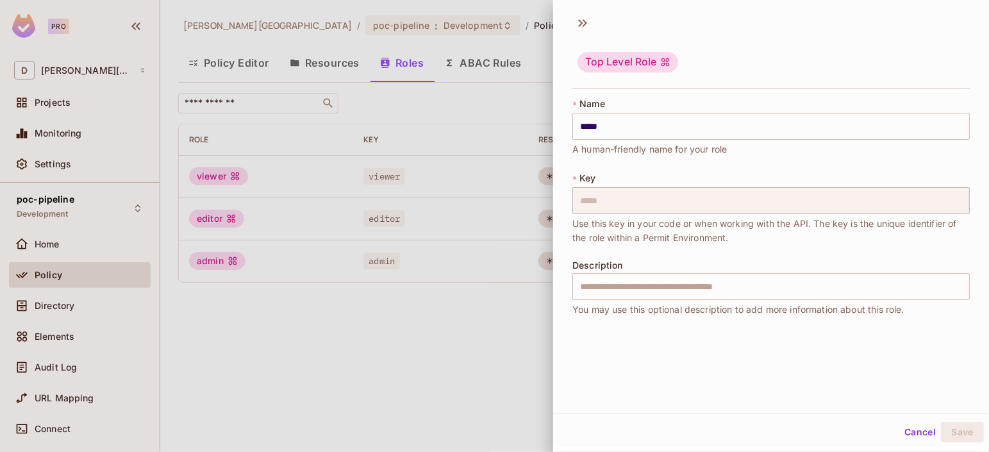
scroll to position [2, 0]
click at [916, 431] on button "Cancel" at bounding box center [920, 431] width 42 height 21
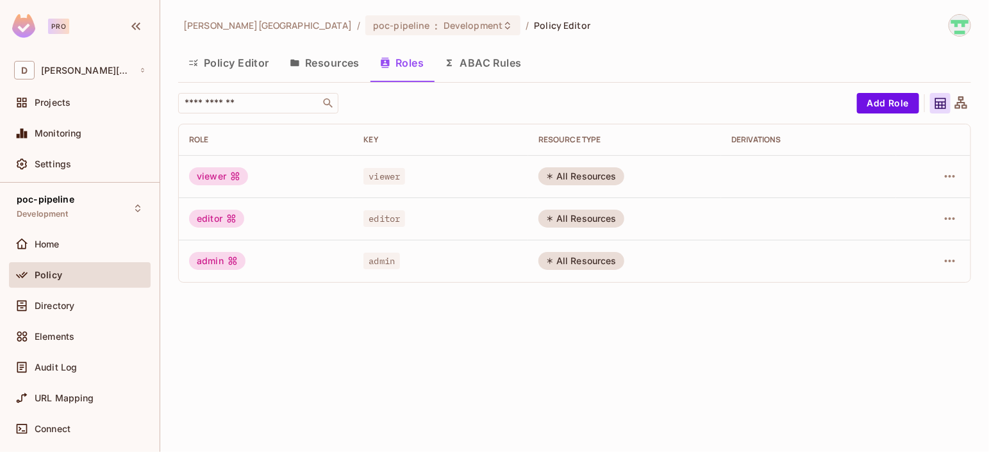
click at [586, 261] on div "All Resources" at bounding box center [581, 261] width 86 height 18
click at [948, 262] on icon "button" at bounding box center [949, 260] width 15 height 15
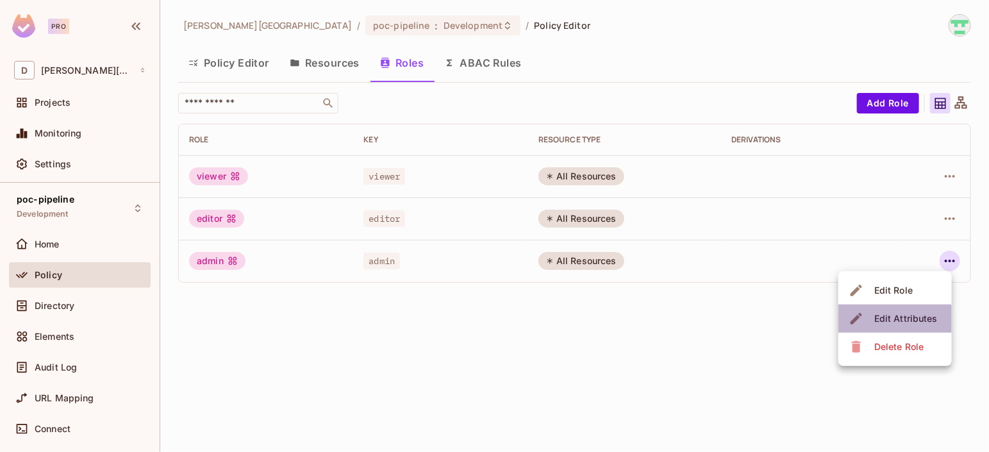
click at [894, 321] on div "Edit Attributes" at bounding box center [905, 318] width 63 height 13
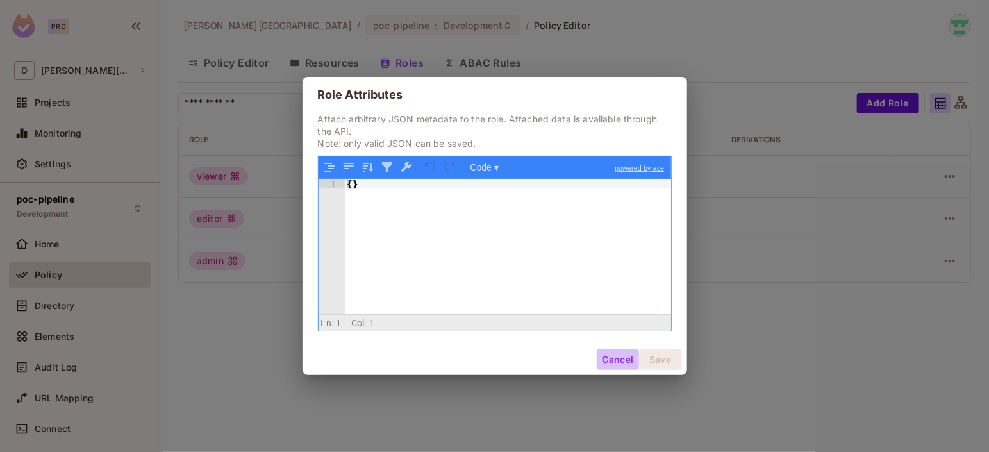
click at [611, 358] on button "Cancel" at bounding box center [618, 359] width 42 height 21
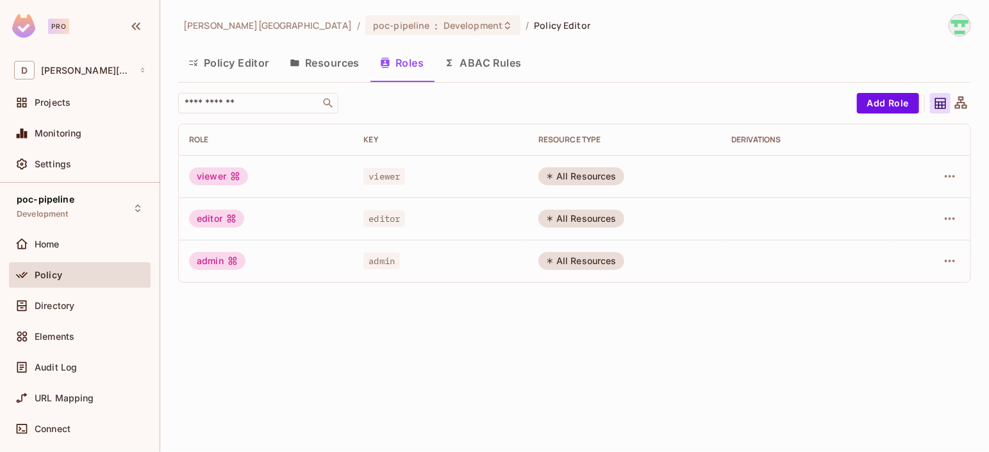
click at [560, 183] on div "All Resources" at bounding box center [581, 176] width 86 height 18
click at [240, 62] on button "Policy Editor" at bounding box center [228, 63] width 101 height 32
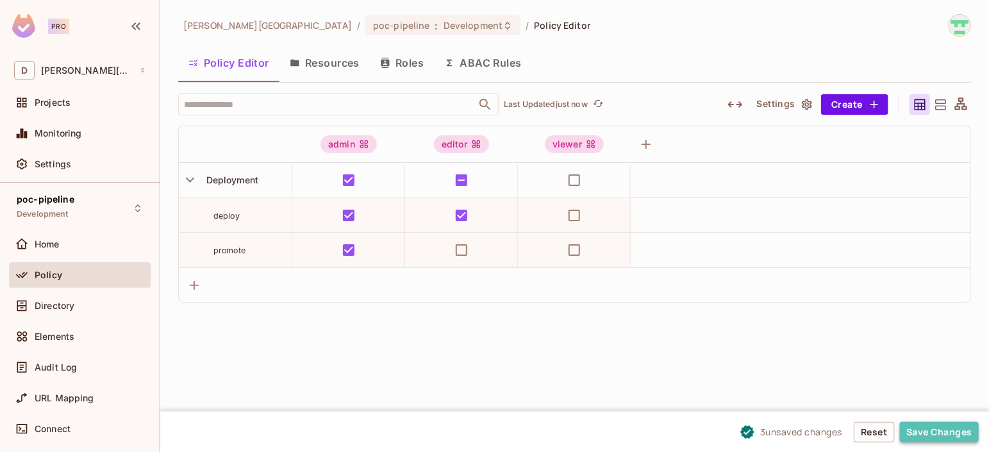
click at [937, 433] on button "Save Changes" at bounding box center [939, 432] width 79 height 21
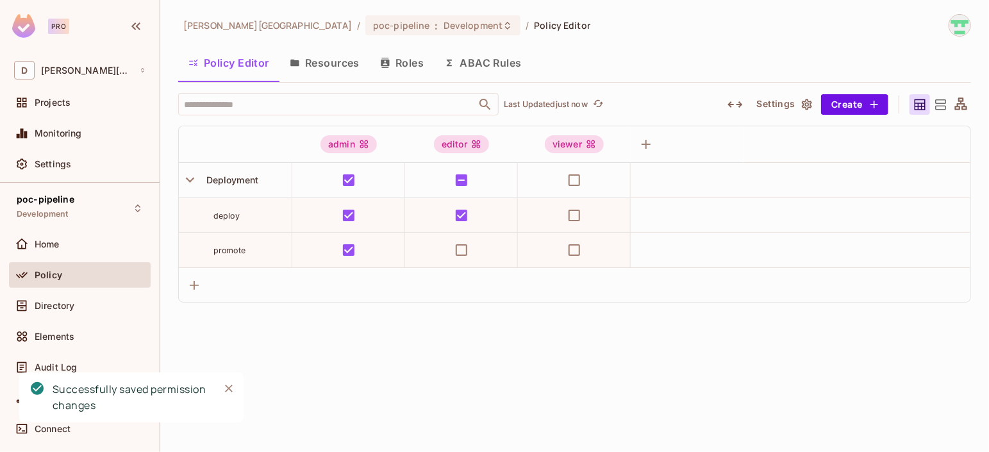
click at [343, 65] on button "Resources" at bounding box center [324, 63] width 90 height 32
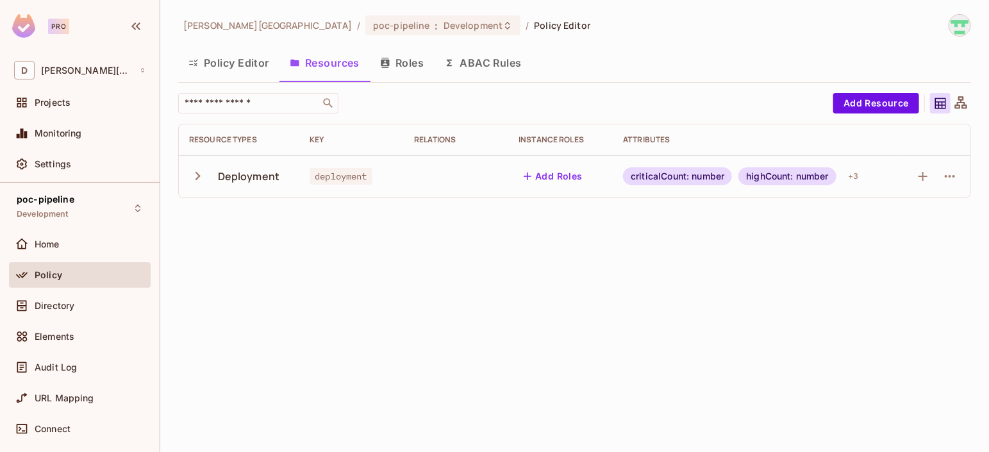
click at [198, 178] on icon "button" at bounding box center [197, 175] width 17 height 17
click at [554, 177] on button "Add Roles" at bounding box center [552, 176] width 69 height 21
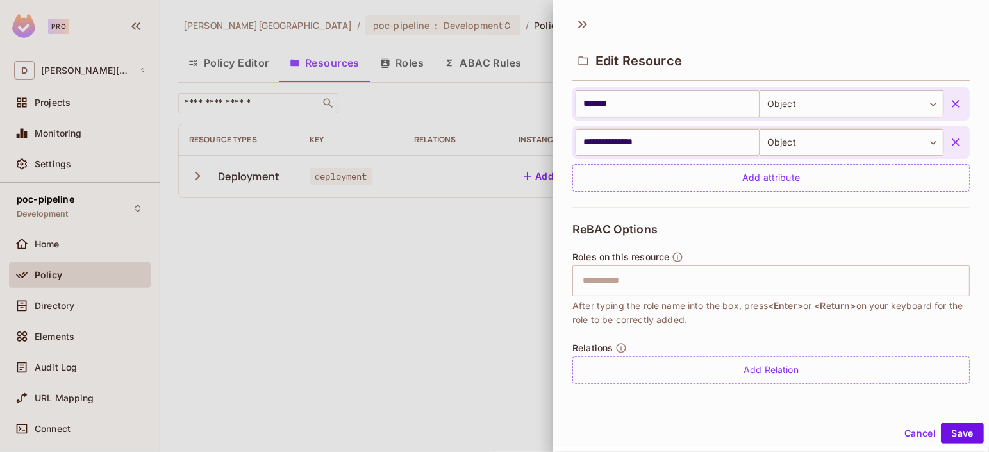
scroll to position [443, 0]
click at [908, 429] on button "Cancel" at bounding box center [920, 433] width 42 height 21
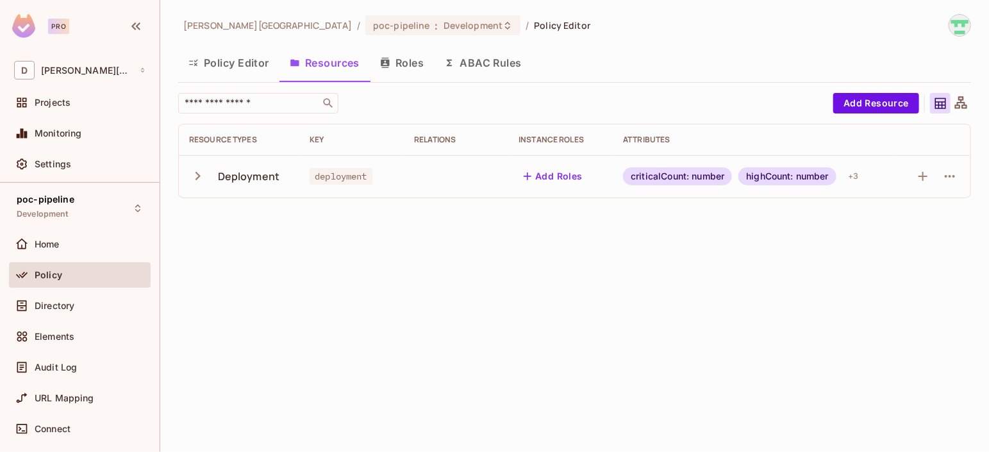
click at [242, 57] on button "Policy Editor" at bounding box center [228, 63] width 101 height 32
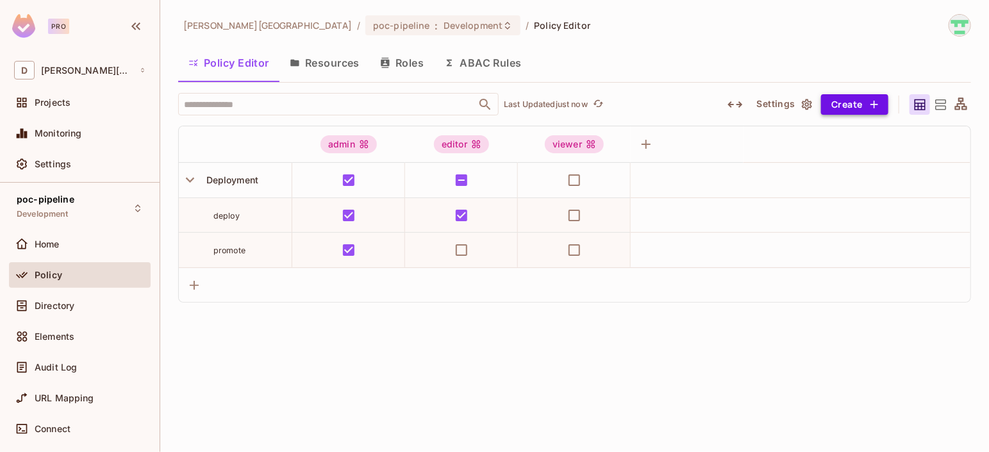
click at [854, 111] on button "Create" at bounding box center [854, 104] width 67 height 21
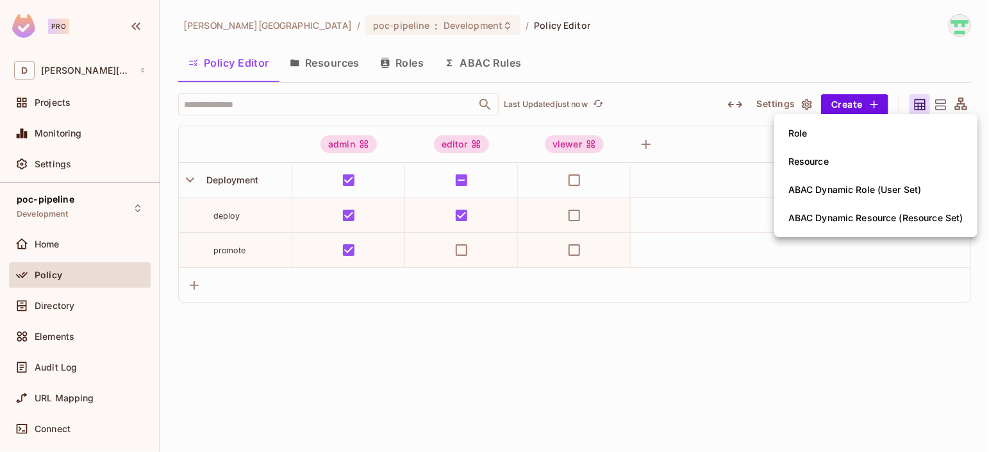
click at [475, 71] on div at bounding box center [494, 226] width 989 height 452
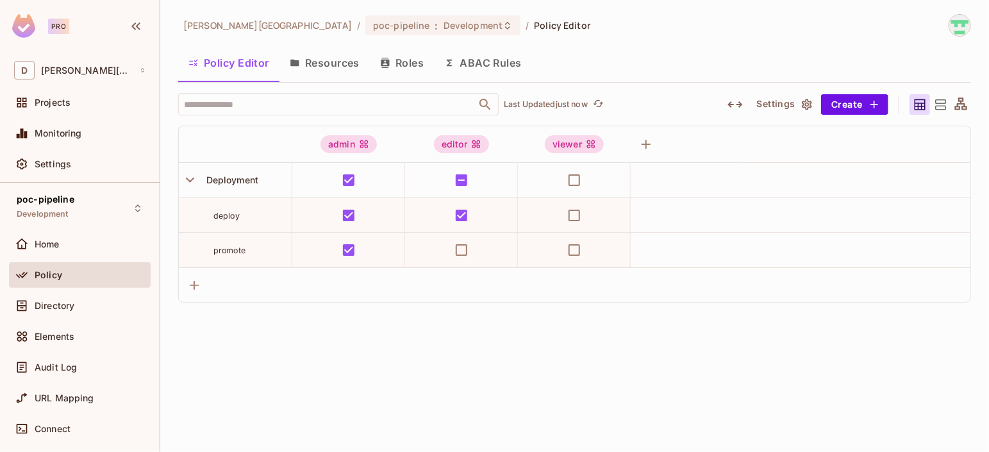
click at [476, 65] on button "ABAC Rules" at bounding box center [483, 63] width 98 height 32
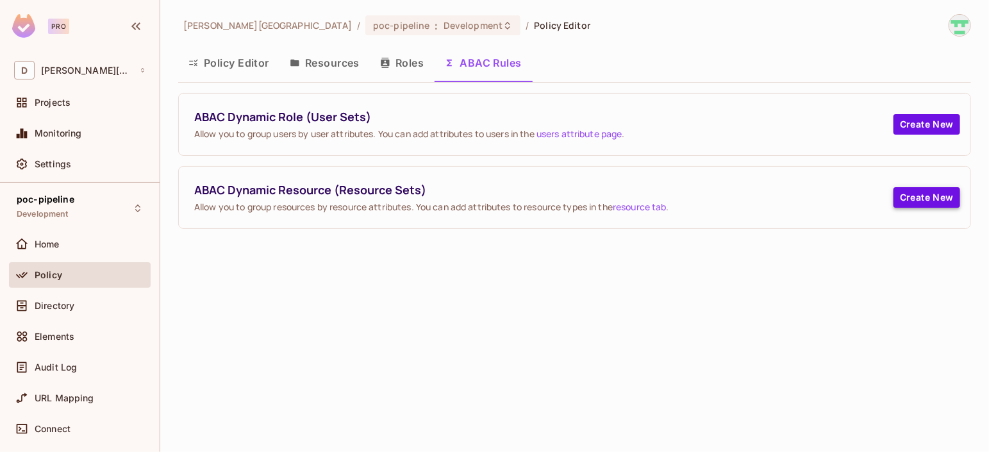
click at [914, 197] on button "Create New" at bounding box center [926, 197] width 67 height 21
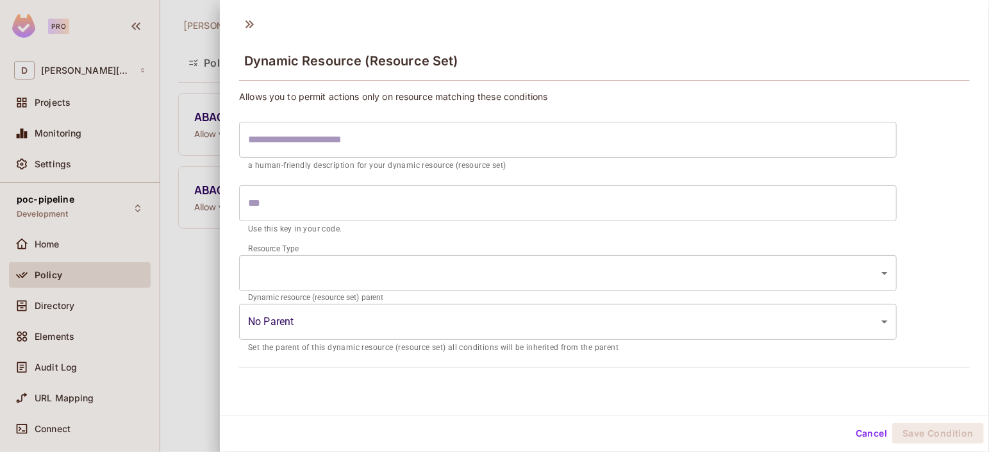
click at [361, 331] on body "Pro D [PERSON_NAME]-santander Projects Monitoring Settings poc-pipeline Develop…" at bounding box center [494, 226] width 989 height 452
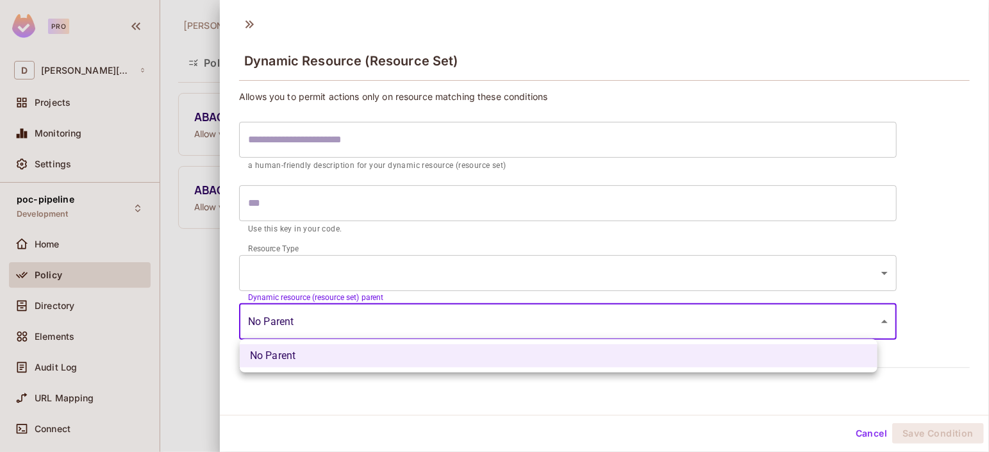
click at [361, 331] on div at bounding box center [494, 226] width 989 height 452
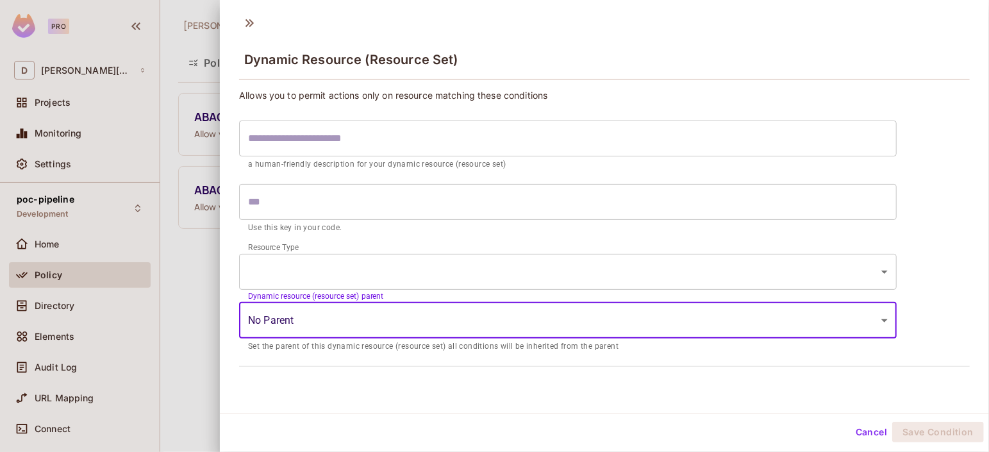
scroll to position [2, 0]
click at [857, 429] on button "Cancel" at bounding box center [871, 431] width 42 height 21
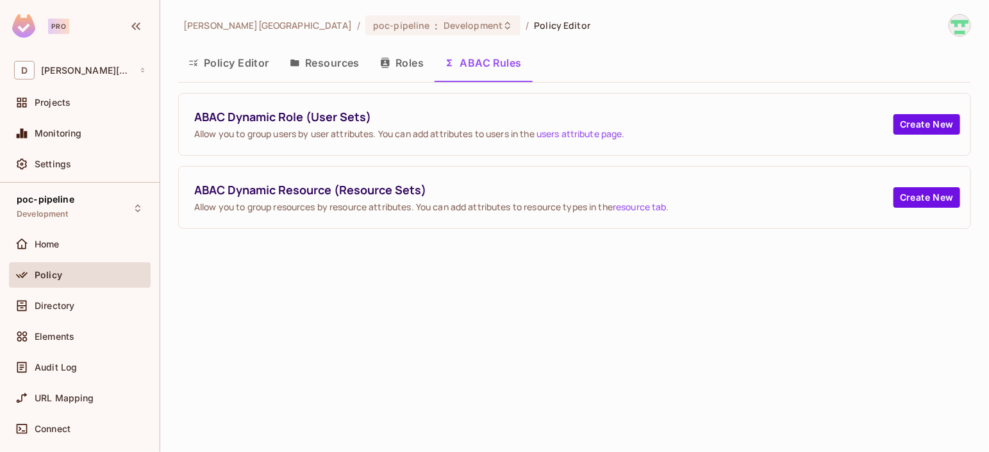
click at [395, 66] on button "Roles" at bounding box center [402, 63] width 64 height 32
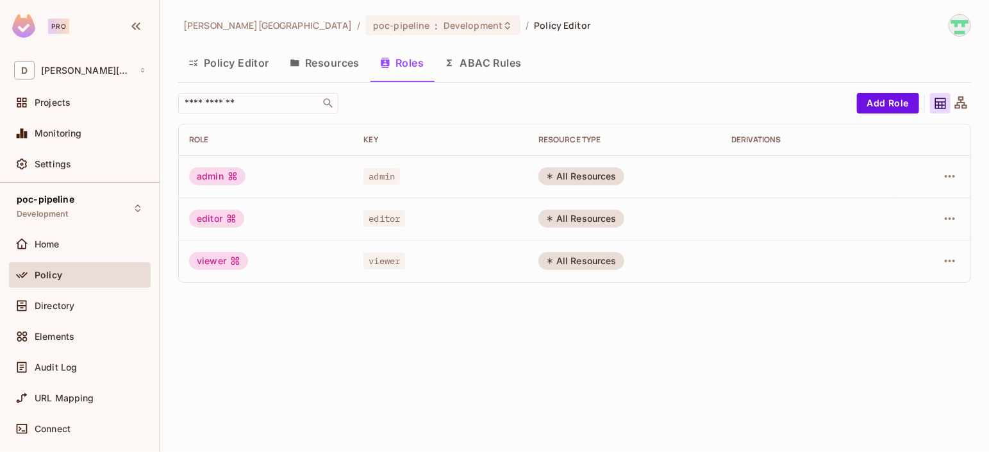
click at [586, 183] on div "All Resources" at bounding box center [581, 176] width 86 height 18
click at [948, 177] on icon "button" at bounding box center [949, 176] width 15 height 15
click at [917, 201] on li "Edit Role" at bounding box center [894, 206] width 113 height 28
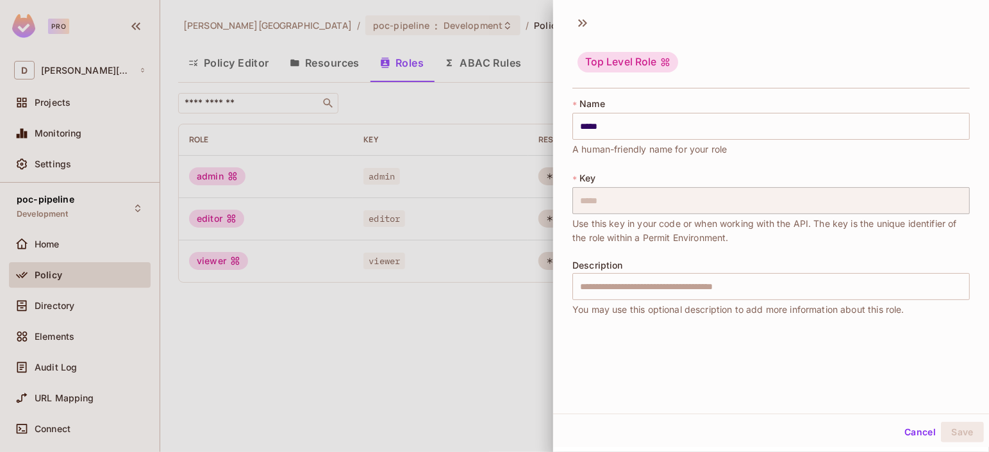
scroll to position [2, 0]
click at [905, 432] on button "Cancel" at bounding box center [920, 431] width 42 height 21
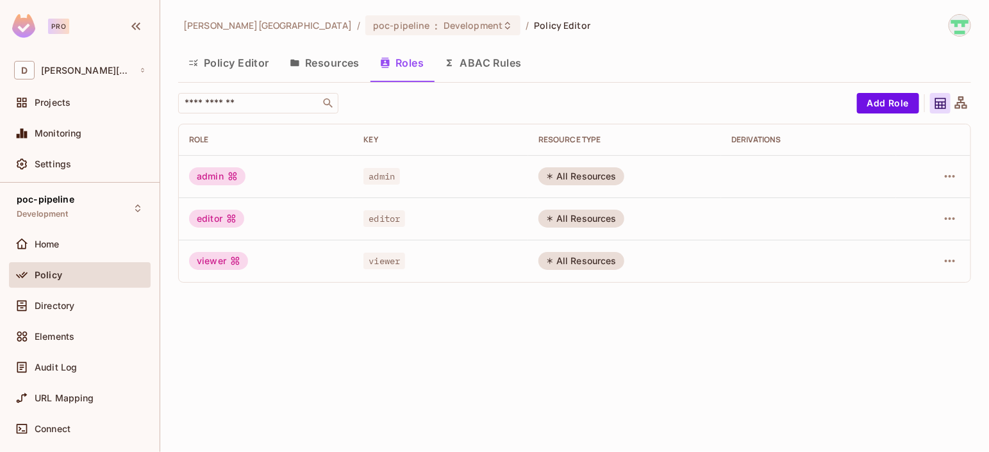
click at [331, 64] on button "Resources" at bounding box center [324, 63] width 90 height 32
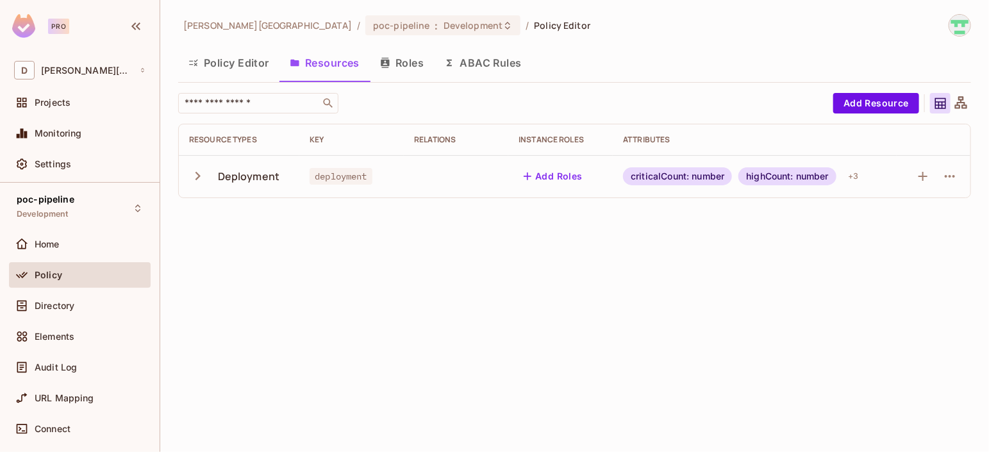
click at [195, 182] on icon "button" at bounding box center [197, 175] width 17 height 17
click at [953, 175] on icon "button" at bounding box center [950, 176] width 10 height 3
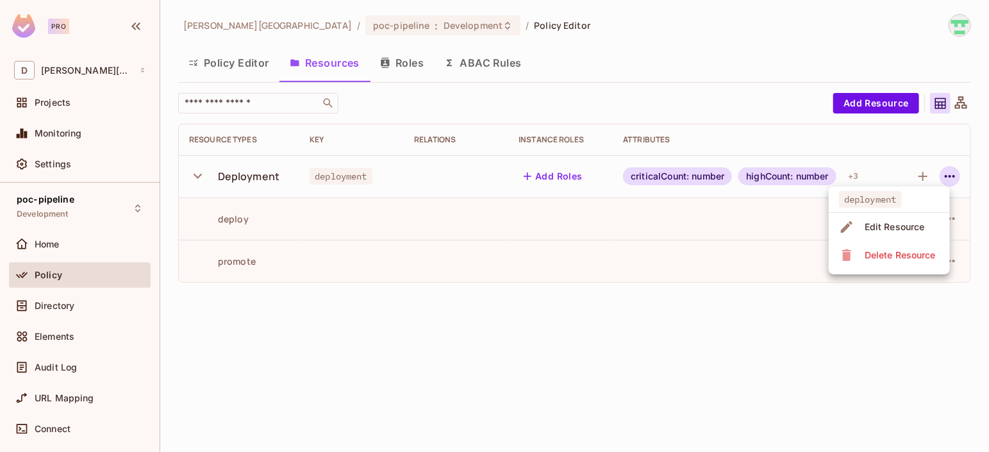
click at [923, 224] on div "Edit Resource" at bounding box center [894, 226] width 60 height 13
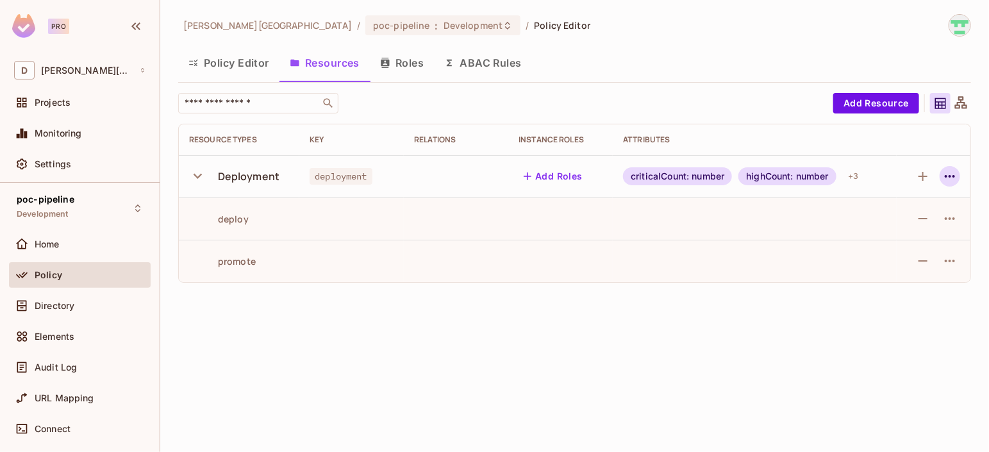
click at [946, 182] on icon "button" at bounding box center [949, 176] width 15 height 15
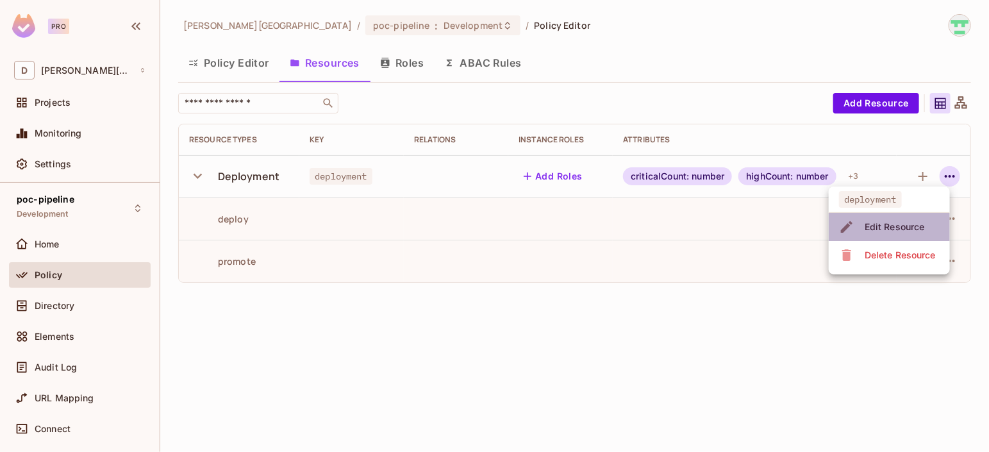
click at [881, 226] on div "Edit Resource" at bounding box center [894, 226] width 60 height 13
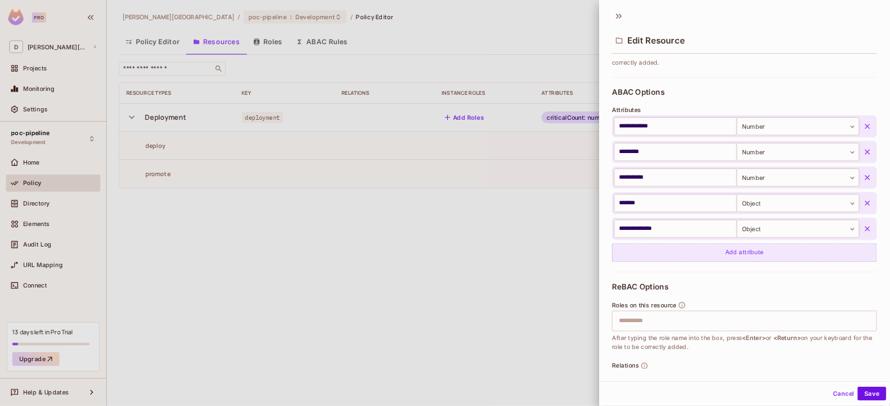
scroll to position [288, 0]
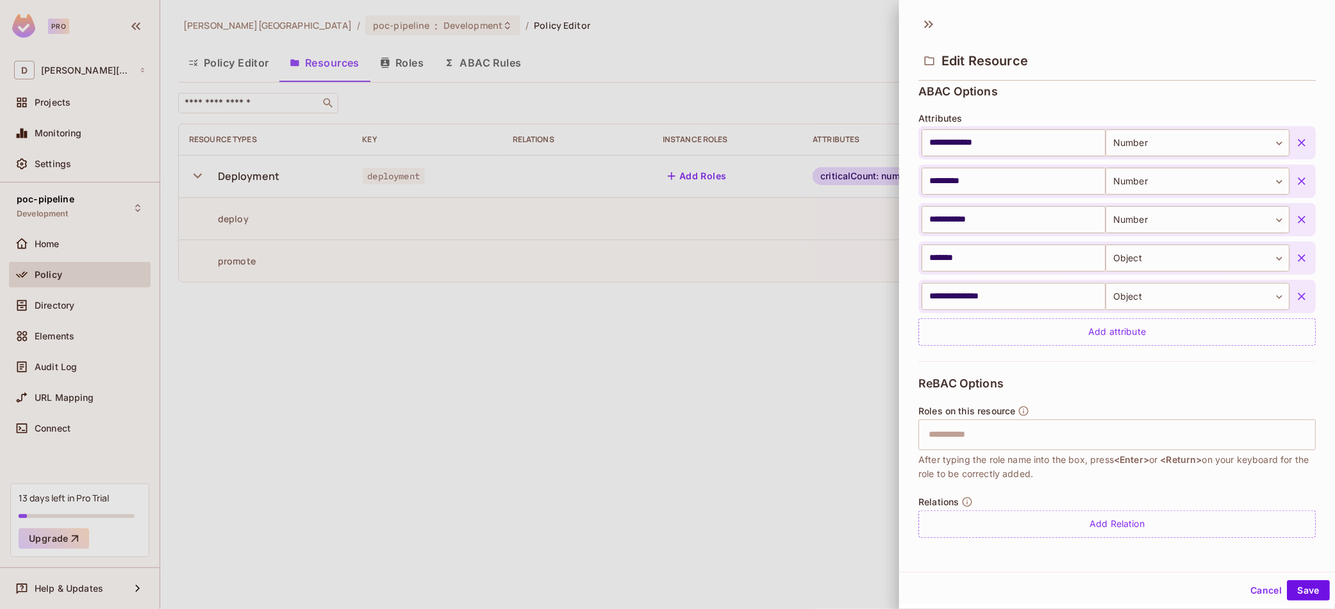
click at [988, 451] on button "Cancel" at bounding box center [1266, 591] width 42 height 21
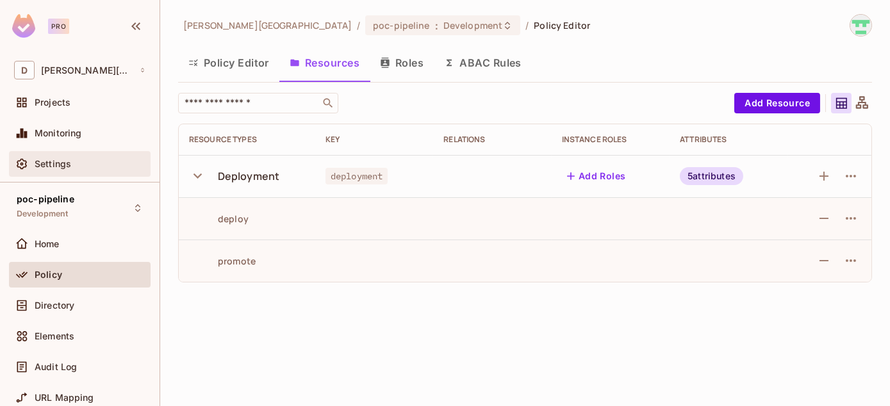
click at [71, 174] on div "Settings" at bounding box center [80, 164] width 142 height 26
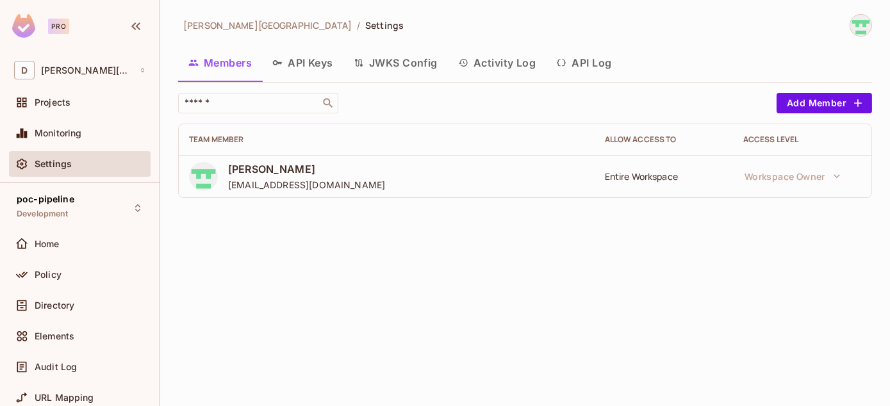
click at [303, 62] on button "API Keys" at bounding box center [302, 63] width 81 height 32
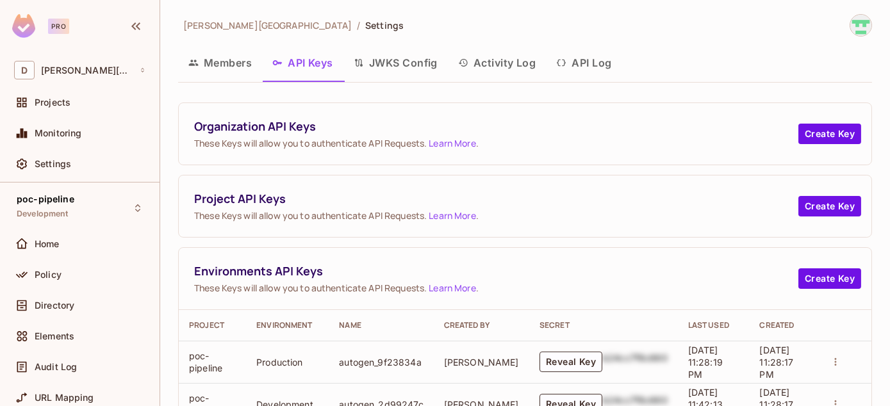
click at [402, 72] on button "JWKS Config" at bounding box center [395, 63] width 104 height 32
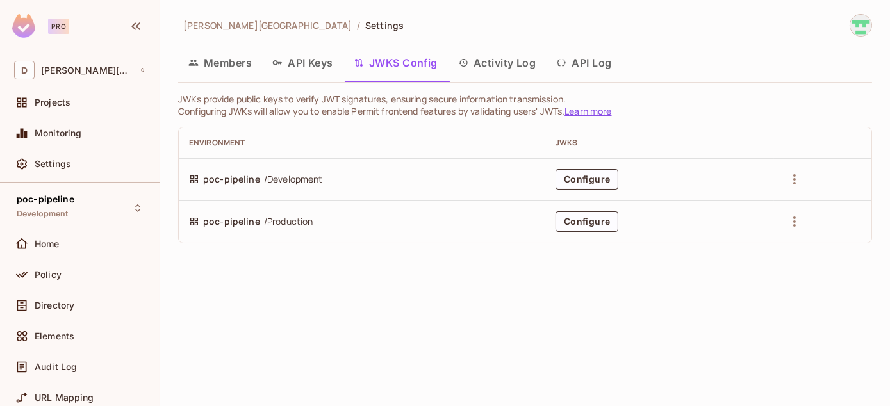
click at [504, 70] on button "Activity Log" at bounding box center [497, 63] width 99 height 32
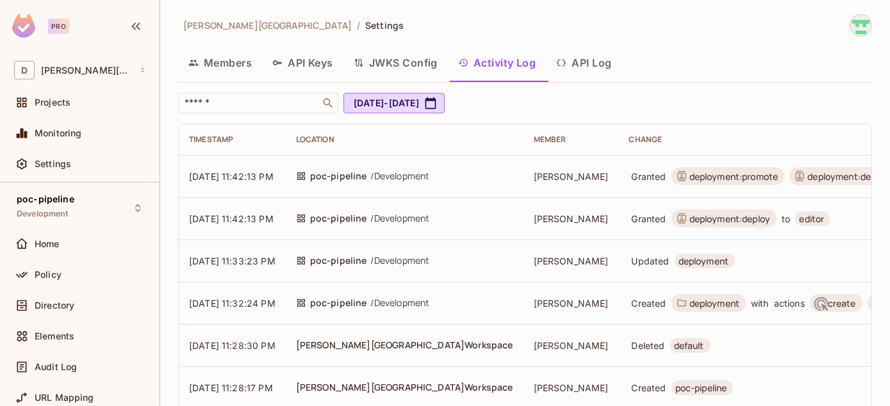
click at [407, 68] on button "JWKS Config" at bounding box center [395, 63] width 104 height 32
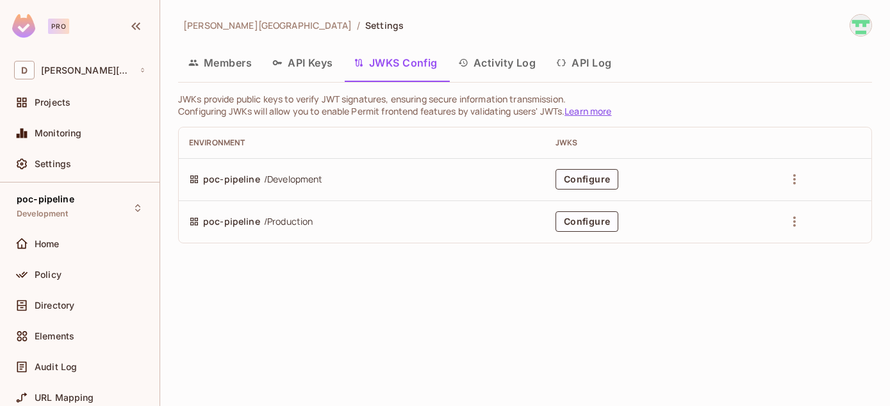
click at [581, 65] on button "API Log" at bounding box center [584, 63] width 76 height 32
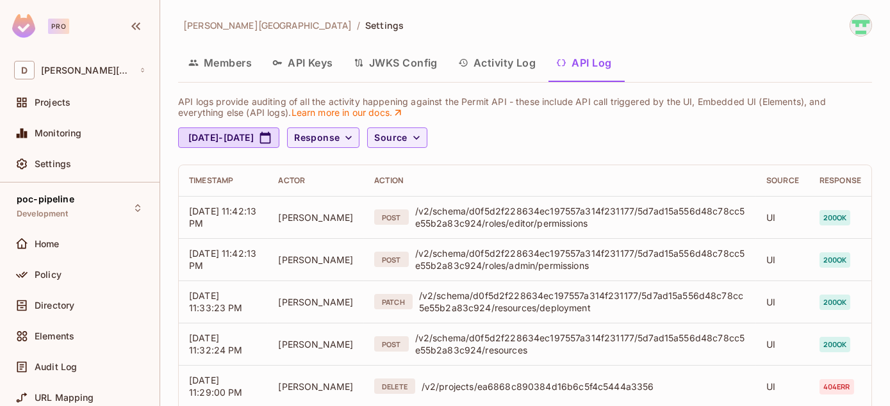
click at [226, 63] on button "Members" at bounding box center [220, 63] width 84 height 32
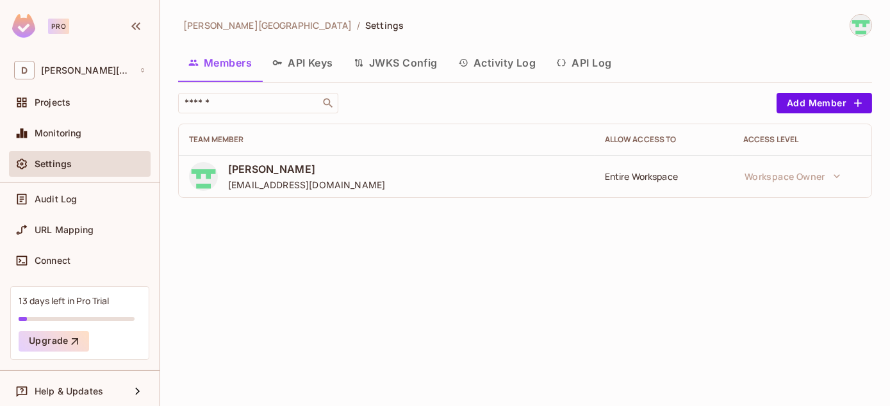
scroll to position [172, 0]
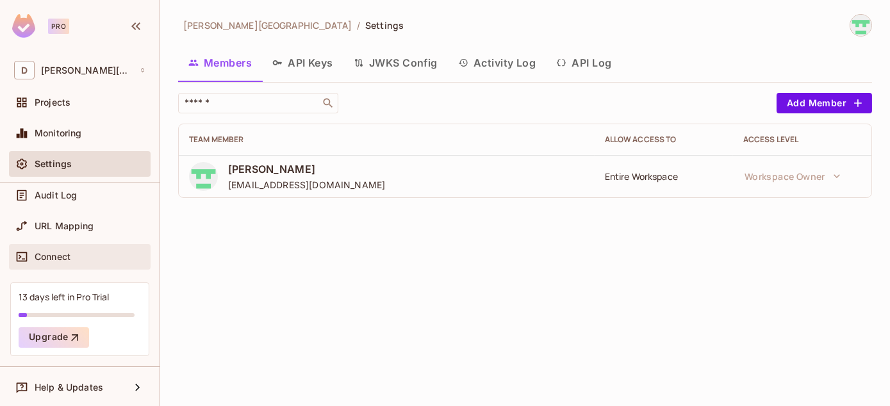
click at [76, 261] on div "Connect" at bounding box center [79, 256] width 131 height 15
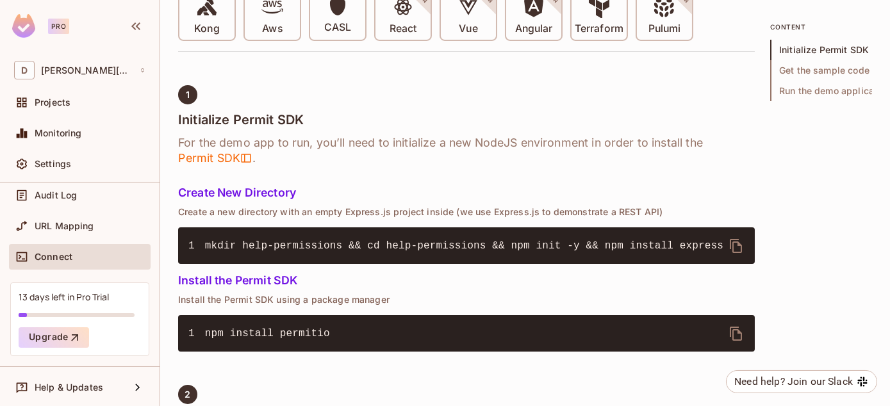
scroll to position [427, 0]
click at [74, 161] on div "Settings" at bounding box center [90, 164] width 111 height 10
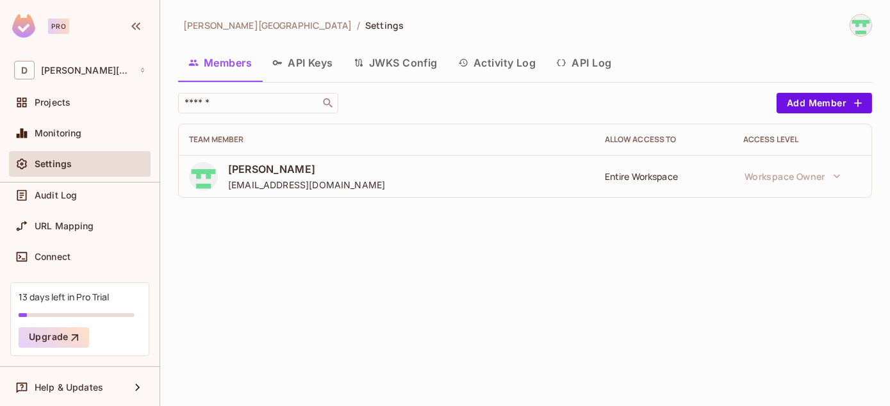
click at [94, 160] on div "Settings" at bounding box center [90, 164] width 111 height 10
